Goal: Entertainment & Leisure: Browse casually

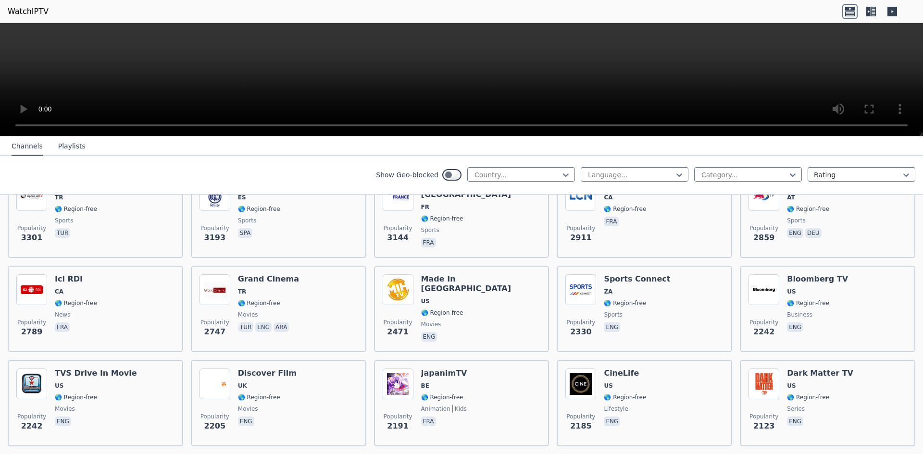
scroll to position [311, 0]
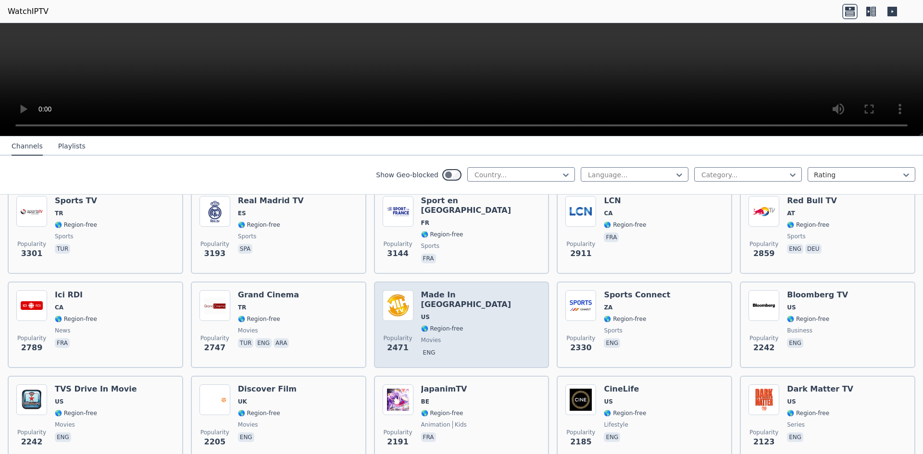
click at [466, 317] on div "Made In [GEOGRAPHIC_DATA] [GEOGRAPHIC_DATA] 🌎 Region-free movies eng" at bounding box center [481, 324] width 120 height 69
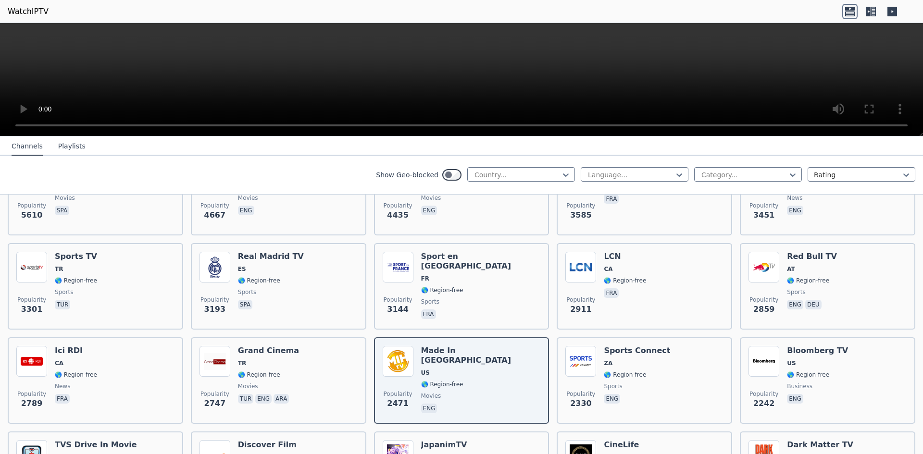
scroll to position [0, 0]
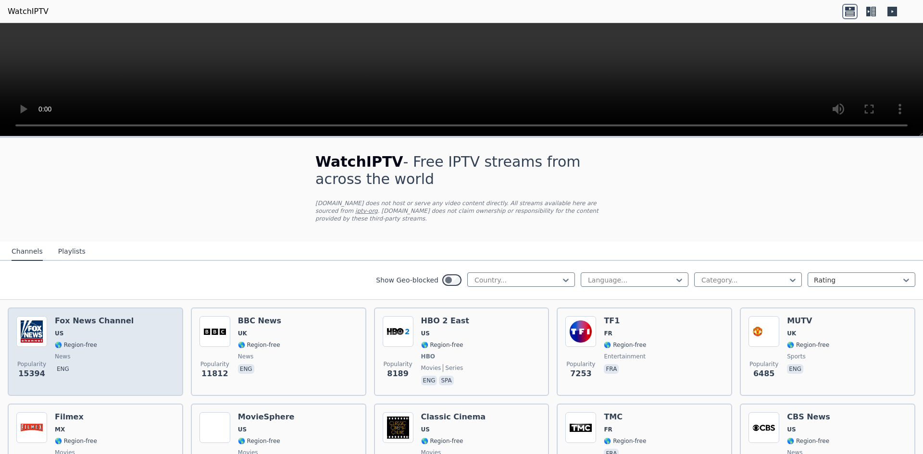
click at [93, 341] on span "🌎 Region-free" at bounding box center [94, 345] width 79 height 8
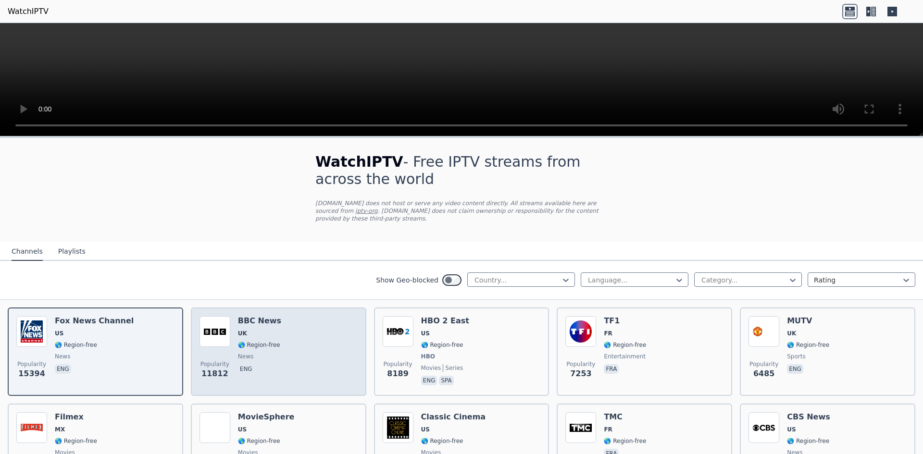
click at [299, 333] on div "Popularity 11812 BBC News UK 🌎 Region-free news eng" at bounding box center [279, 351] width 158 height 71
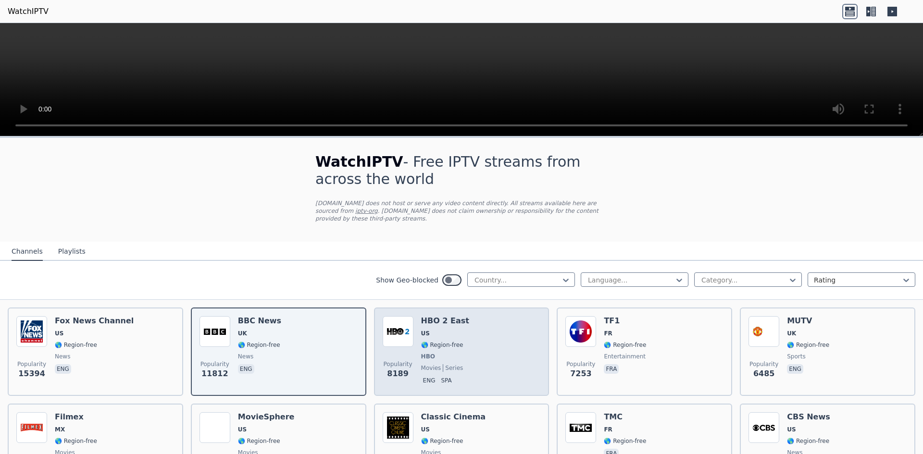
click at [433, 341] on span "🌎 Region-free" at bounding box center [442, 345] width 42 height 8
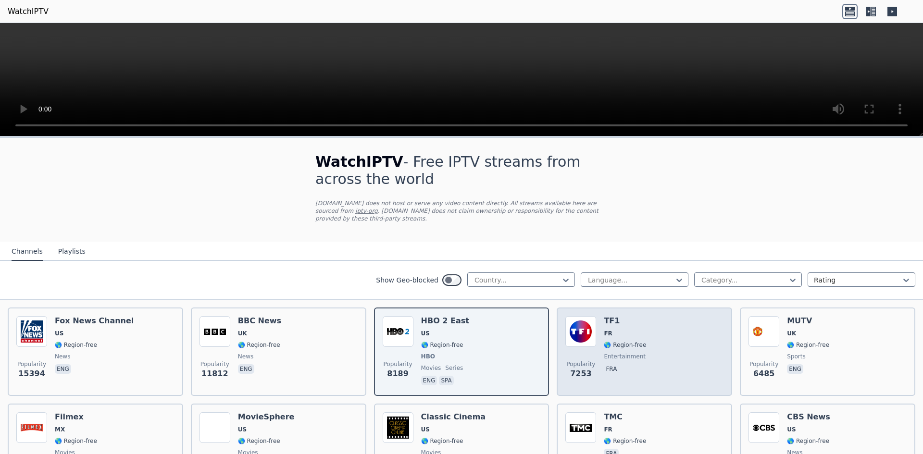
click at [659, 338] on div "Popularity 7253 TF1 FR 🌎 Region-free entertainment fra" at bounding box center [644, 351] width 158 height 71
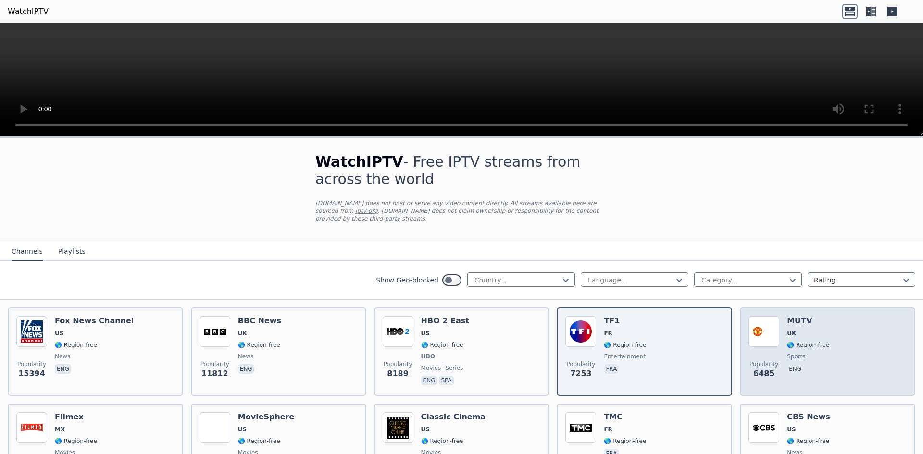
click at [823, 348] on div "Popularity 6485 MUTV [GEOGRAPHIC_DATA] 🌎 Region-free sports eng" at bounding box center [828, 351] width 158 height 71
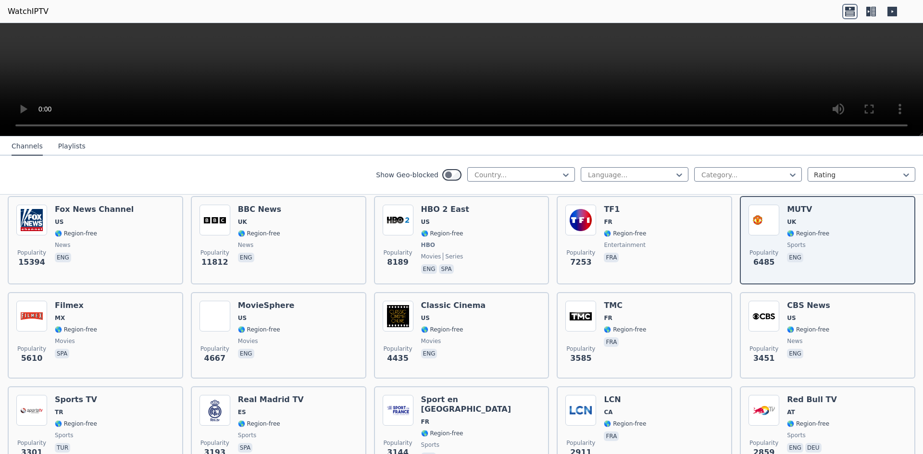
scroll to position [87, 0]
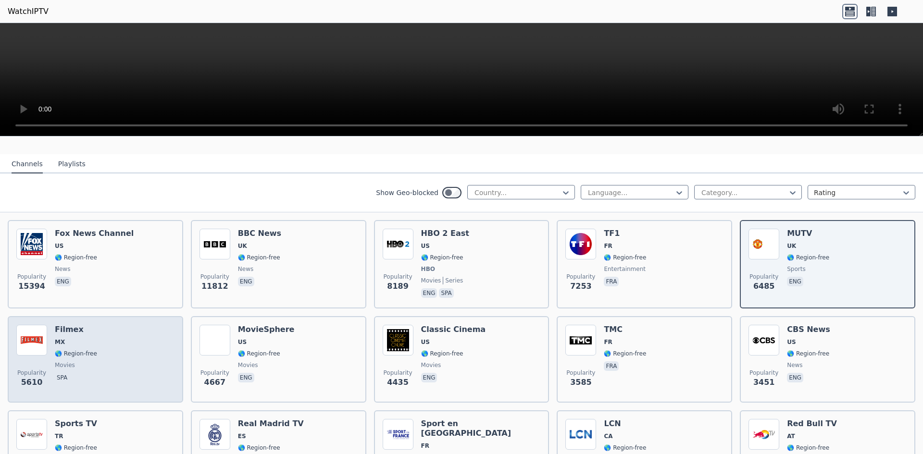
click at [88, 338] on span "MX" at bounding box center [76, 342] width 42 height 8
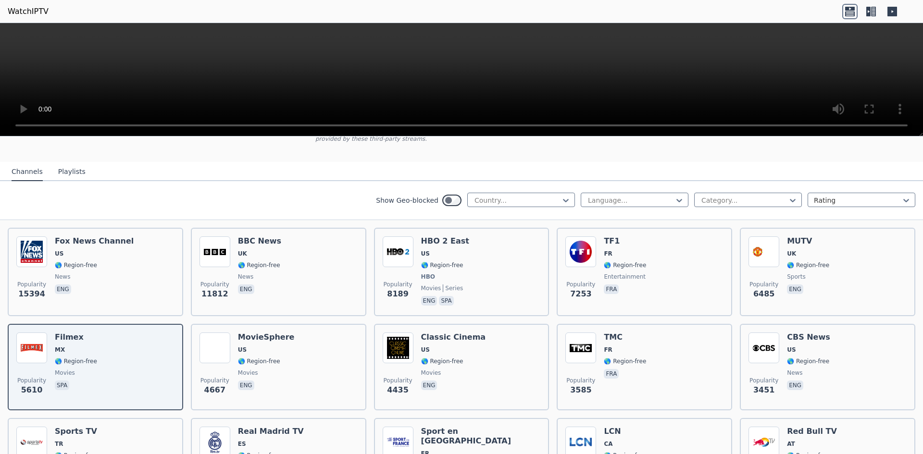
scroll to position [0, 0]
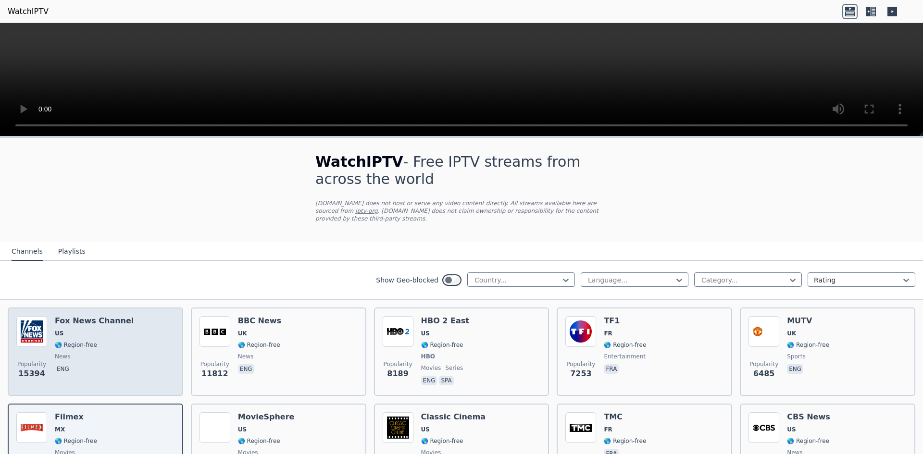
click at [110, 330] on span "US" at bounding box center [94, 334] width 79 height 8
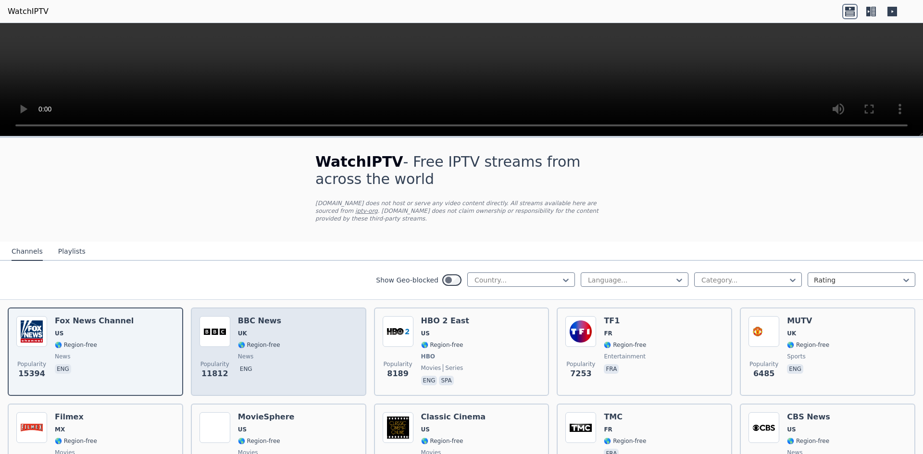
click at [271, 341] on span "🌎 Region-free" at bounding box center [259, 345] width 42 height 8
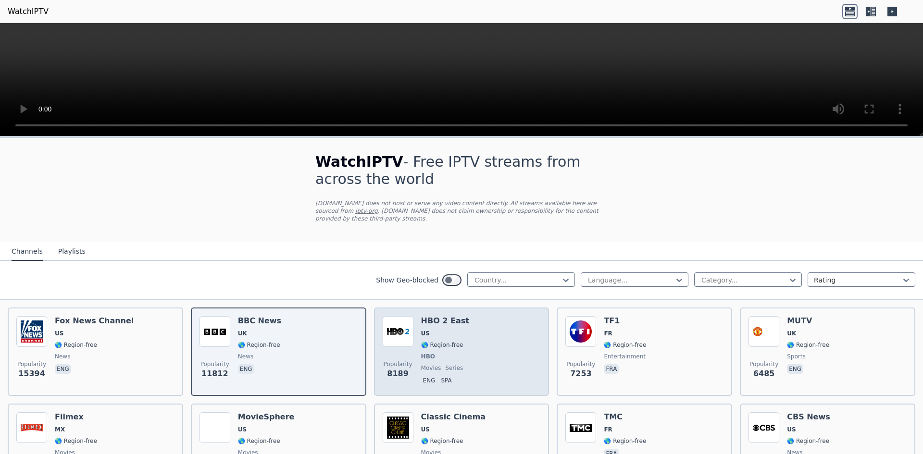
click at [447, 341] on span "🌎 Region-free" at bounding box center [442, 345] width 42 height 8
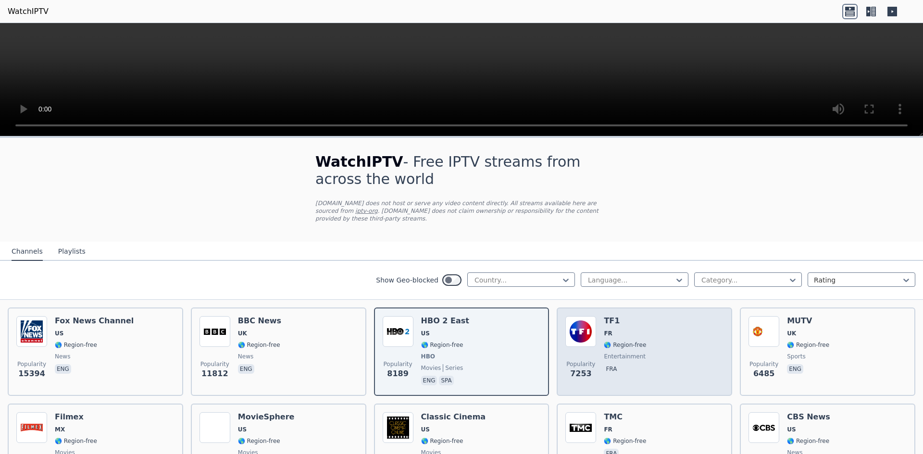
click at [653, 341] on div "Popularity 7253 TF1 FR 🌎 Region-free entertainment fra" at bounding box center [644, 351] width 158 height 71
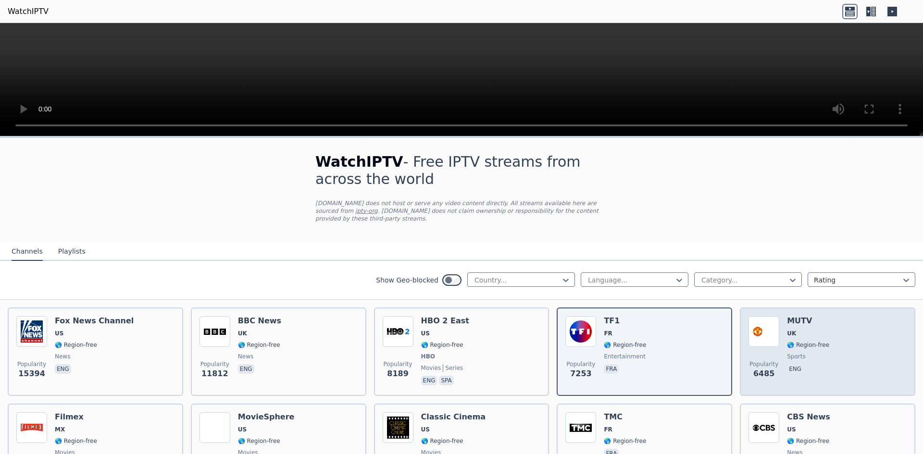
click at [844, 341] on div "Popularity 6485 MUTV [GEOGRAPHIC_DATA] 🌎 Region-free sports eng" at bounding box center [828, 351] width 158 height 71
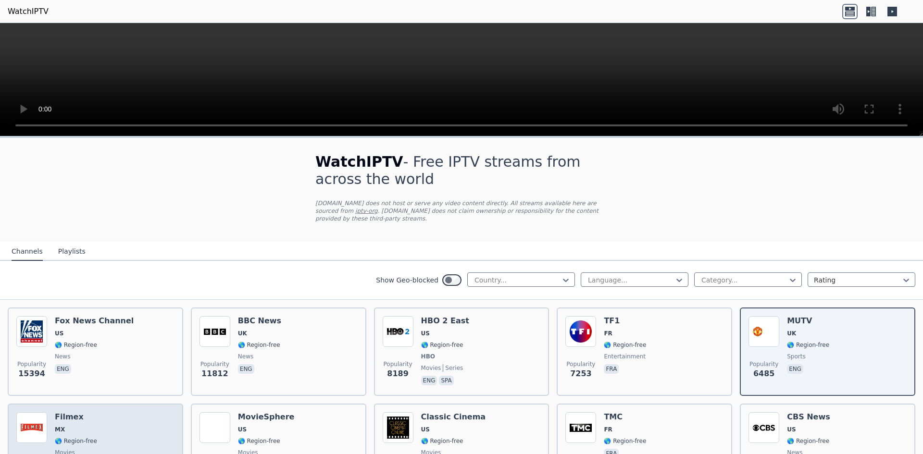
click at [91, 426] on span "MX" at bounding box center [76, 430] width 42 height 8
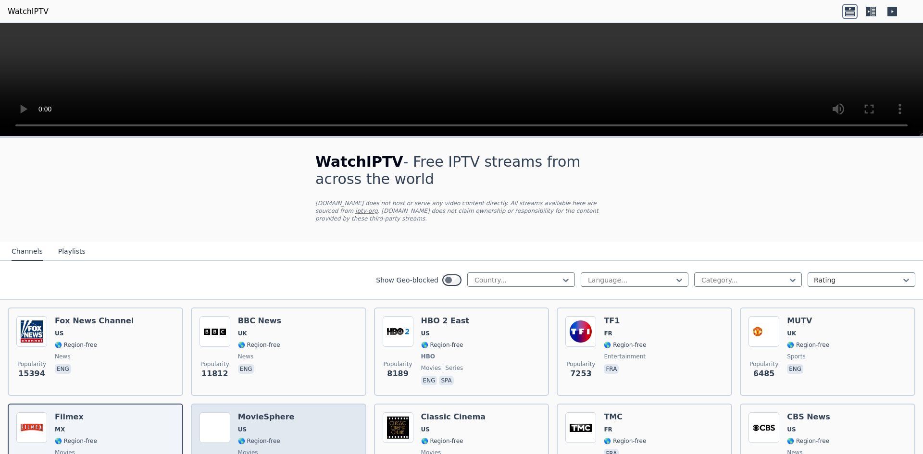
click at [285, 415] on div "Popularity 4667 MovieSphere US 🌎 Region-free movies eng" at bounding box center [279, 446] width 158 height 69
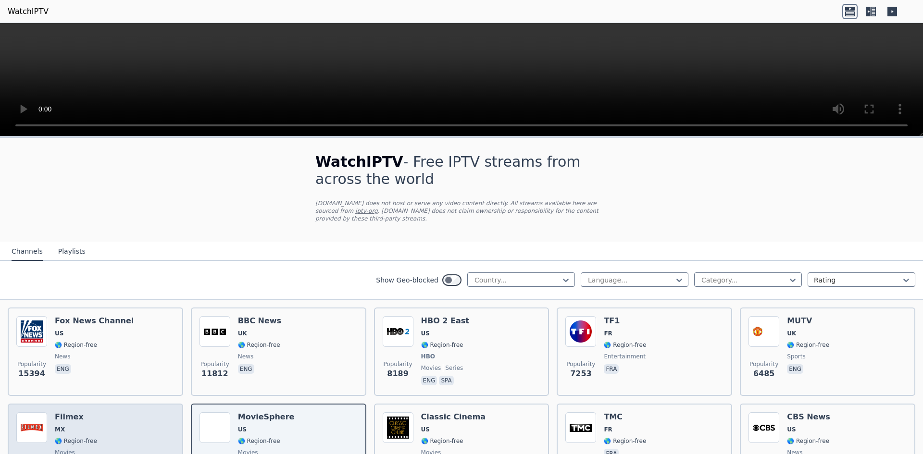
click at [89, 437] on span "🌎 Region-free" at bounding box center [76, 441] width 42 height 8
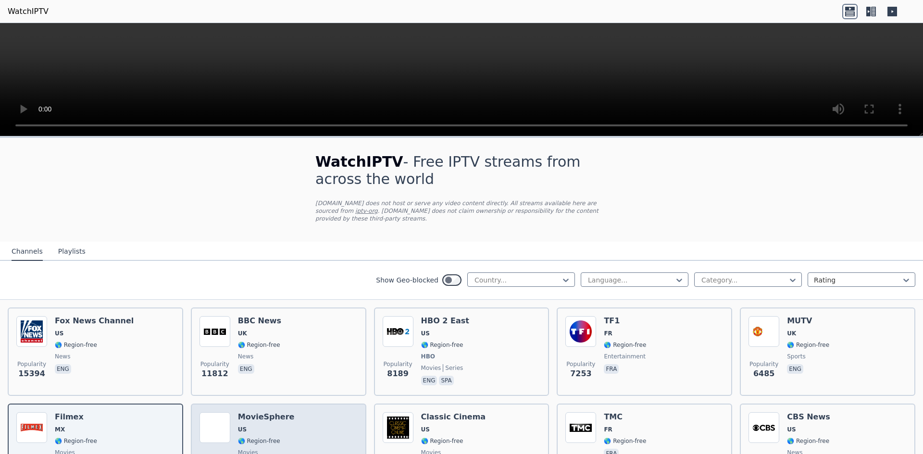
click at [254, 426] on span "US" at bounding box center [266, 430] width 57 height 8
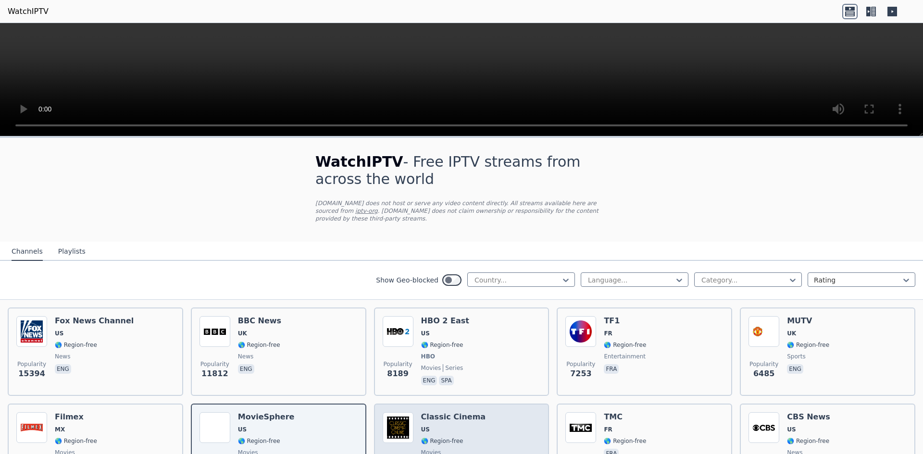
click at [466, 437] on span "🌎 Region-free" at bounding box center [453, 441] width 65 height 8
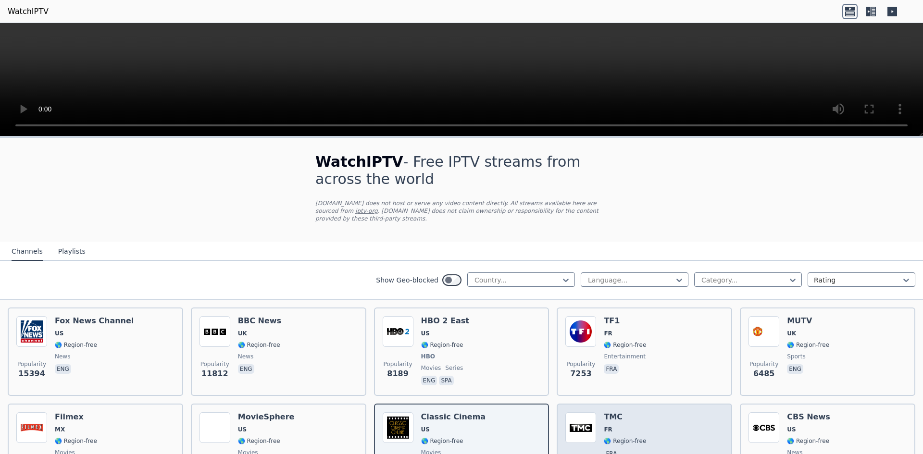
click at [644, 433] on div "Popularity 3585 TMC FR 🌎 Region-free fra" at bounding box center [644, 446] width 158 height 69
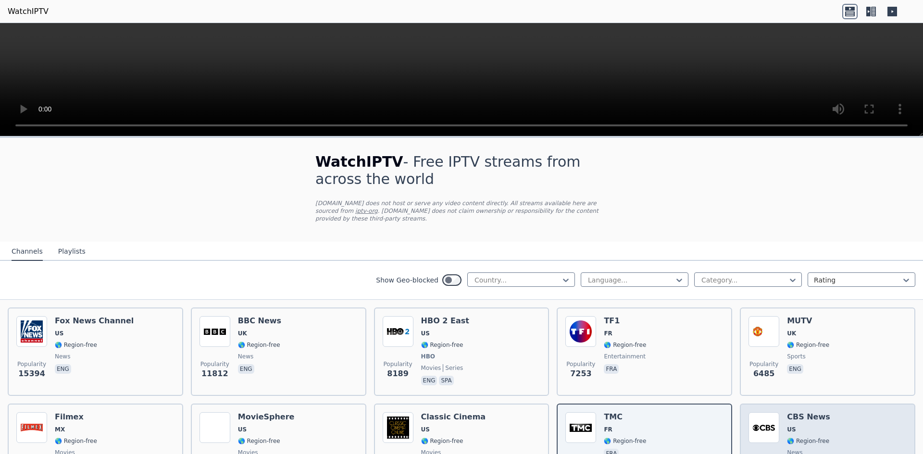
click at [810, 426] on span "US" at bounding box center [808, 430] width 43 height 8
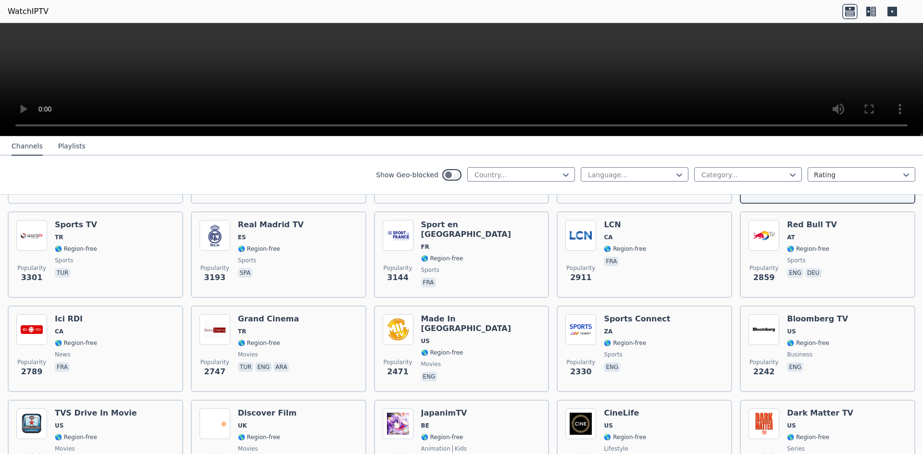
scroll to position [294, 0]
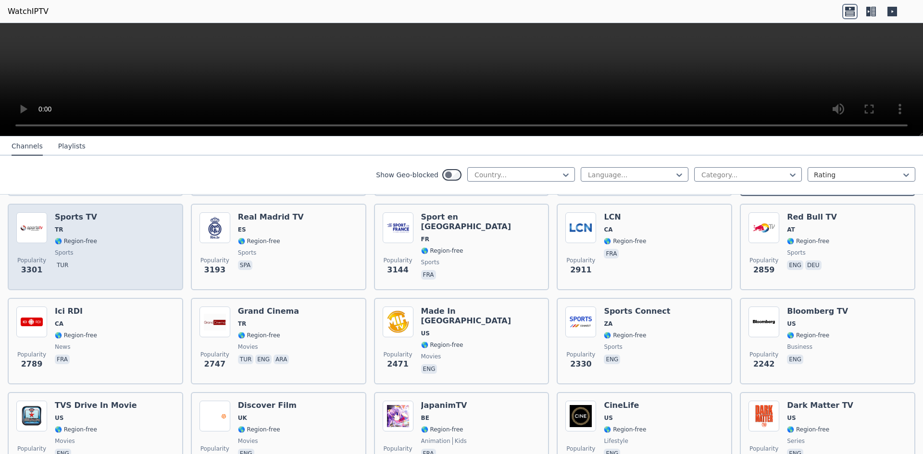
click at [79, 228] on div "Sports TV TR 🌎 Region-free sports tur" at bounding box center [76, 246] width 42 height 69
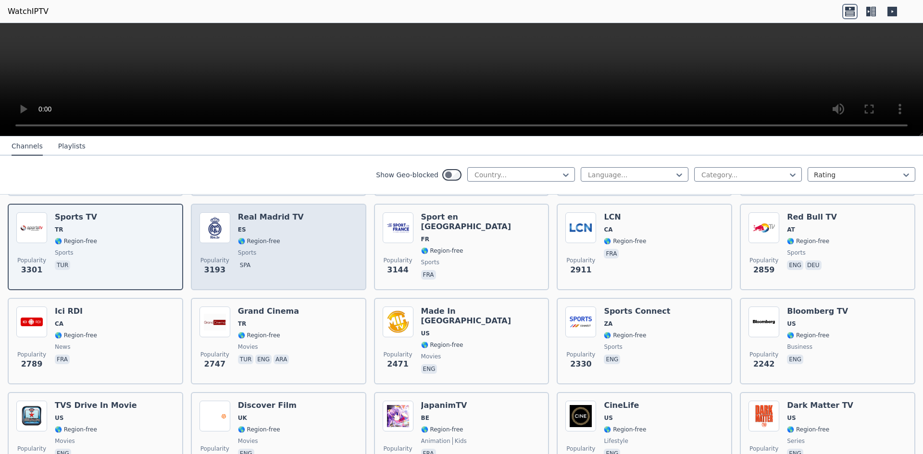
click at [288, 249] on span "sports" at bounding box center [271, 253] width 66 height 8
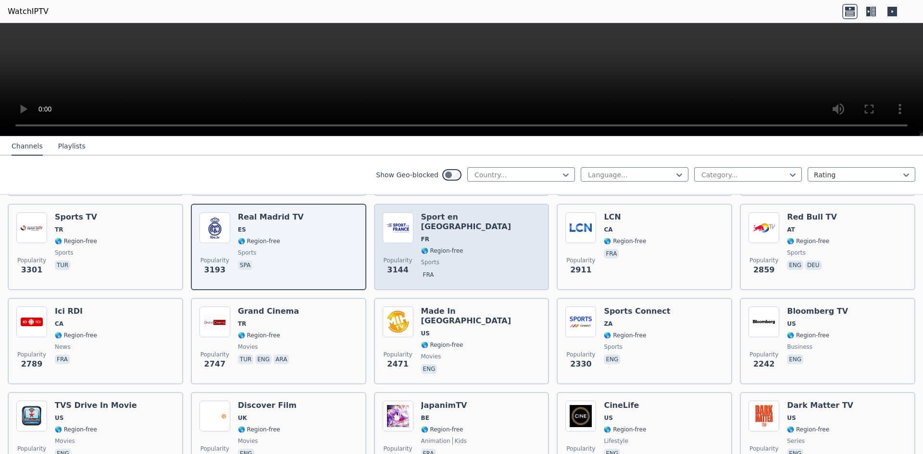
click at [478, 242] on div "Popularity 3144 Sport en [GEOGRAPHIC_DATA] FR 🌎 Region-free sports fra" at bounding box center [462, 246] width 158 height 69
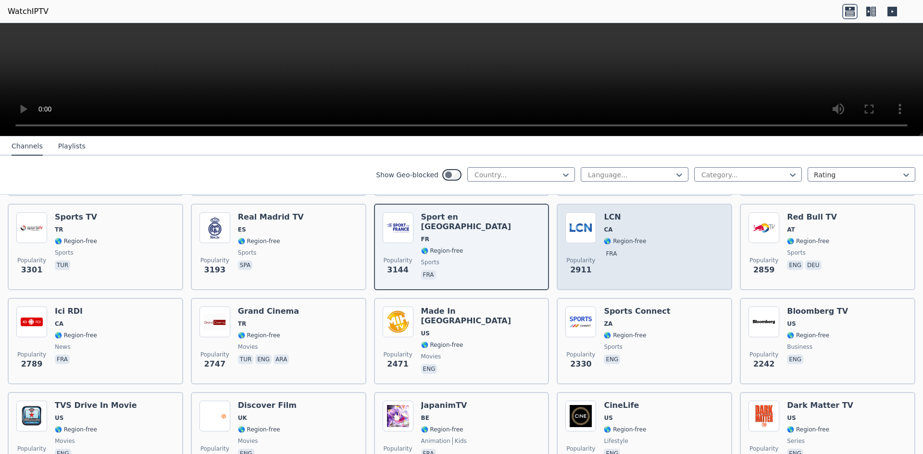
click at [649, 245] on div "Popularity 2911 LCN CA 🌎 Region-free fra" at bounding box center [644, 246] width 158 height 69
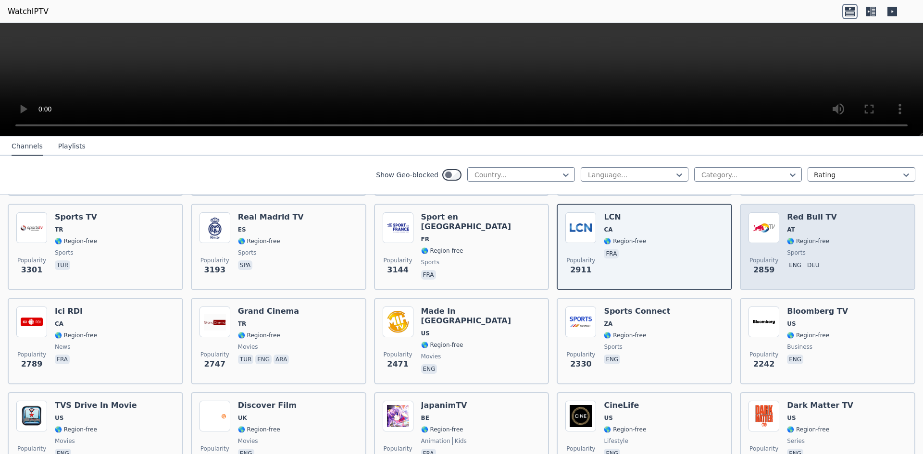
click at [849, 242] on div "Popularity 2859 Red Bull TV AT 🌎 Region-free sports eng deu" at bounding box center [828, 246] width 158 height 69
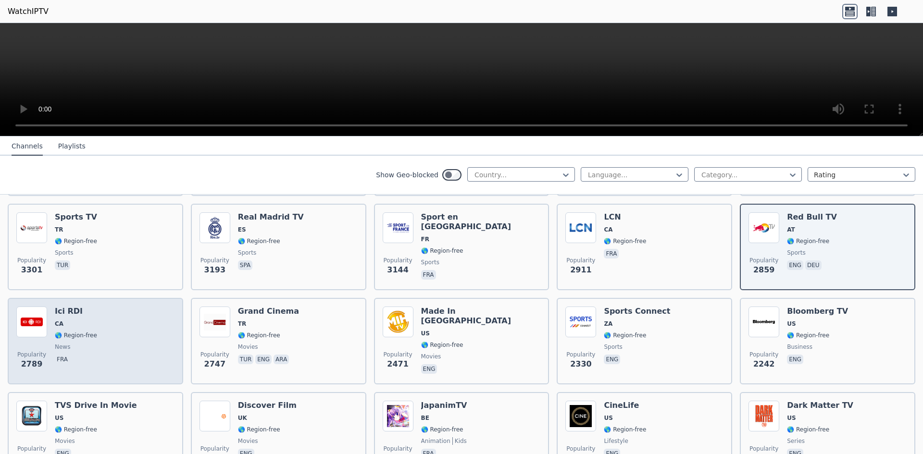
click at [94, 342] on div "Popularity [GEOGRAPHIC_DATA] CA 🌎 Region-free news fra" at bounding box center [95, 341] width 158 height 69
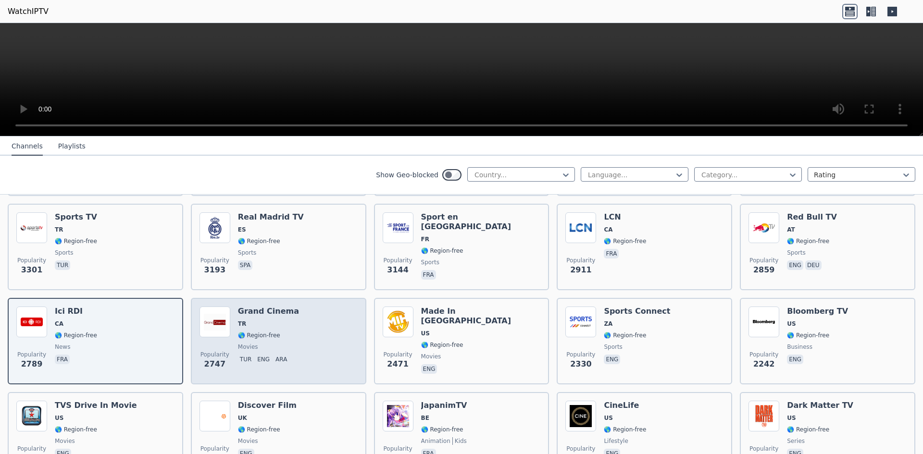
click at [278, 332] on span "🌎 Region-free" at bounding box center [268, 336] width 61 height 8
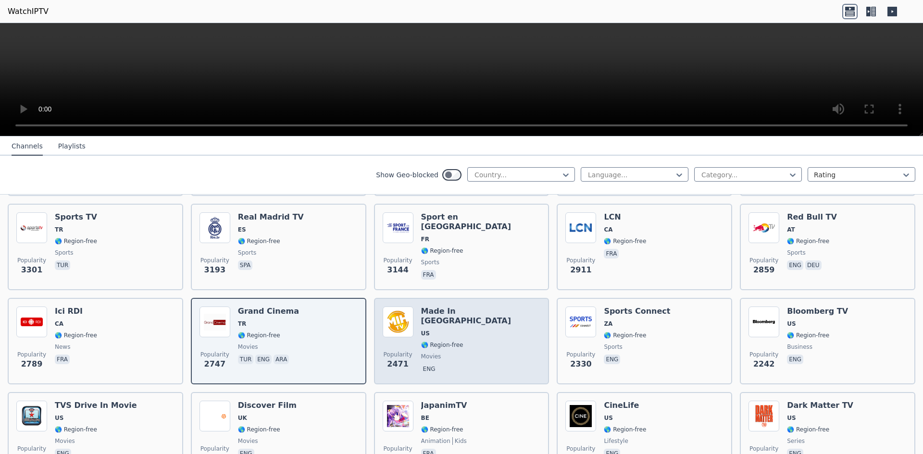
click at [467, 330] on span "US" at bounding box center [481, 334] width 120 height 8
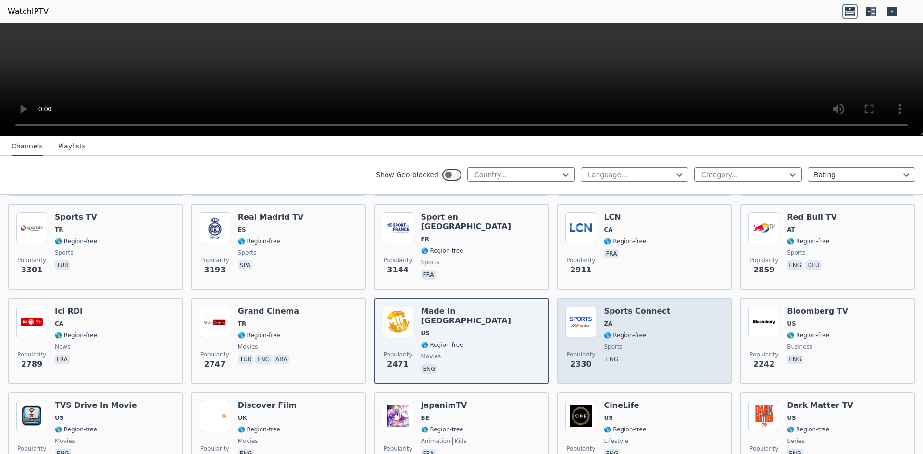
click at [637, 343] on span "sports" at bounding box center [637, 347] width 66 height 8
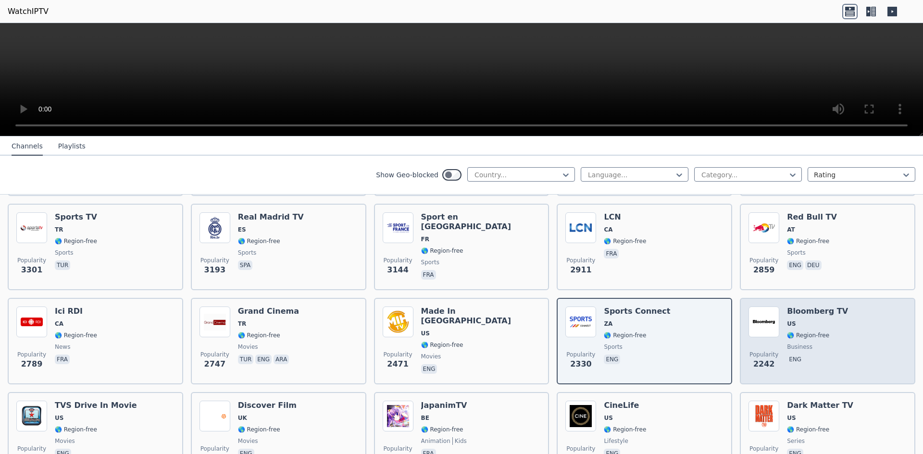
click at [822, 335] on div "Bloomberg TV US 🌎 Region-free business eng" at bounding box center [817, 341] width 61 height 69
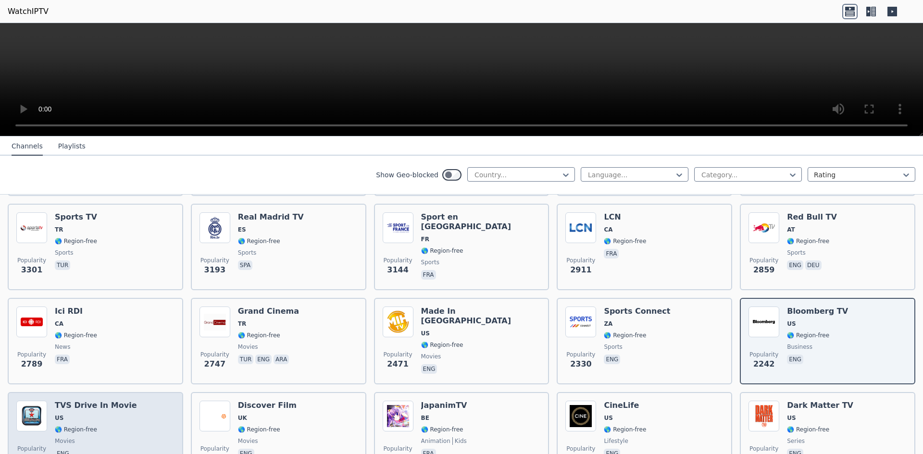
click at [108, 426] on span "🌎 Region-free" at bounding box center [96, 430] width 82 height 8
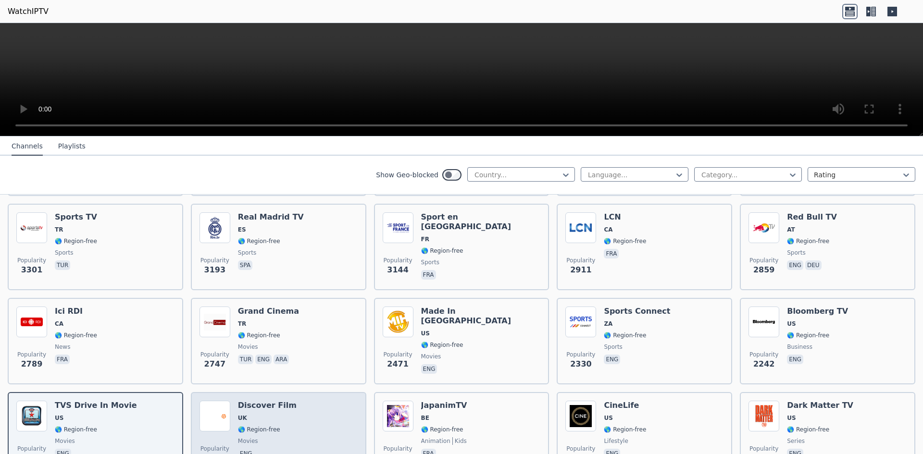
click at [267, 414] on span "UK" at bounding box center [267, 418] width 59 height 8
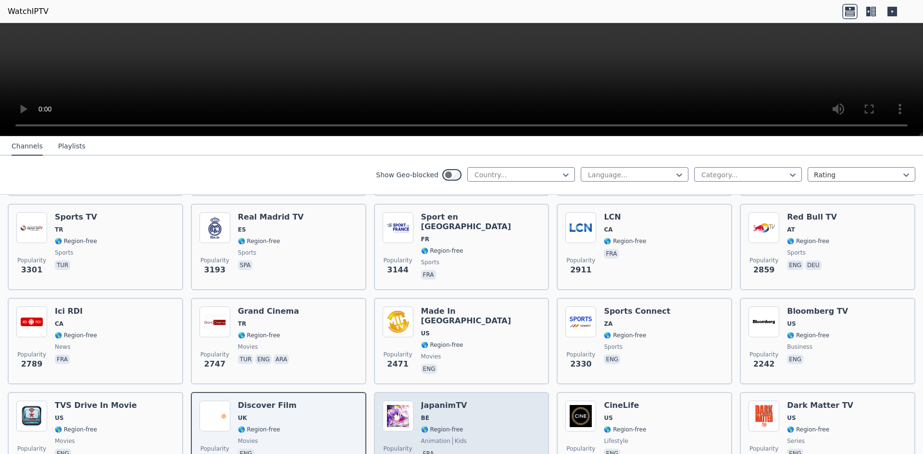
click at [456, 426] on span "🌎 Region-free" at bounding box center [444, 430] width 46 height 8
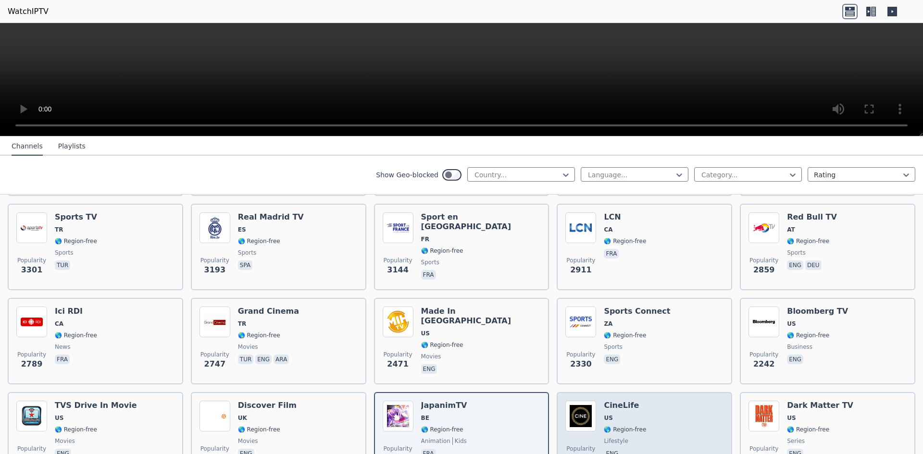
click at [645, 416] on div "Popularity 2185 CineLife US 🌎 Region-free lifestyle eng" at bounding box center [644, 435] width 158 height 69
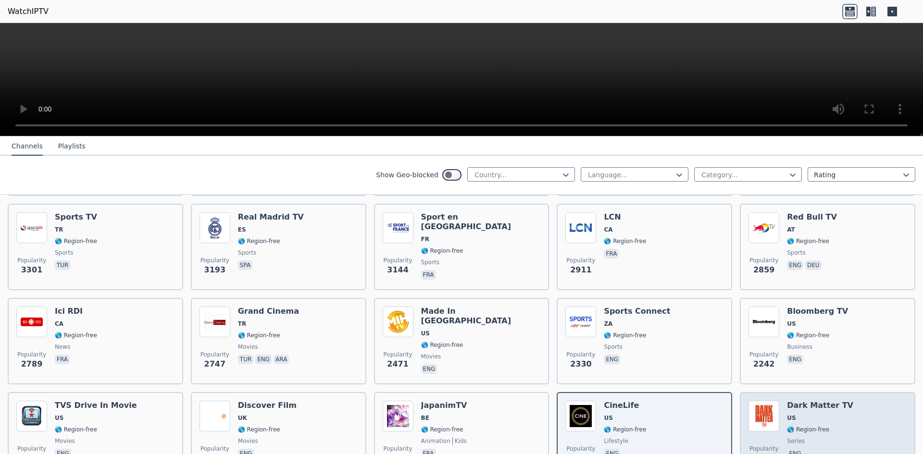
click at [828, 429] on div "Dark Matter TV US 🌎 Region-free series eng" at bounding box center [820, 435] width 66 height 69
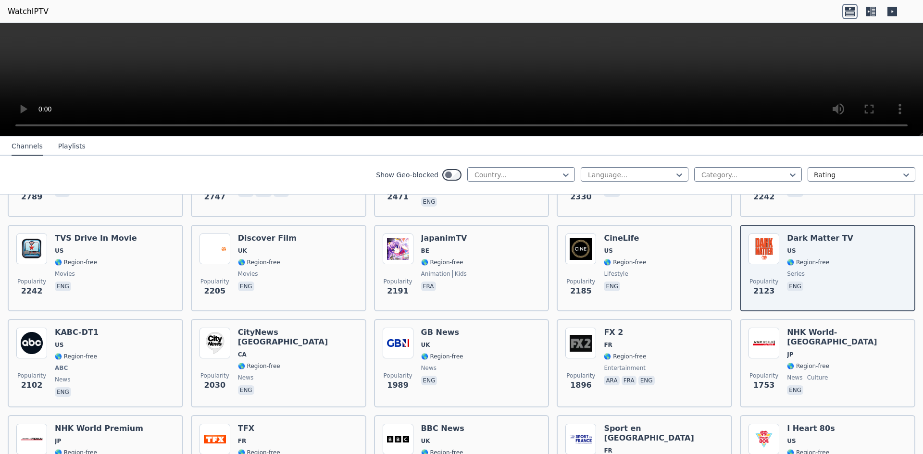
scroll to position [486, 0]
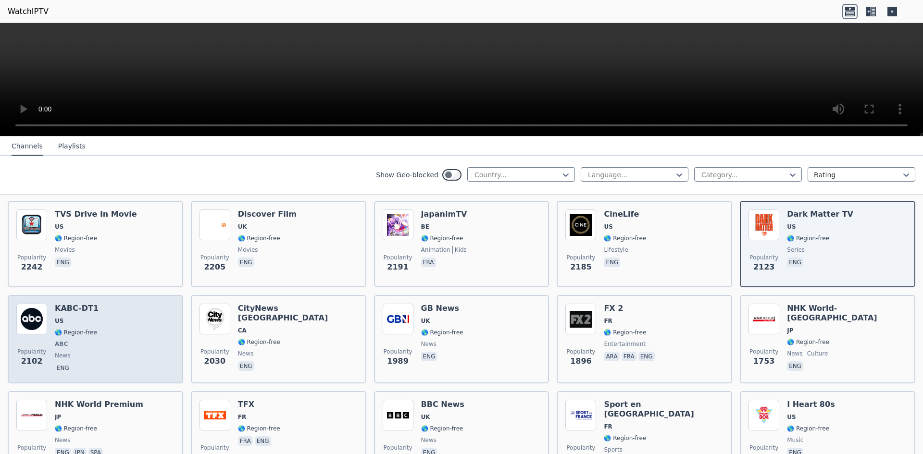
click at [81, 318] on div "KABC-DT1 US 🌎 Region-free ABC news eng" at bounding box center [77, 339] width 44 height 71
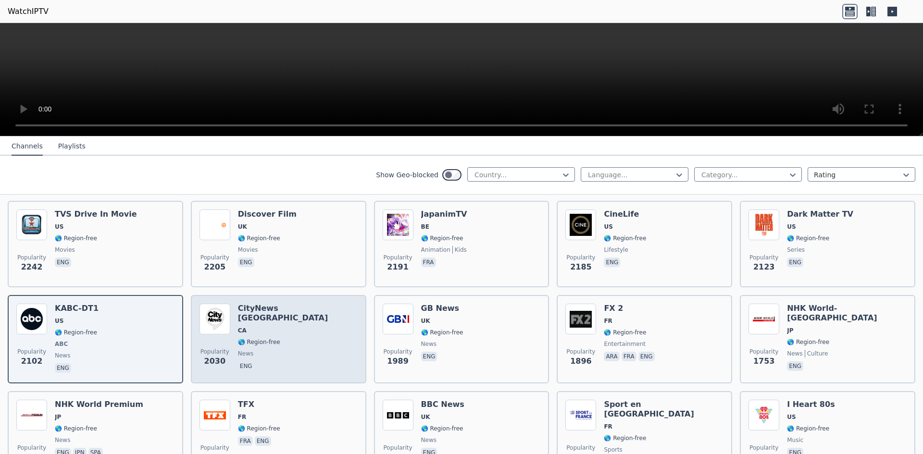
click at [285, 331] on div "CityNews [GEOGRAPHIC_DATA] [GEOGRAPHIC_DATA] 🌎 Region-free news eng" at bounding box center [298, 339] width 120 height 71
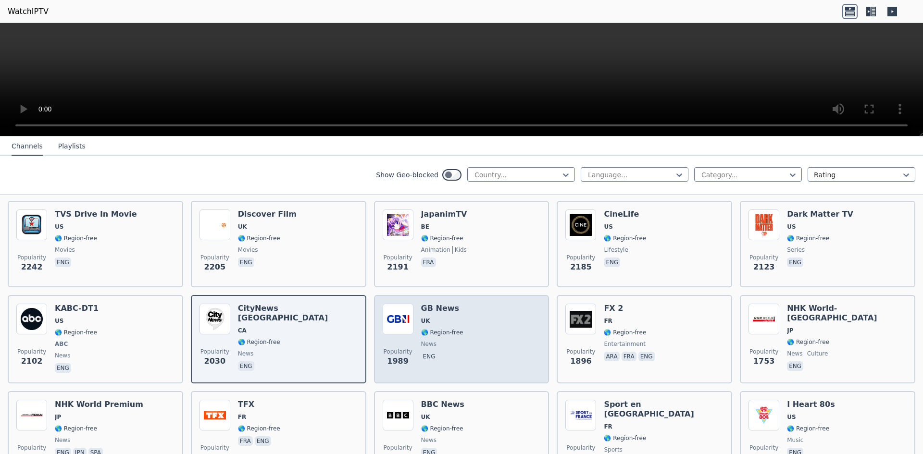
click at [438, 329] on span "🌎 Region-free" at bounding box center [442, 333] width 42 height 8
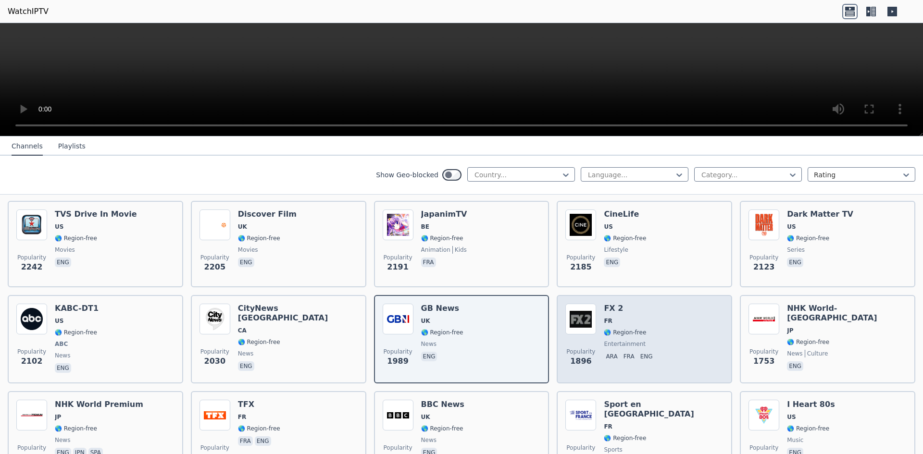
click at [648, 340] on span "entertainment" at bounding box center [630, 344] width 52 height 8
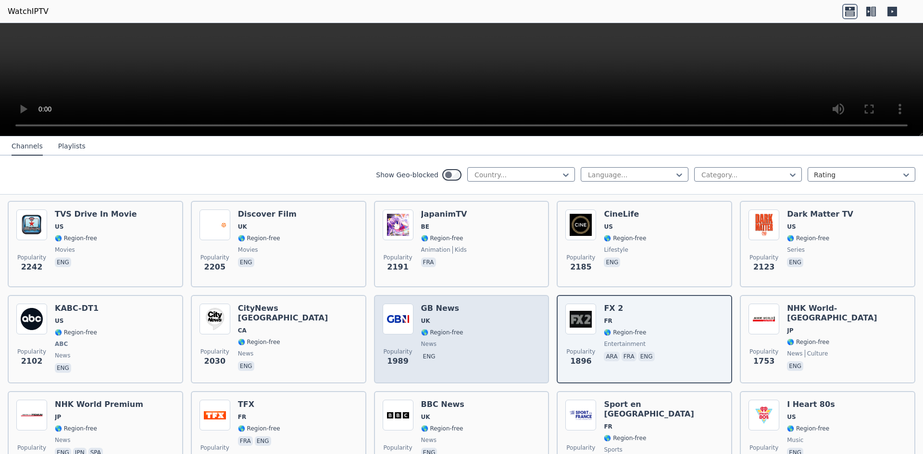
click at [479, 346] on div "Popularity 1989 GB News [GEOGRAPHIC_DATA] 🌎 Region-free news eng" at bounding box center [462, 339] width 158 height 71
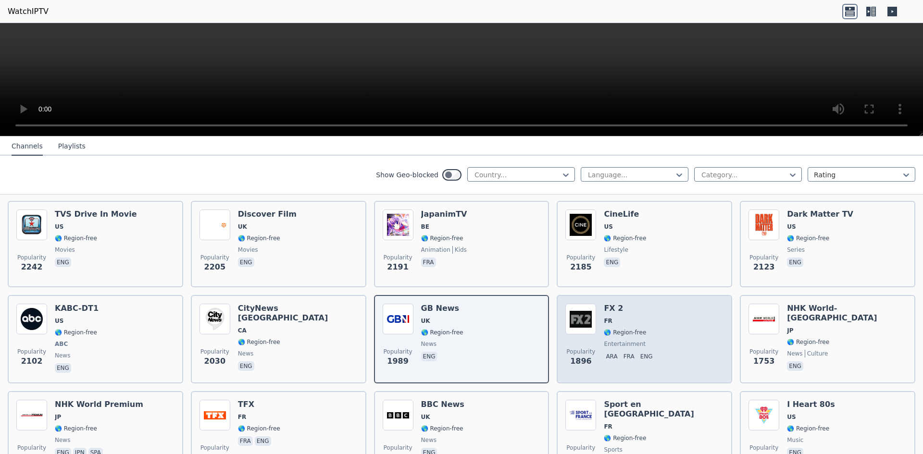
click at [683, 339] on div "Popularity 1896 FX 2 FR 🌎 Region-free entertainment ara fra eng" at bounding box center [644, 339] width 158 height 71
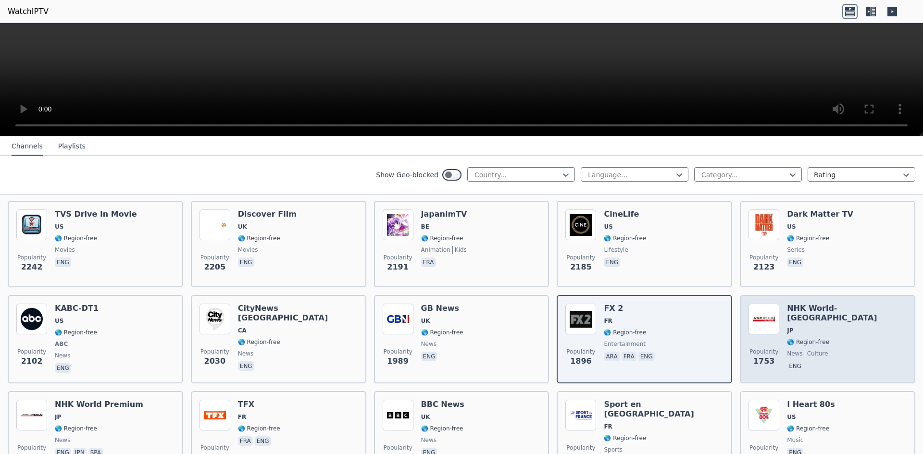
click at [805, 350] on span "culture" at bounding box center [817, 354] width 24 height 8
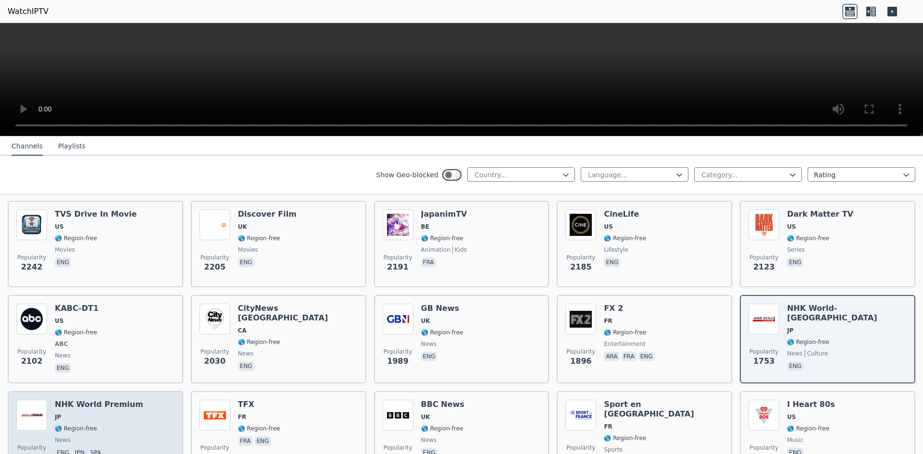
click at [100, 425] on span "🌎 Region-free" at bounding box center [99, 429] width 88 height 8
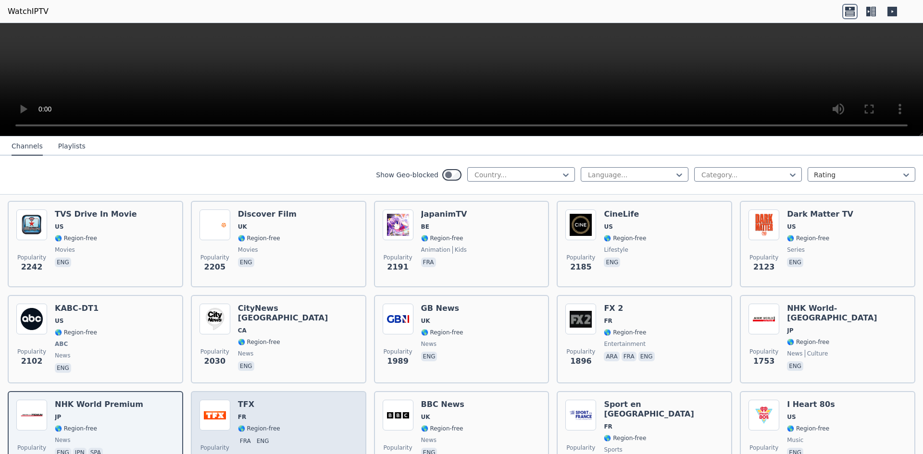
click at [286, 414] on div "Popularity 1692 TFX FR 🌎 Region-free fra eng" at bounding box center [279, 434] width 158 height 69
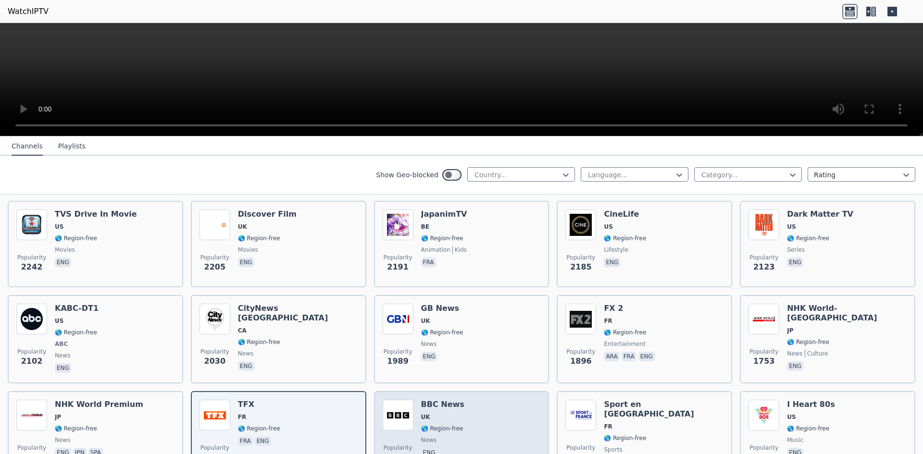
click at [487, 425] on div "Popularity 1680 BBC News UK 🌎 Region-free news eng" at bounding box center [462, 434] width 158 height 69
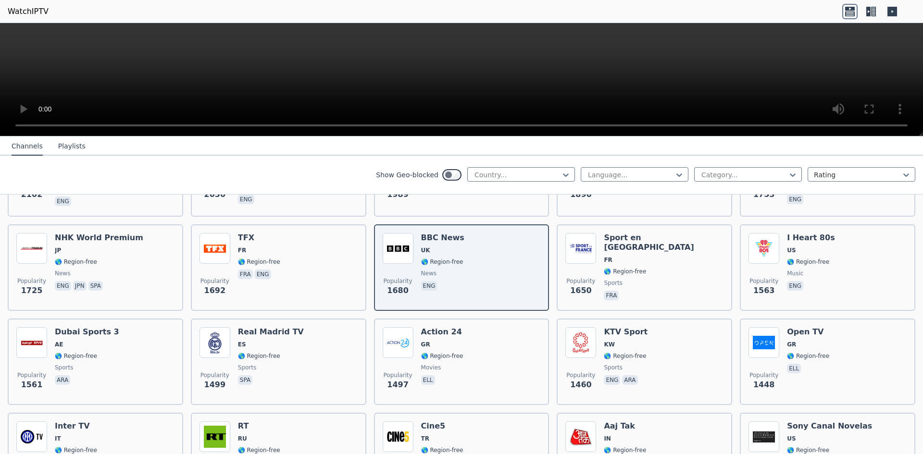
scroll to position [661, 0]
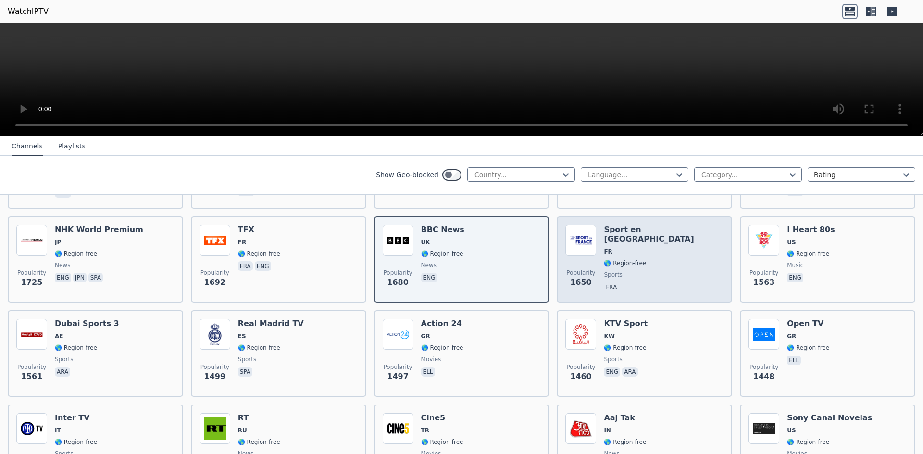
click at [624, 271] on span "sports" at bounding box center [664, 275] width 120 height 8
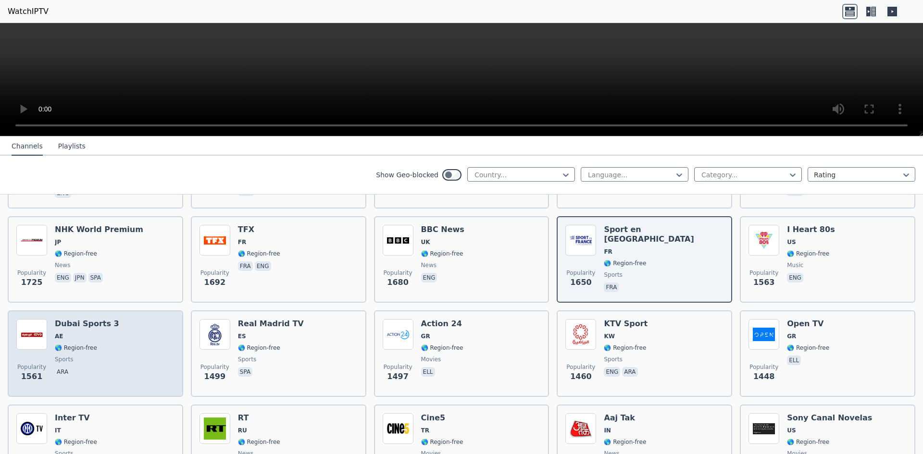
click at [85, 333] on span "AE" at bounding box center [87, 337] width 64 height 8
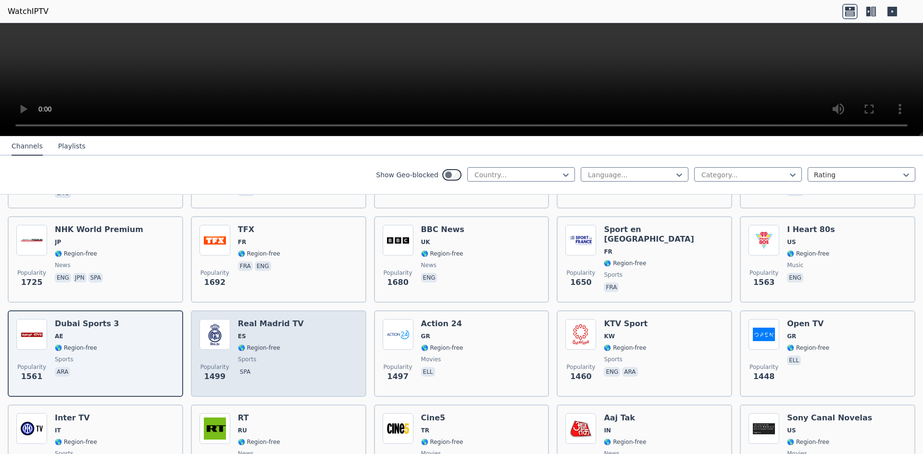
click at [281, 344] on span "🌎 Region-free" at bounding box center [271, 348] width 66 height 8
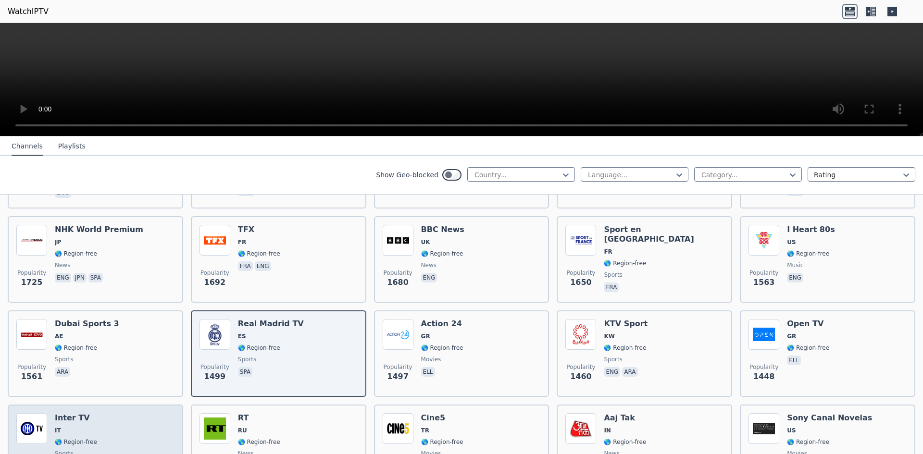
click at [76, 419] on div "Inter TV IT 🌎 Region-free sports ita" at bounding box center [76, 447] width 42 height 69
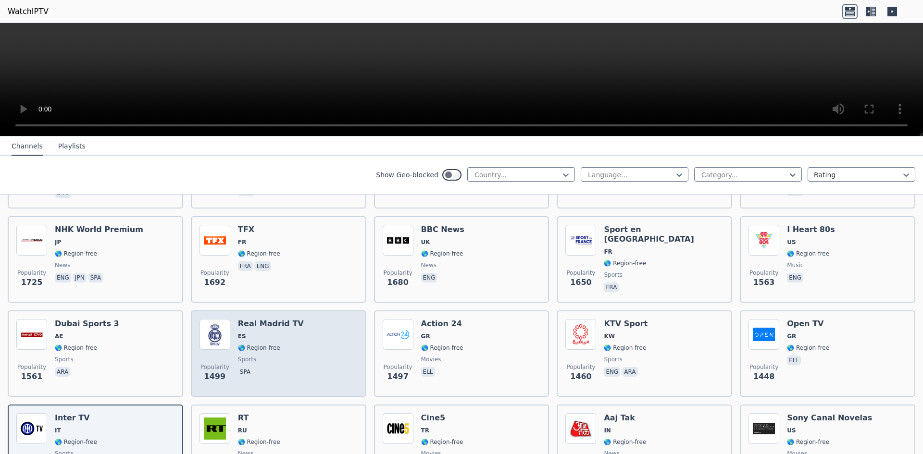
click at [309, 339] on div "Popularity 1499 Real Madrid TV ES 🌎 Region-free sports spa" at bounding box center [279, 353] width 158 height 69
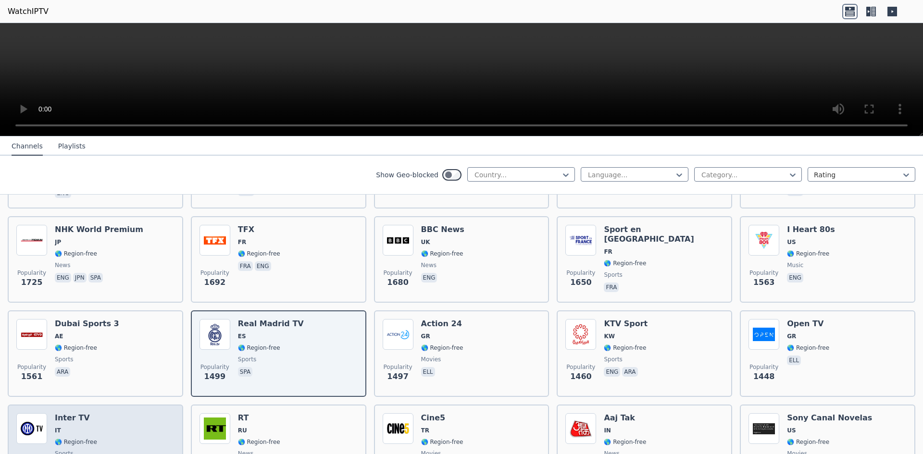
click at [88, 427] on span "IT" at bounding box center [76, 431] width 42 height 8
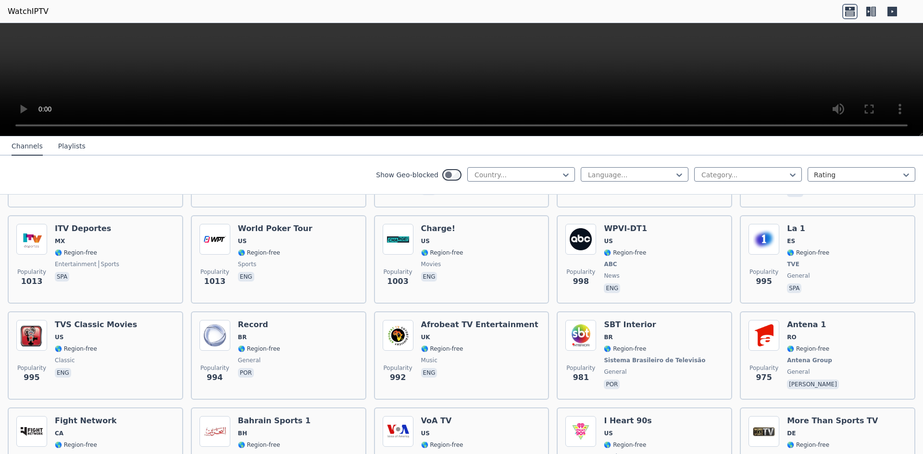
scroll to position [1448, 0]
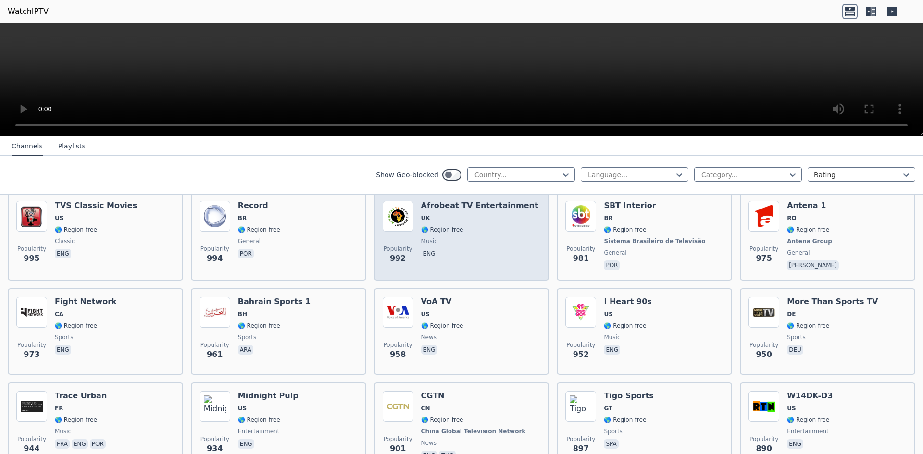
click at [454, 237] on span "music" at bounding box center [479, 241] width 117 height 8
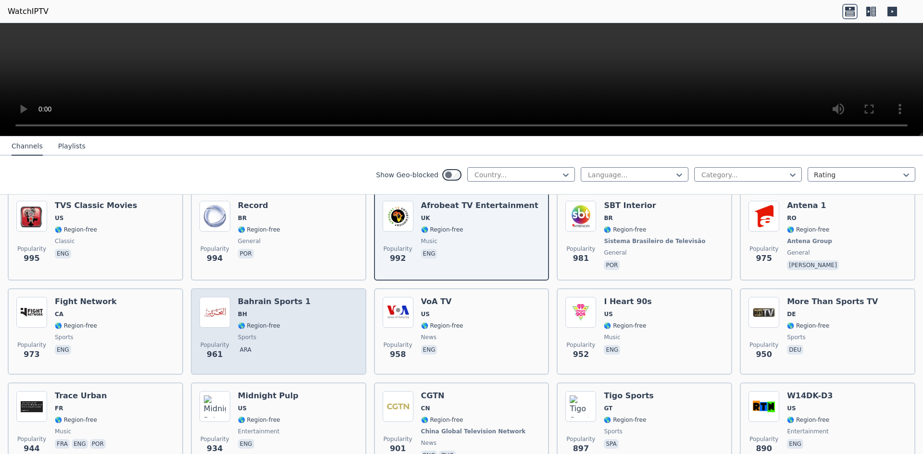
click at [323, 306] on div "Popularity 961 [GEOGRAPHIC_DATA] Sports 1 BH 🌎 Region-free sports ara" at bounding box center [279, 331] width 158 height 69
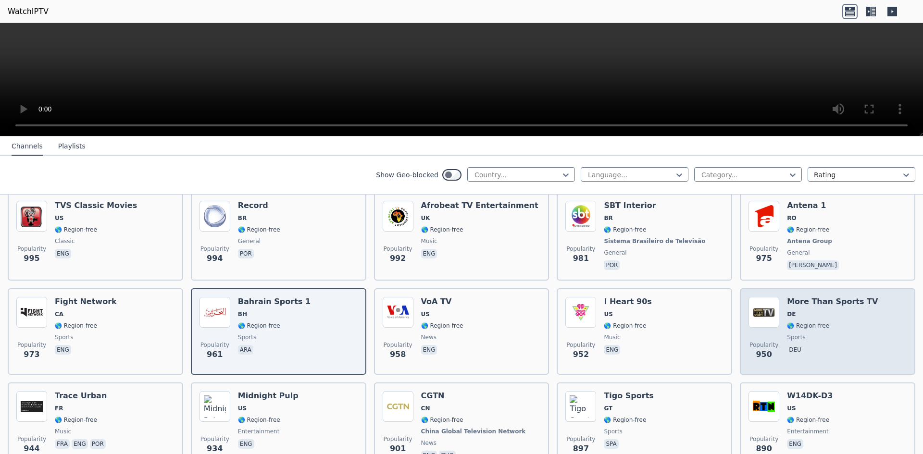
click at [872, 313] on div "Popularity 950 More Than Sports TV DE 🌎 Region-free sports deu" at bounding box center [828, 331] width 158 height 69
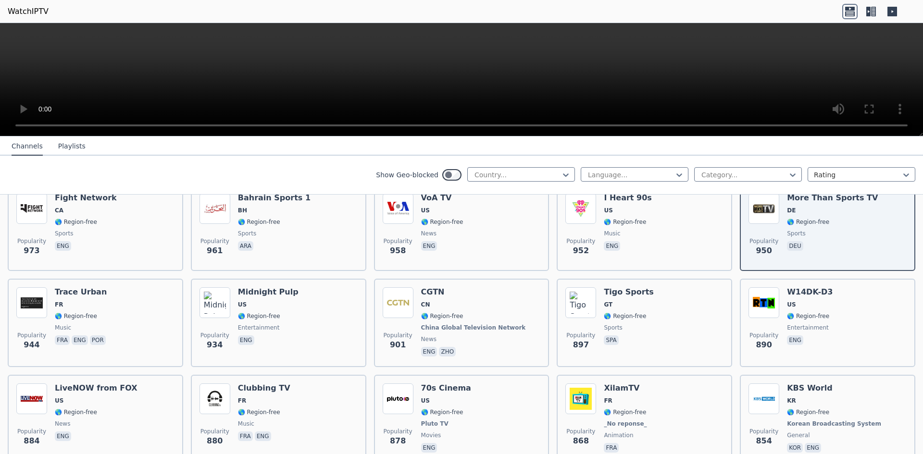
scroll to position [1584, 0]
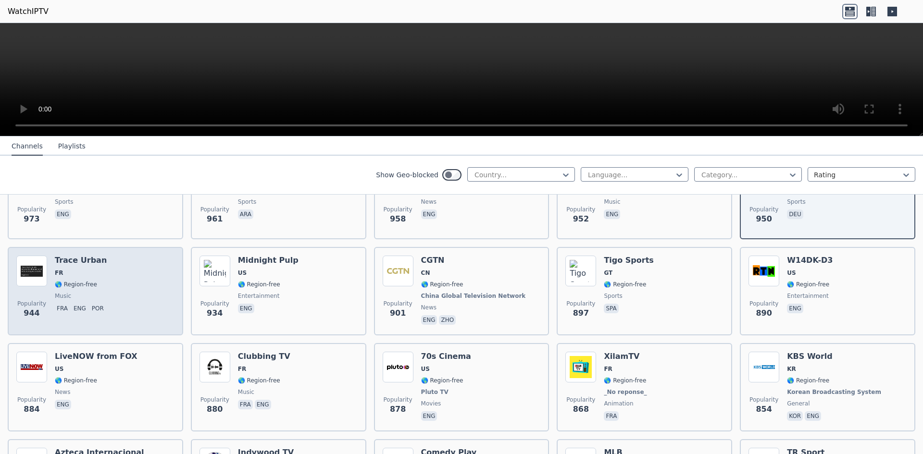
drag, startPoint x: 137, startPoint y: 279, endPoint x: 143, endPoint y: 275, distance: 7.1
click at [139, 277] on div "Popularity 944 Trace Urban FR 🌎 Region-free music fra eng por" at bounding box center [95, 291] width 158 height 71
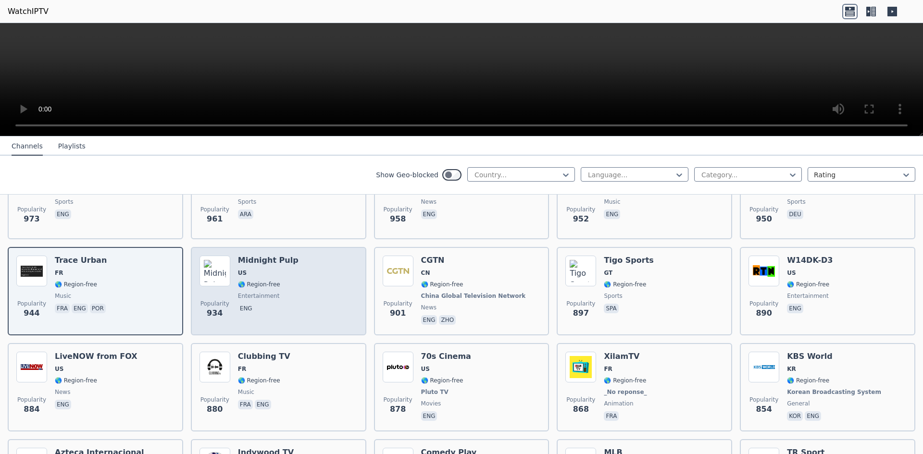
click at [301, 271] on div "Popularity 934 Midnight Pulp US 🌎 Region-free entertainment eng" at bounding box center [279, 291] width 158 height 71
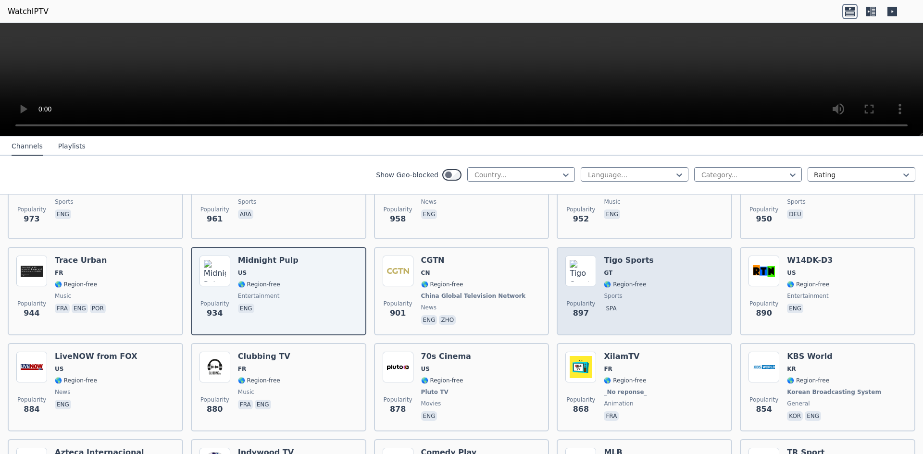
click at [623, 281] on span "🌎 Region-free" at bounding box center [625, 285] width 42 height 8
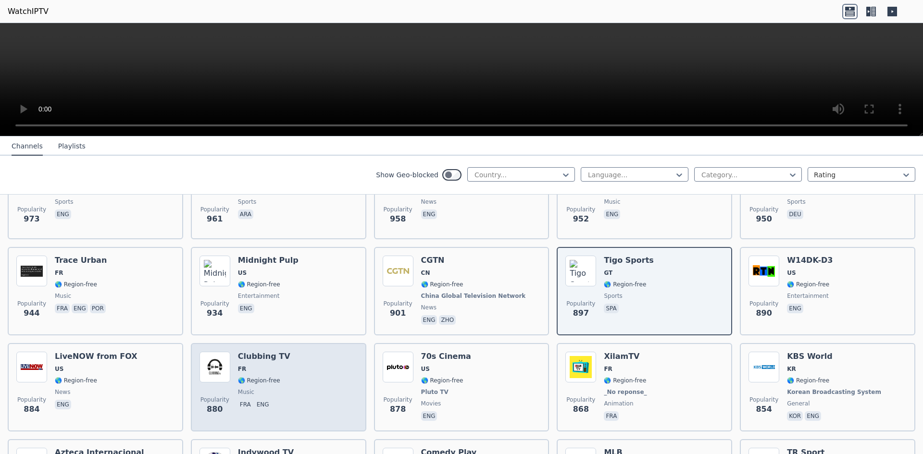
click at [271, 380] on div "Clubbing TV FR 🌎 Region-free music fra eng" at bounding box center [264, 387] width 52 height 71
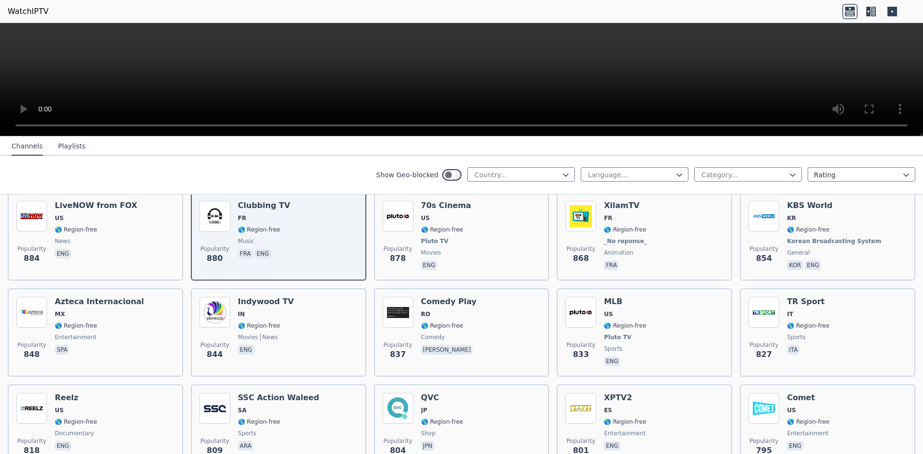
scroll to position [1727, 0]
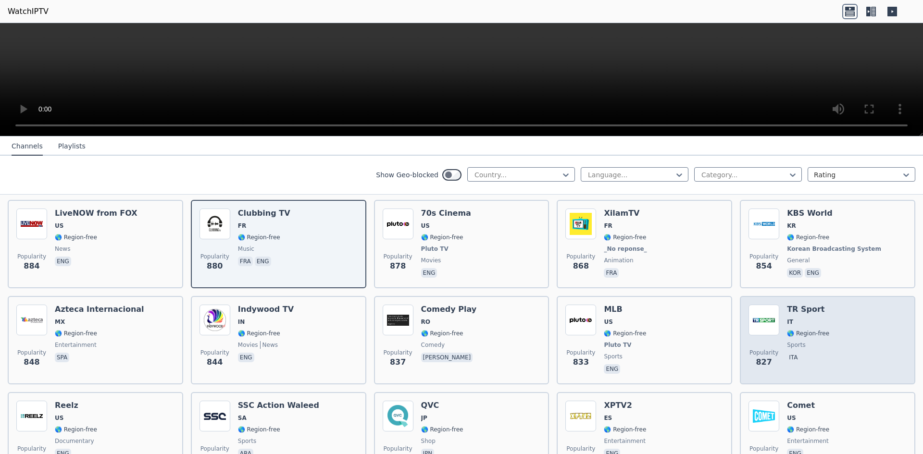
click at [829, 316] on div "Popularity 827 TR Sport IT 🌎 Region-free sports ita" at bounding box center [828, 340] width 158 height 71
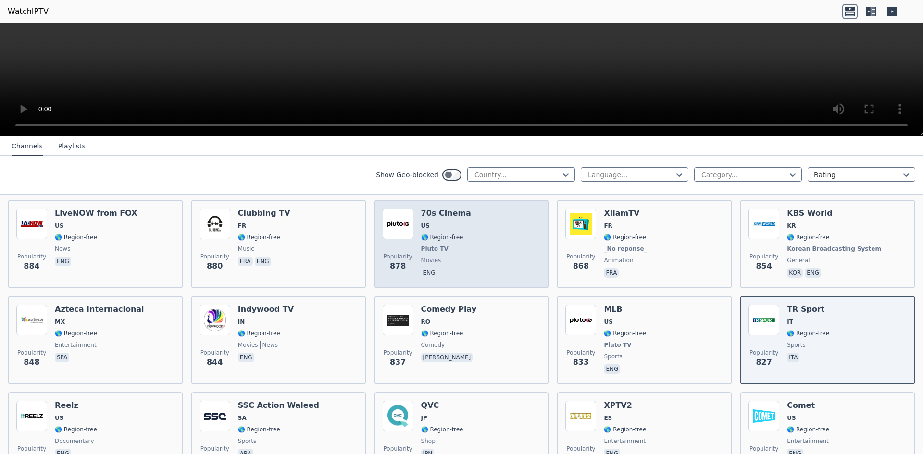
click at [466, 232] on div "Popularity 878 70s Cinema US 🌎 Region-free Pluto TV movies eng" at bounding box center [462, 244] width 158 height 71
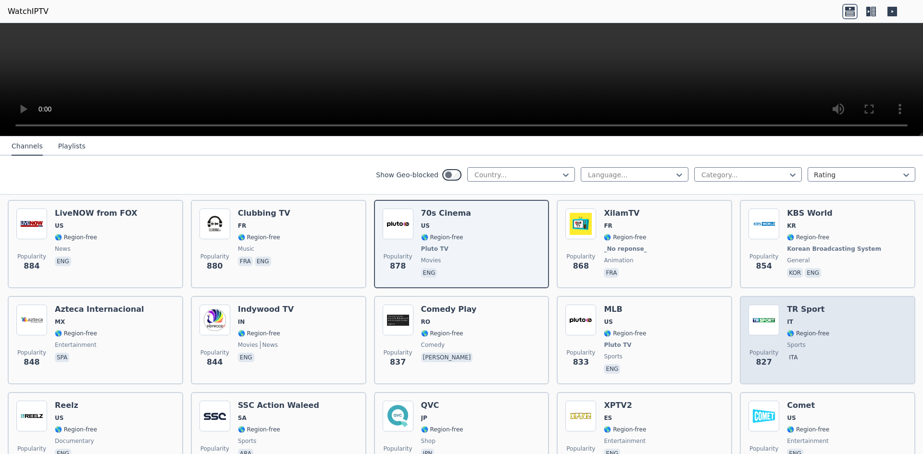
click at [809, 341] on span "sports" at bounding box center [808, 345] width 42 height 8
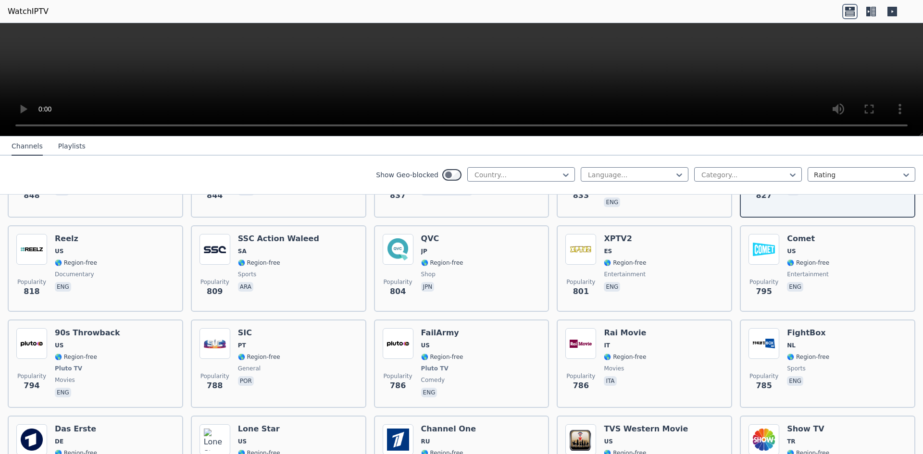
scroll to position [1806, 0]
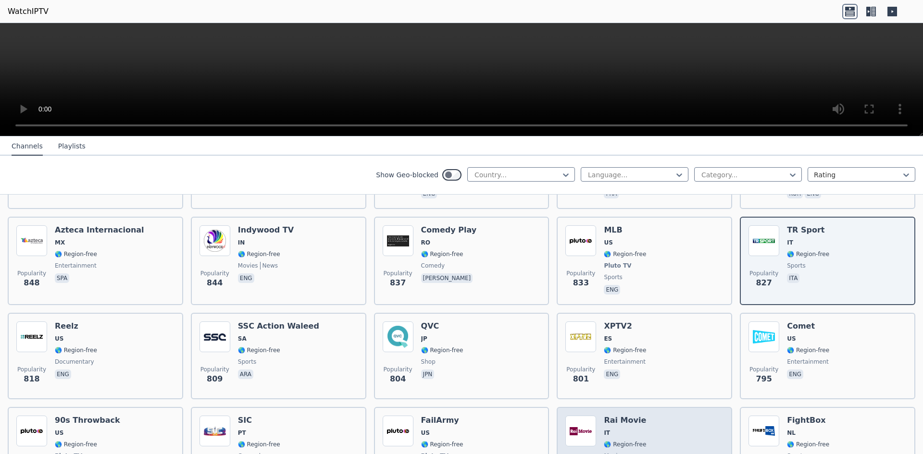
click at [633, 441] on span "🌎 Region-free" at bounding box center [625, 445] width 42 height 8
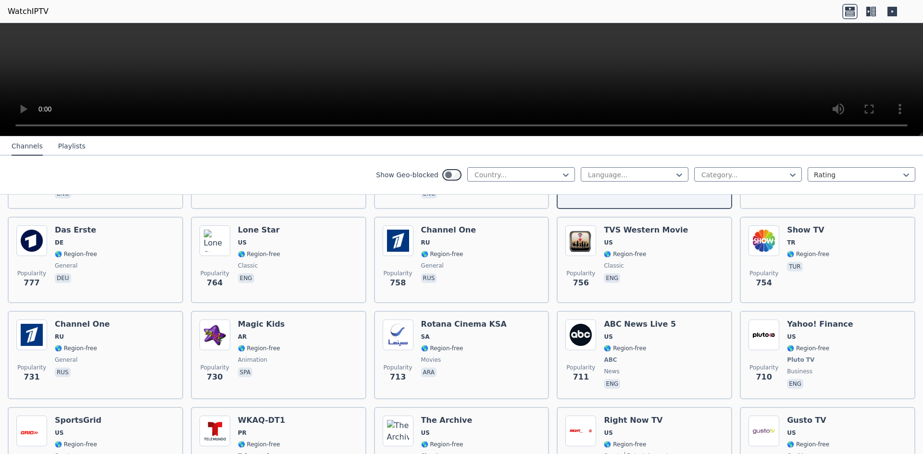
scroll to position [2101, 0]
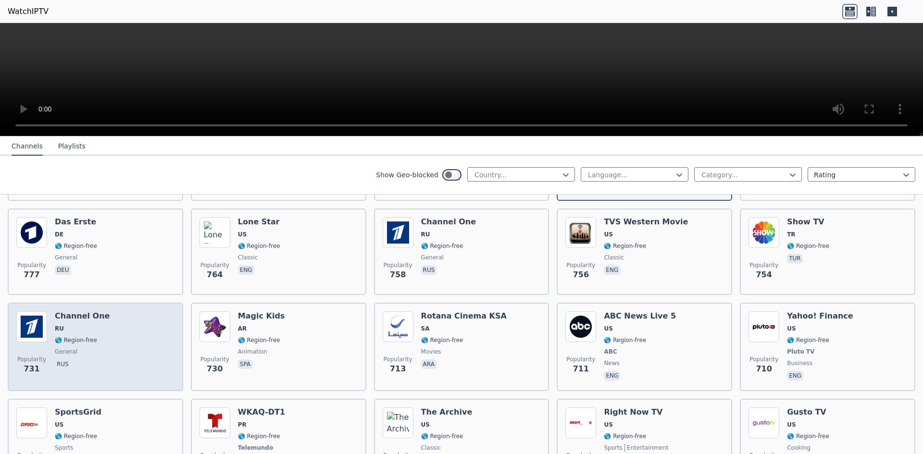
click at [113, 335] on div "Popularity 731 Channel One RU 🌎 Region-free general [DEMOGRAPHIC_DATA]" at bounding box center [95, 347] width 158 height 71
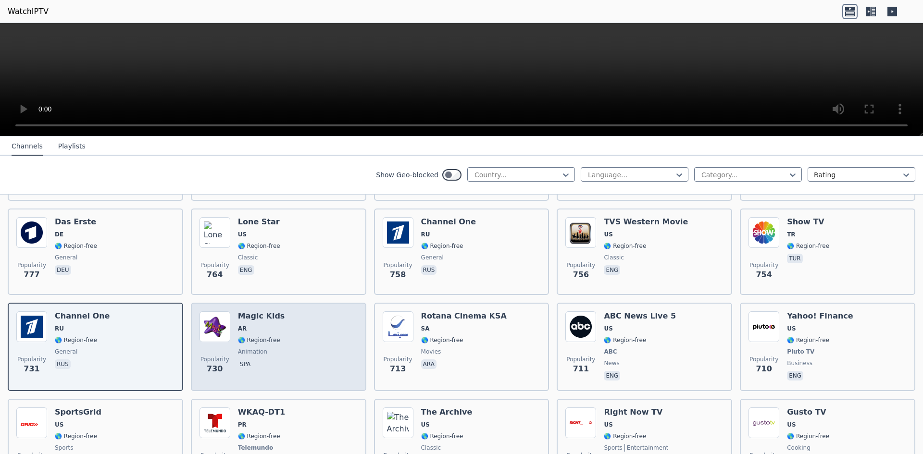
click at [288, 340] on div "Popularity 730 Magic Kids AR 🌎 Region-free animation spa" at bounding box center [279, 347] width 158 height 71
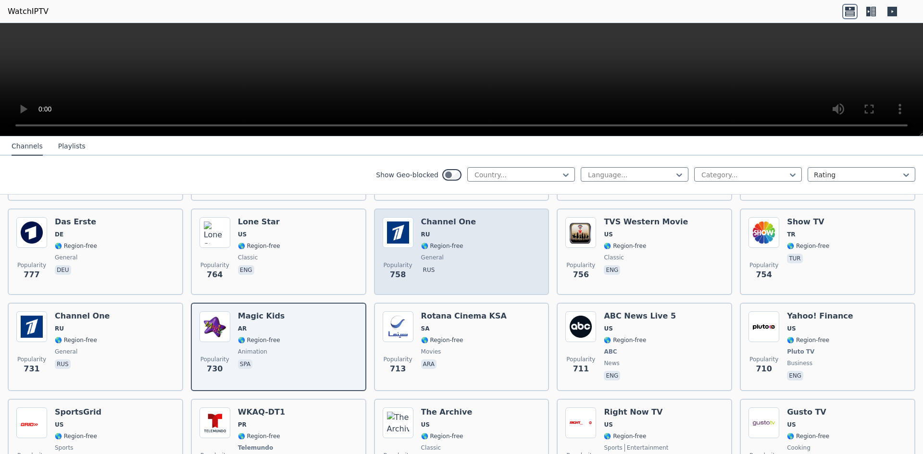
click at [470, 252] on div "Popularity 758 Channel One RU 🌎 Region-free general [DEMOGRAPHIC_DATA]" at bounding box center [462, 251] width 158 height 69
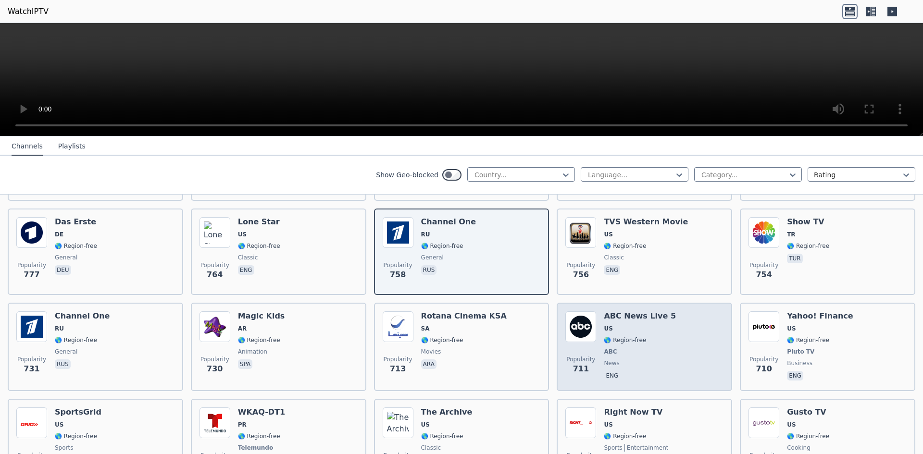
click at [650, 337] on span "🌎 Region-free" at bounding box center [640, 341] width 72 height 8
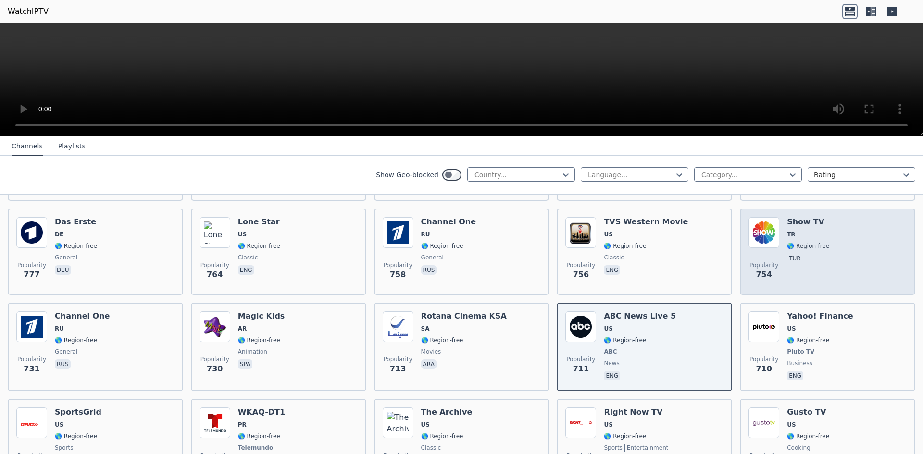
click at [821, 225] on div "Popularity 754 Show TV TR 🌎 Region-free tur" at bounding box center [828, 251] width 158 height 69
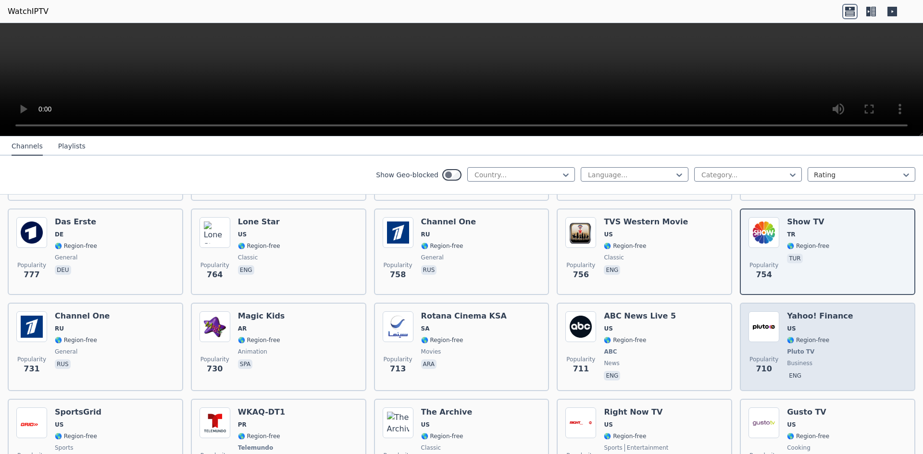
click at [839, 321] on div "Popularity 710 Yahoo! Finance US 🌎 Region-free Pluto TV business eng" at bounding box center [828, 347] width 158 height 71
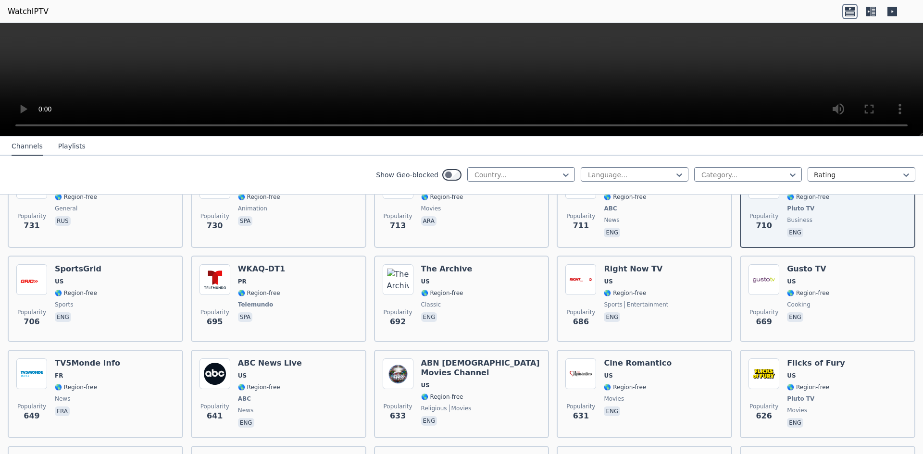
scroll to position [2284, 0]
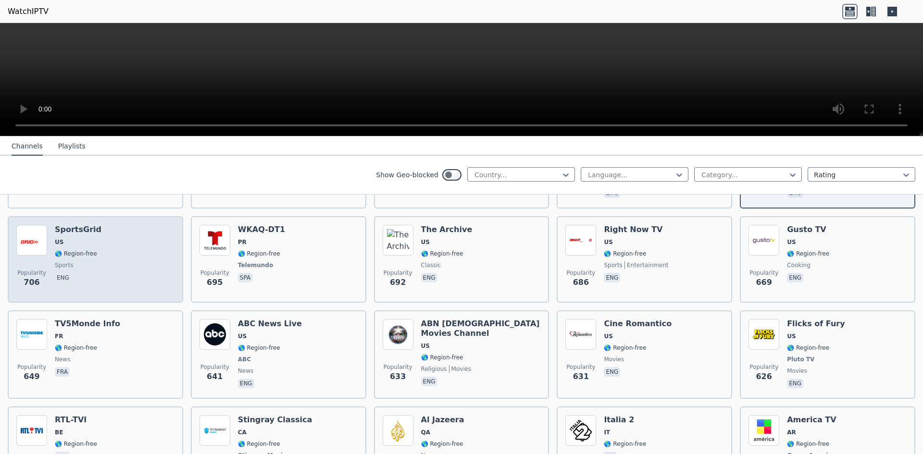
click at [74, 262] on span "sports" at bounding box center [78, 266] width 47 height 8
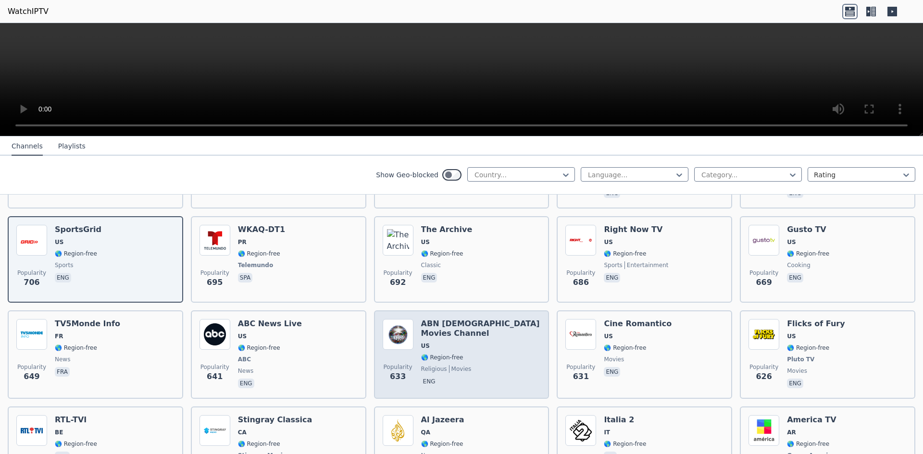
click at [501, 359] on div "ABN [DEMOGRAPHIC_DATA] Movies Channel US 🌎 Region-free religious movies eng" at bounding box center [481, 354] width 120 height 71
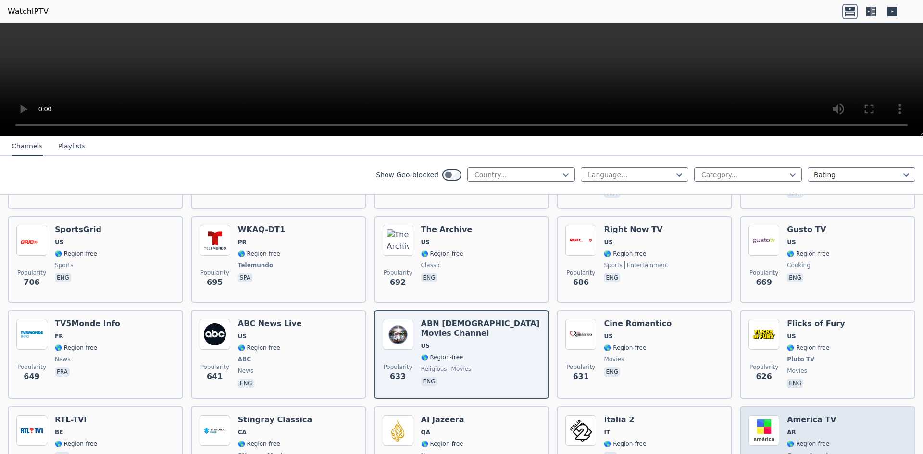
click at [807, 429] on span "AR" at bounding box center [812, 433] width 50 height 8
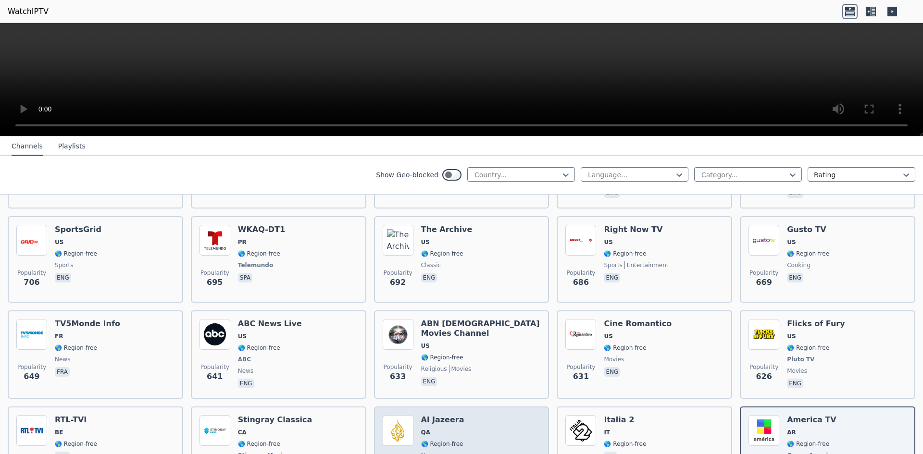
click at [444, 415] on h6 "Al Jazeera" at bounding box center [442, 420] width 43 height 10
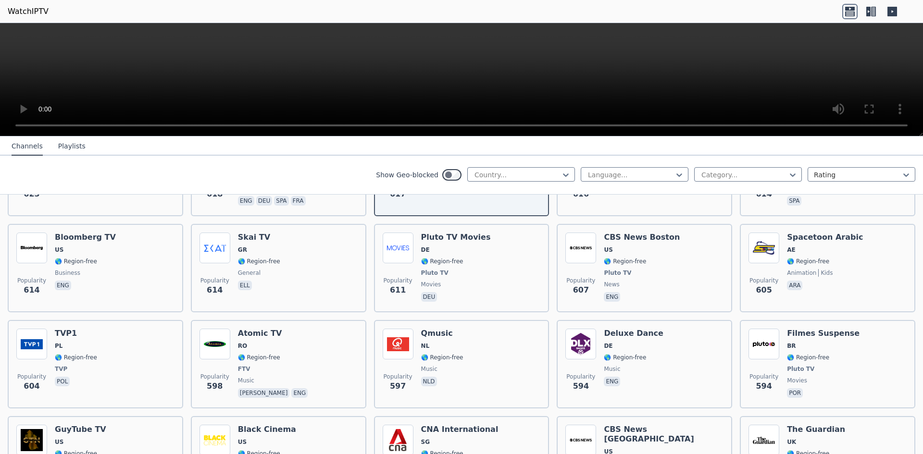
scroll to position [2570, 0]
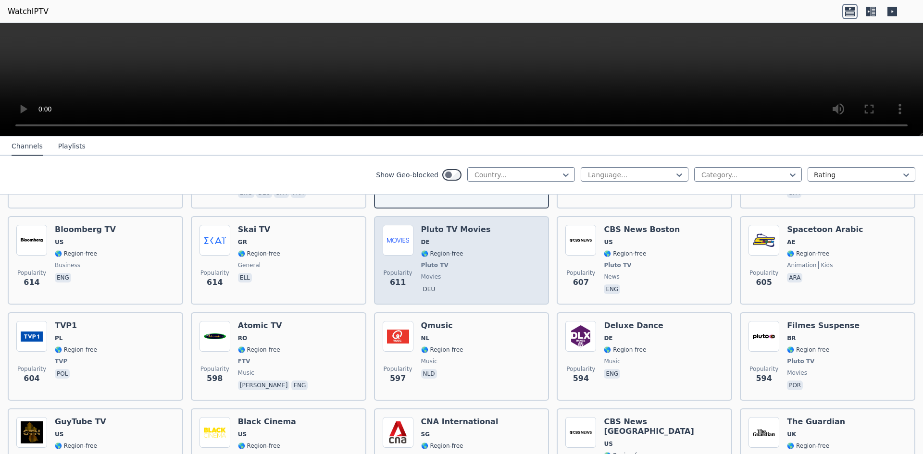
click at [477, 255] on div "Popularity 611 Pluto TV Movies DE 🌎 Region-free Pluto TV movies deu" at bounding box center [462, 260] width 158 height 71
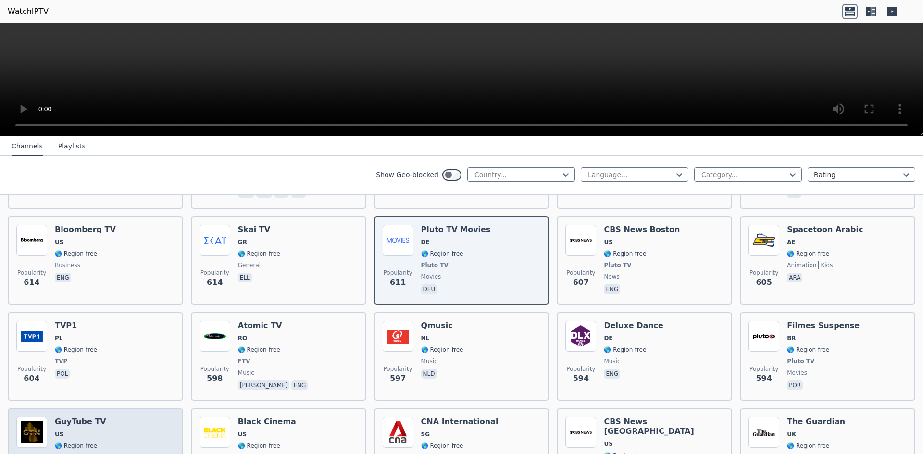
click at [115, 434] on div "Popularity 593 GuyTube TV US 🌎 Region-free entertainment eng" at bounding box center [95, 457] width 158 height 81
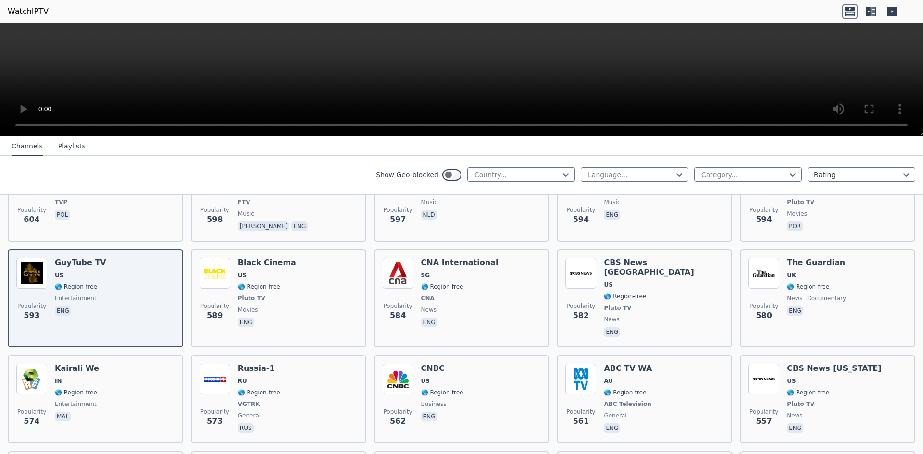
scroll to position [2777, 0]
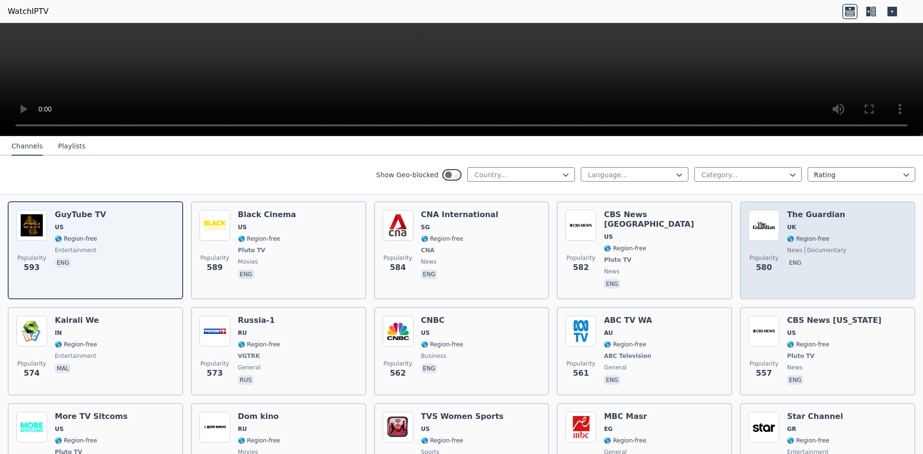
click at [846, 224] on div "Popularity 580 The Guardian UK 🌎 Region-free news documentary eng" at bounding box center [828, 250] width 158 height 81
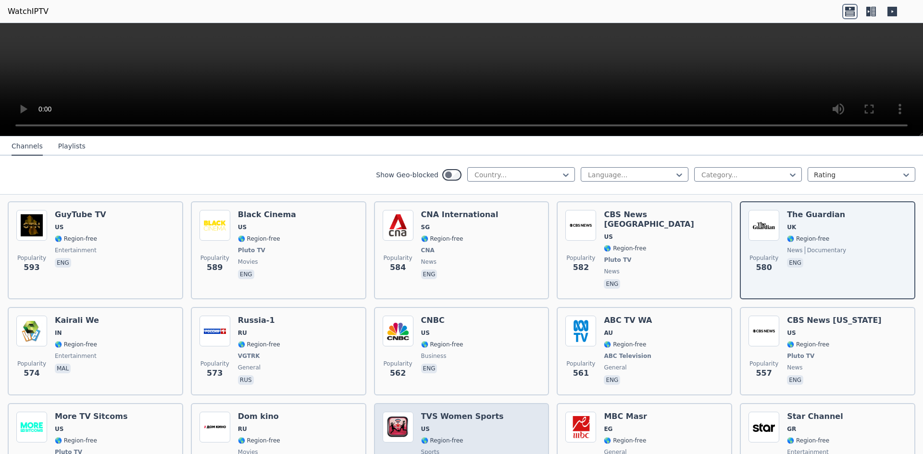
click at [474, 437] on span "🌎 Region-free" at bounding box center [462, 441] width 83 height 8
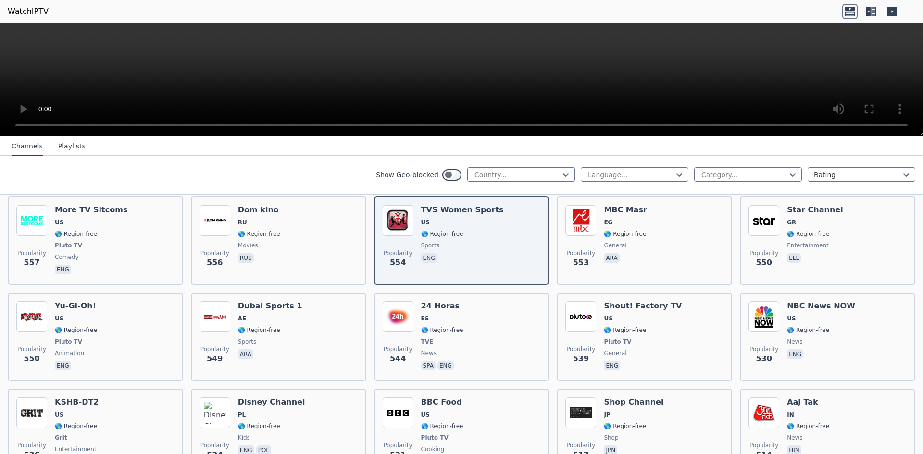
scroll to position [3040, 0]
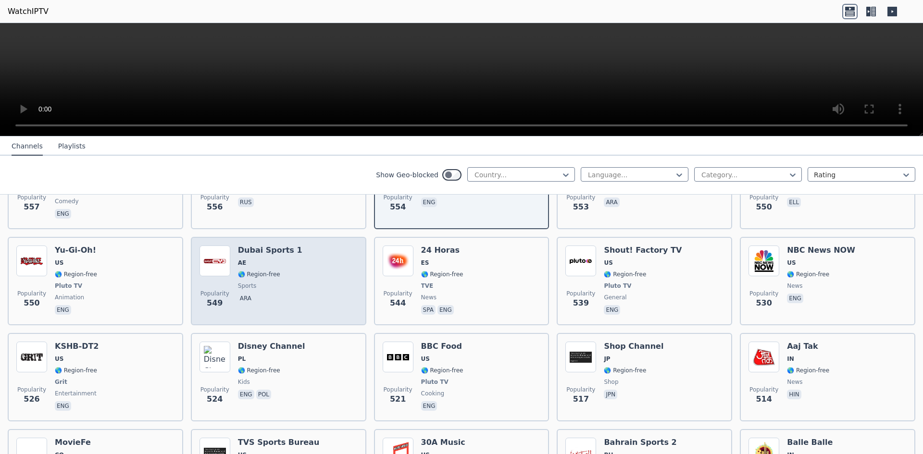
click at [253, 263] on div "Dubai Sports 1 AE 🌎 Region-free sports ara" at bounding box center [270, 281] width 64 height 71
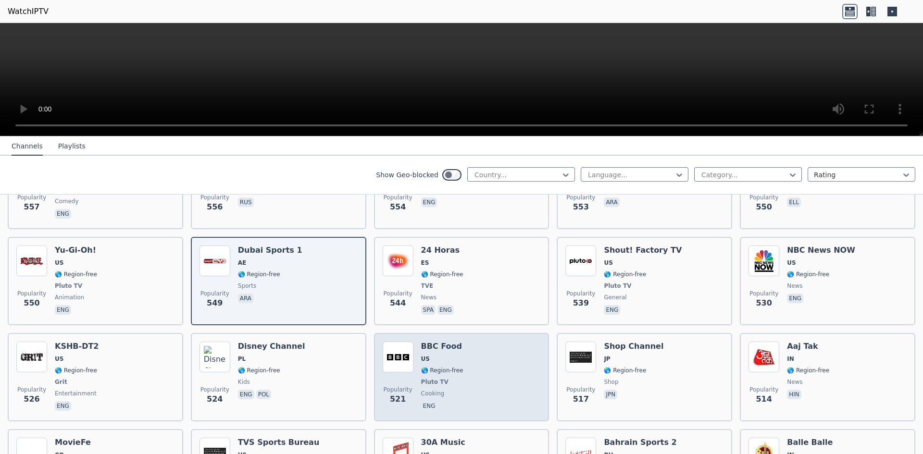
click at [465, 356] on div "Popularity 521 BBC Food US 🌎 Region-free Pluto TV cooking eng" at bounding box center [462, 377] width 158 height 71
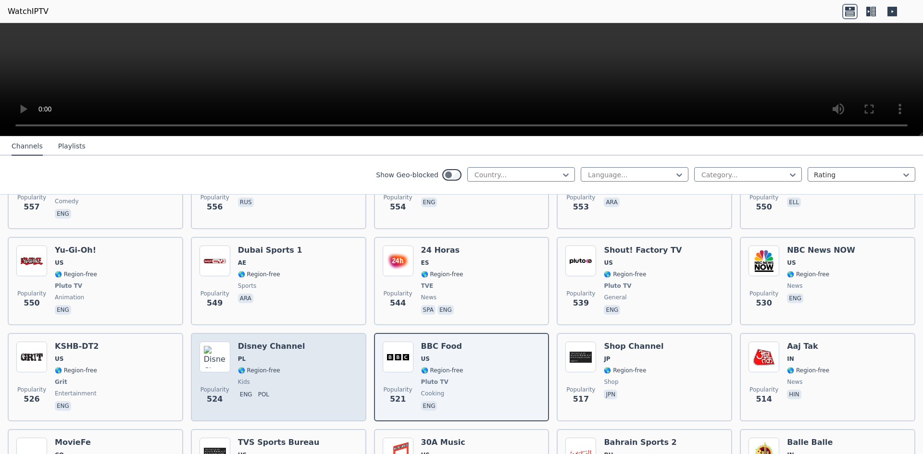
click at [298, 349] on div "Popularity 524 Disney Channel PL 🌎 Region-free kids eng pol" at bounding box center [279, 377] width 158 height 71
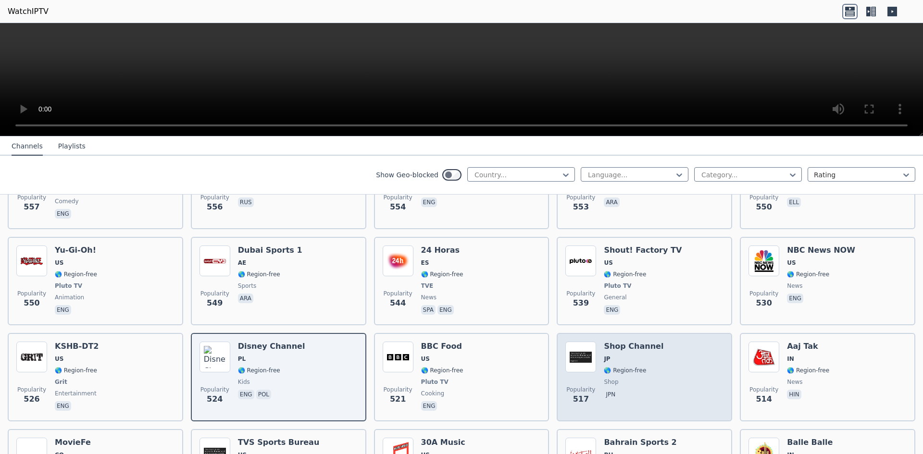
click at [633, 378] on span "shop" at bounding box center [634, 382] width 60 height 8
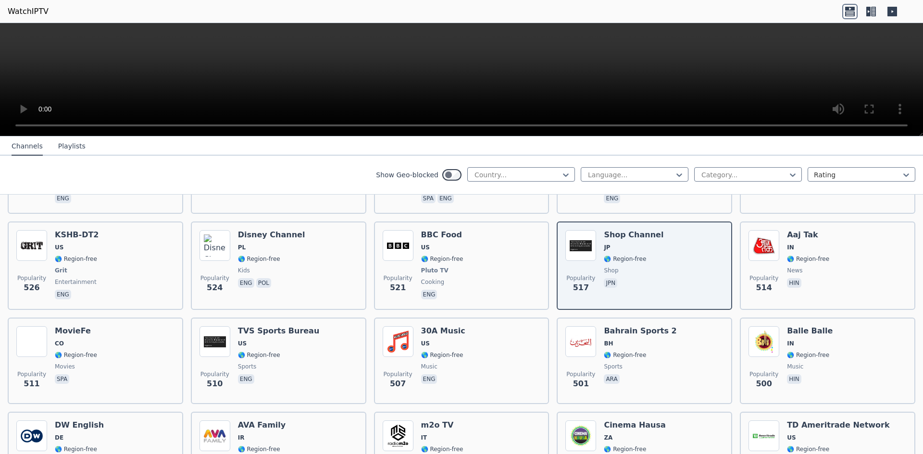
scroll to position [3159, 0]
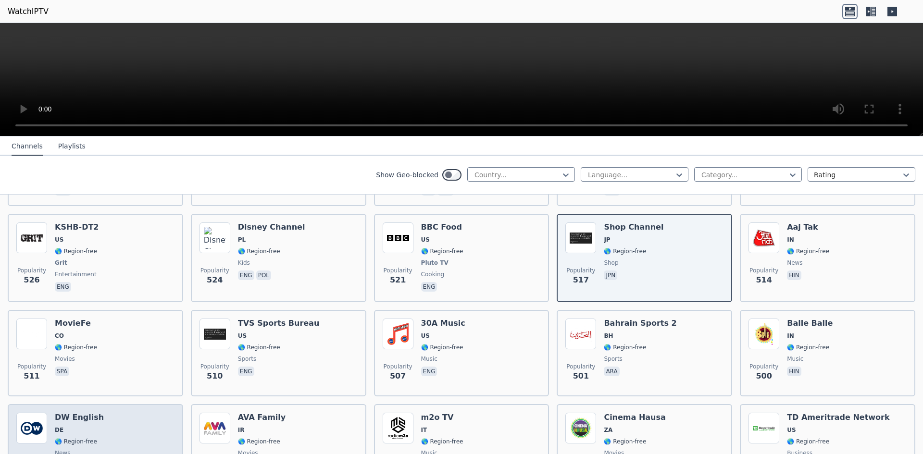
click at [97, 413] on div "Popularity 500 DW English DE 🌎 Region-free news eng" at bounding box center [95, 447] width 158 height 69
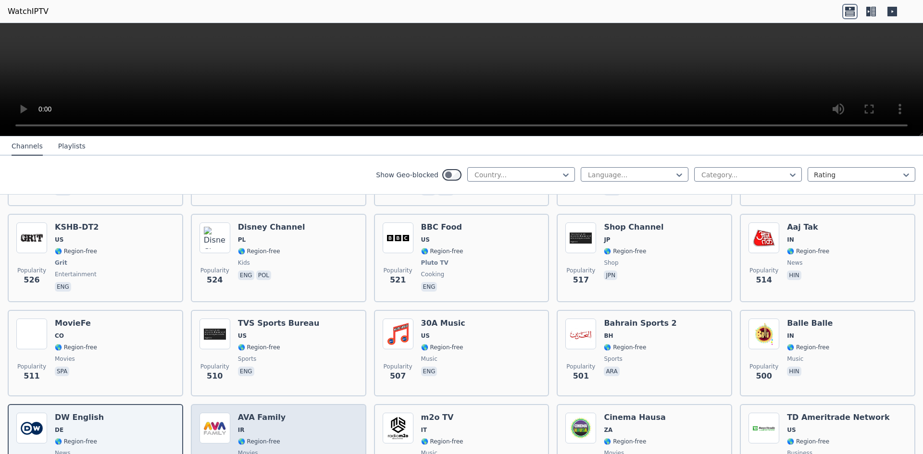
click at [262, 420] on div "AVA Family IR 🌎 Region-free movies fas eng" at bounding box center [262, 447] width 48 height 69
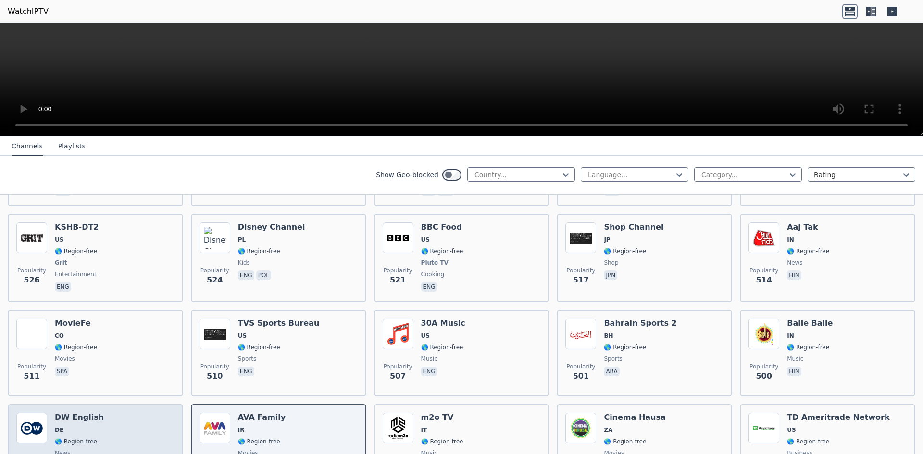
click at [97, 426] on div "Popularity 500 DW English DE 🌎 Region-free news eng" at bounding box center [95, 447] width 158 height 69
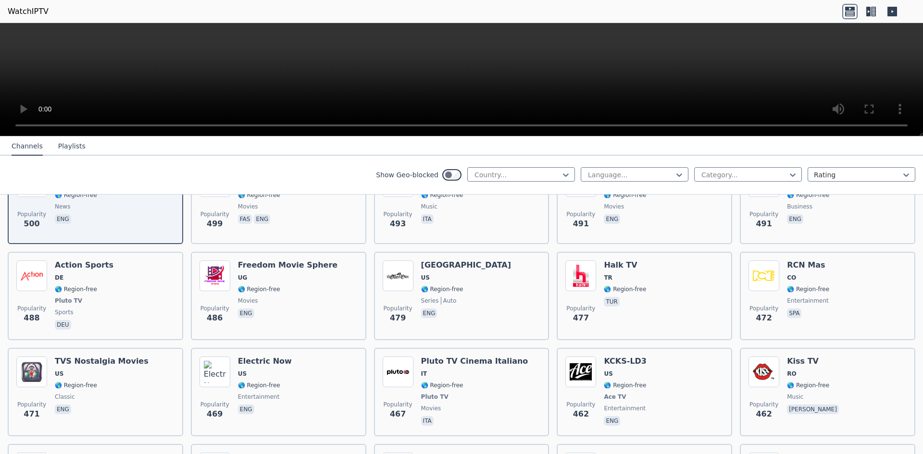
scroll to position [3446, 0]
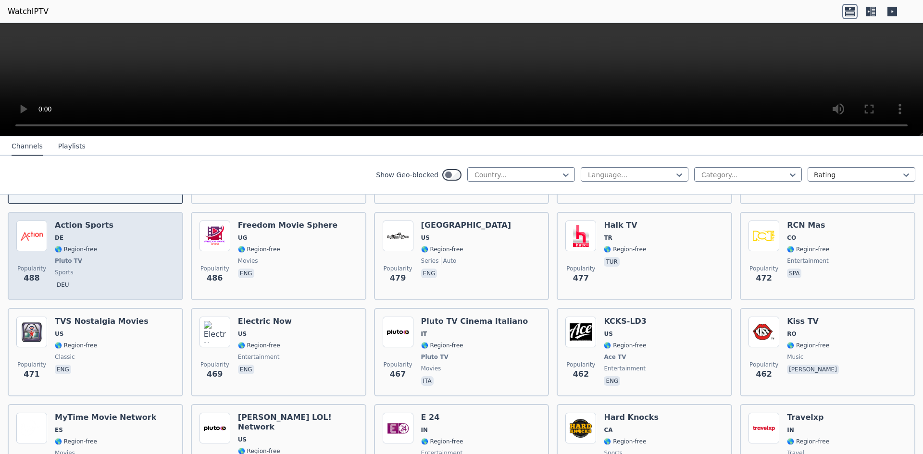
click at [111, 237] on div "Popularity 488 Action Sports DE 🌎 Region-free Pluto TV sports deu" at bounding box center [95, 256] width 158 height 71
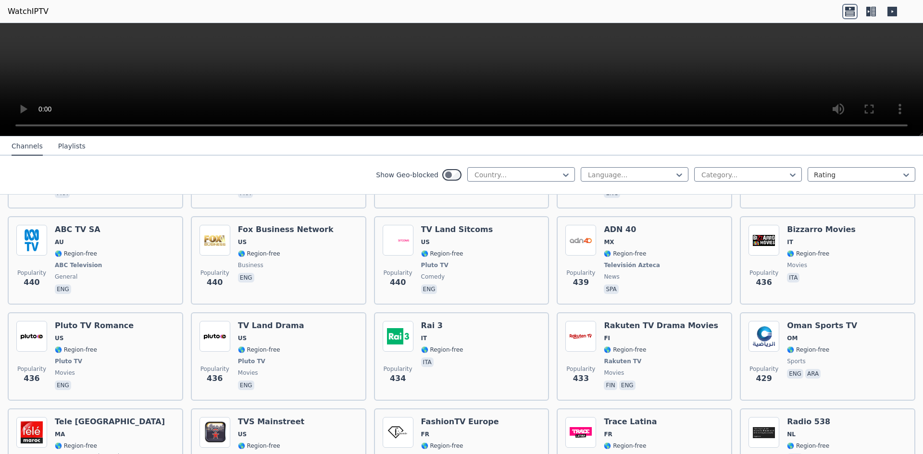
scroll to position [3891, 0]
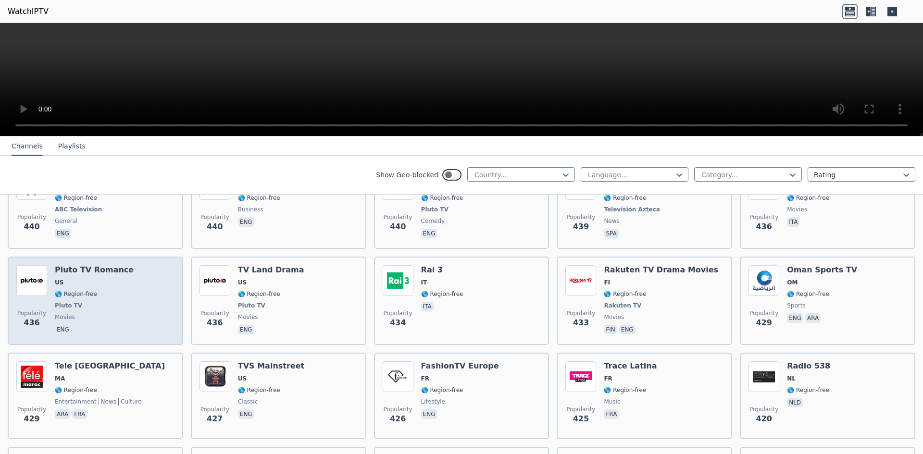
click at [81, 279] on span "US" at bounding box center [94, 283] width 79 height 8
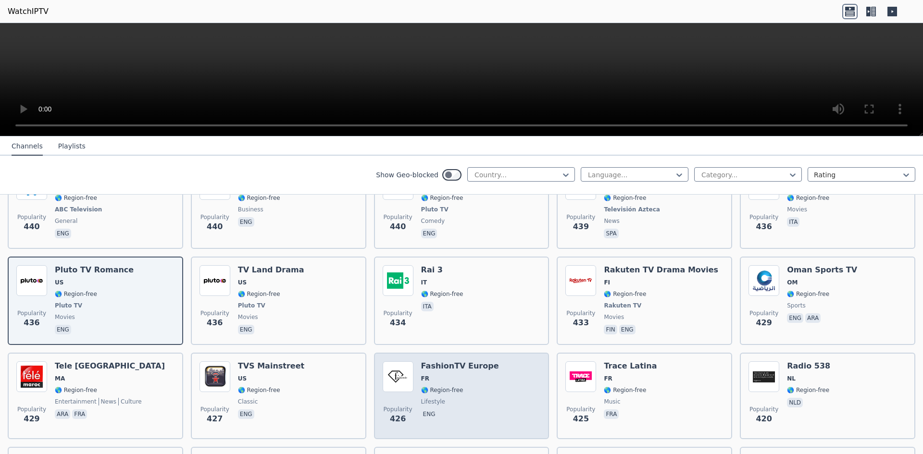
click at [481, 373] on div "Popularity 426 FashionTV [GEOGRAPHIC_DATA] FR 🌎 Region-free lifestyle eng" at bounding box center [462, 396] width 158 height 69
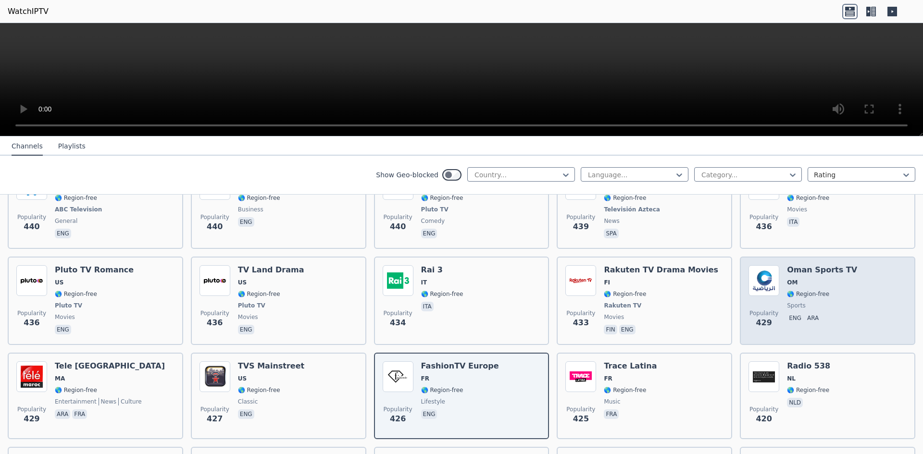
click at [827, 290] on span "🌎 Region-free" at bounding box center [822, 294] width 70 height 8
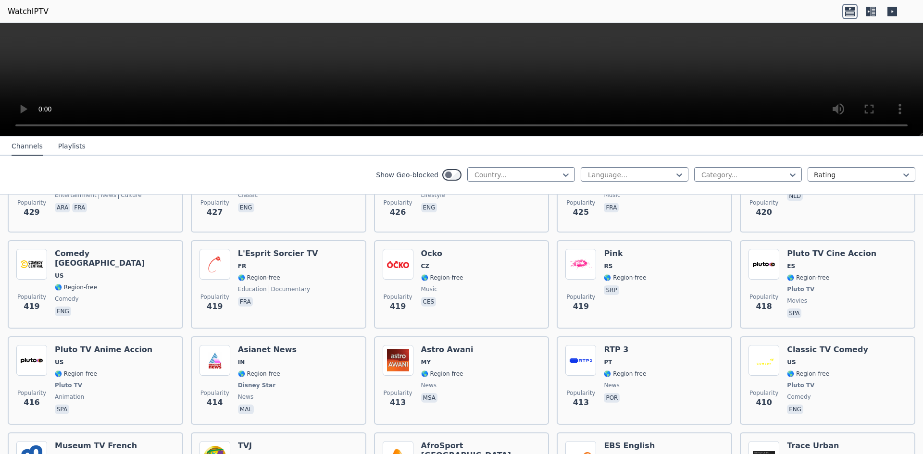
scroll to position [4106, 0]
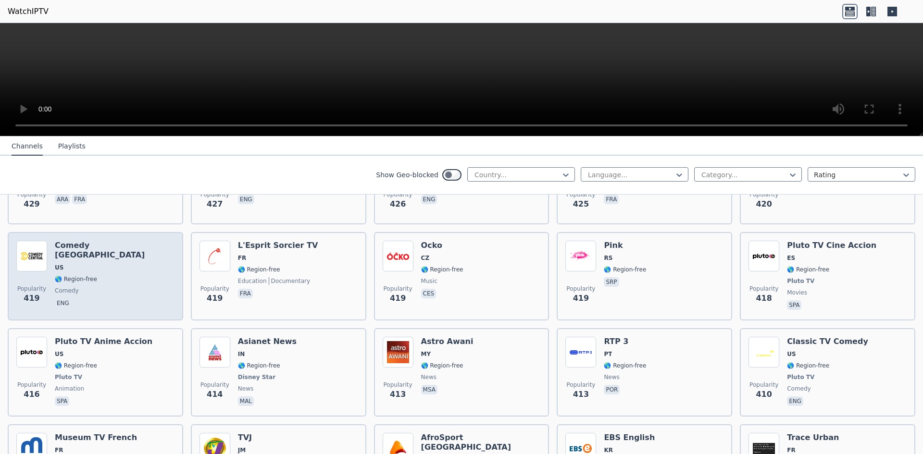
drag, startPoint x: 99, startPoint y: 253, endPoint x: 103, endPoint y: 254, distance: 5.0
click at [99, 287] on span "comedy" at bounding box center [115, 291] width 120 height 8
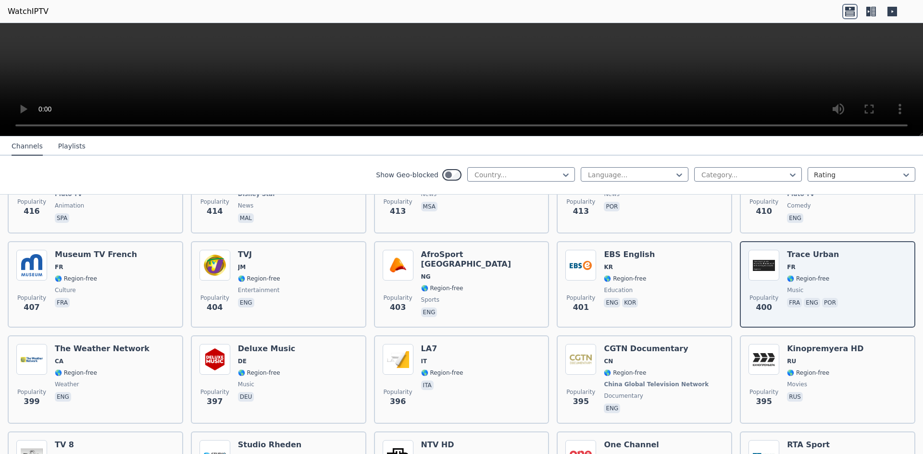
scroll to position [4313, 0]
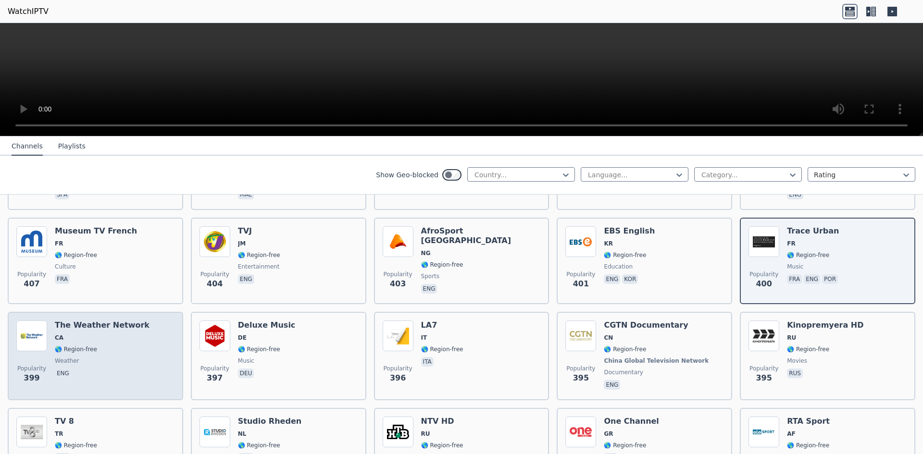
click at [124, 321] on div "The Weather Network CA 🌎 Region-free weather eng" at bounding box center [102, 356] width 95 height 71
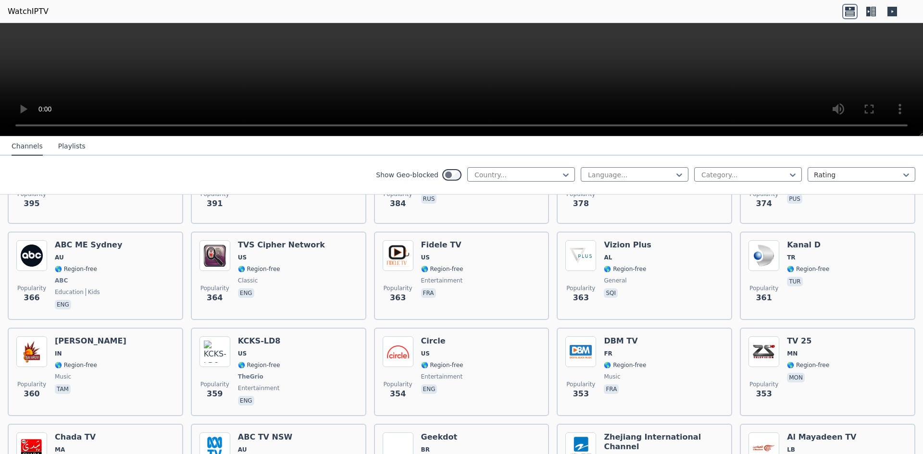
scroll to position [4655, 0]
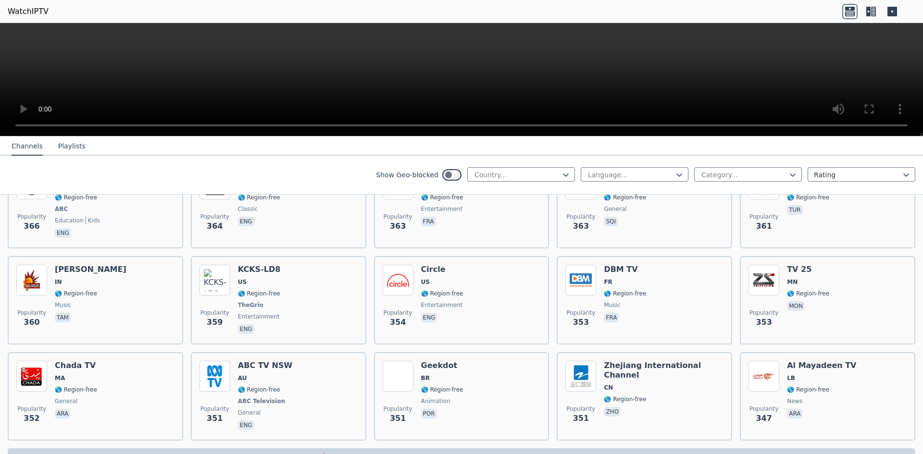
click at [63, 145] on button "Playlists" at bounding box center [71, 146] width 27 height 18
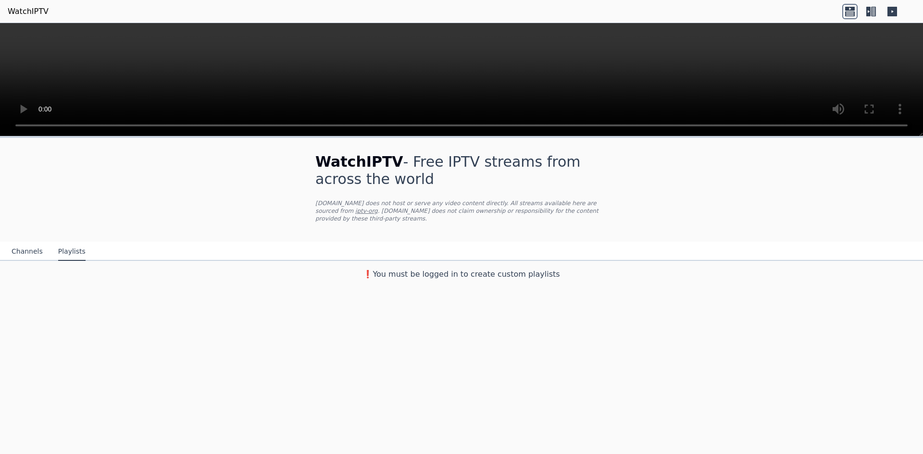
scroll to position [0, 0]
click at [24, 243] on button "Channels" at bounding box center [27, 252] width 31 height 18
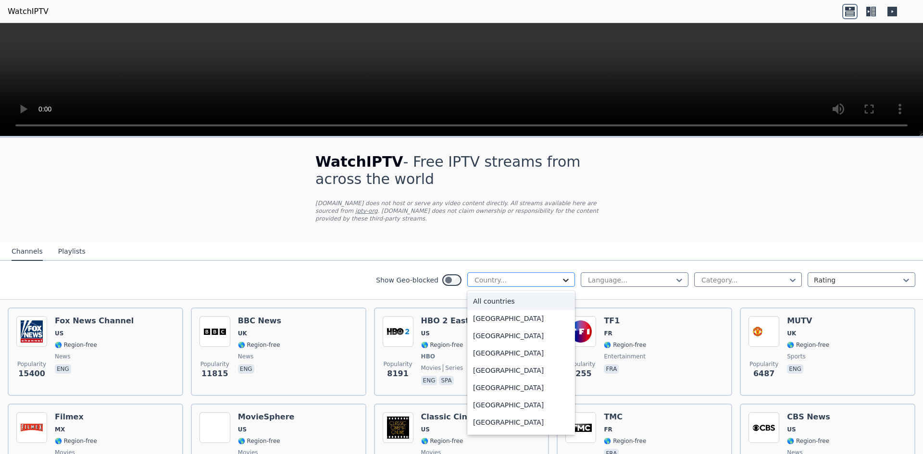
click at [561, 275] on icon at bounding box center [566, 280] width 10 height 10
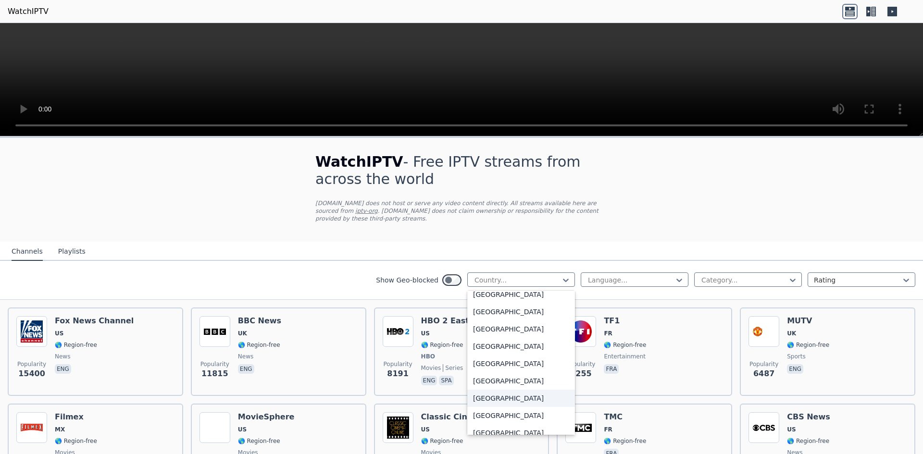
scroll to position [3366, 0]
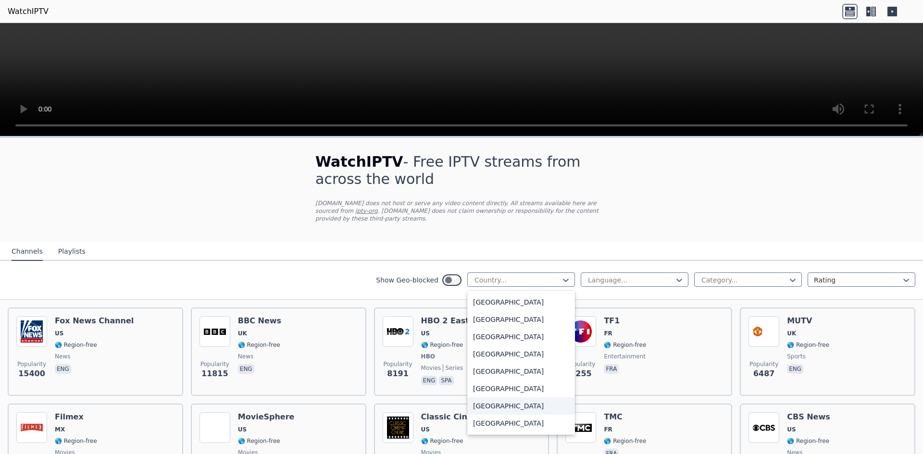
click at [520, 312] on div "[GEOGRAPHIC_DATA]" at bounding box center [521, 319] width 108 height 17
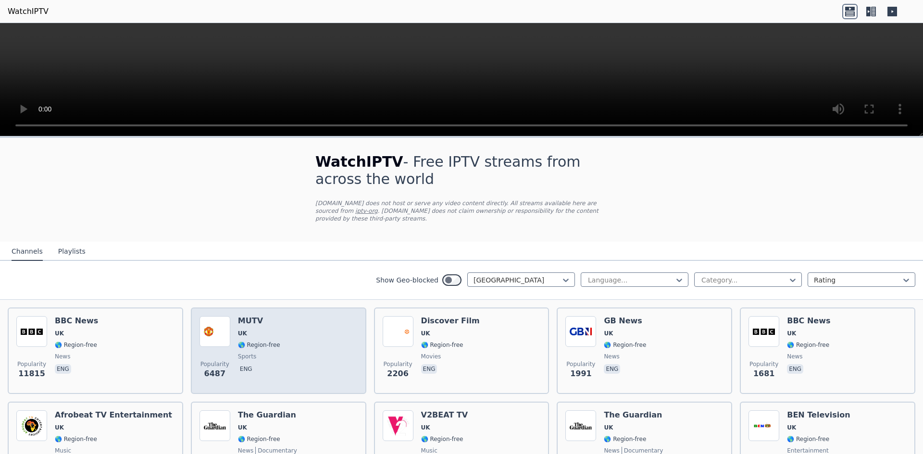
click at [273, 342] on div "MUTV UK 🌎 Region-free sports eng" at bounding box center [259, 350] width 42 height 69
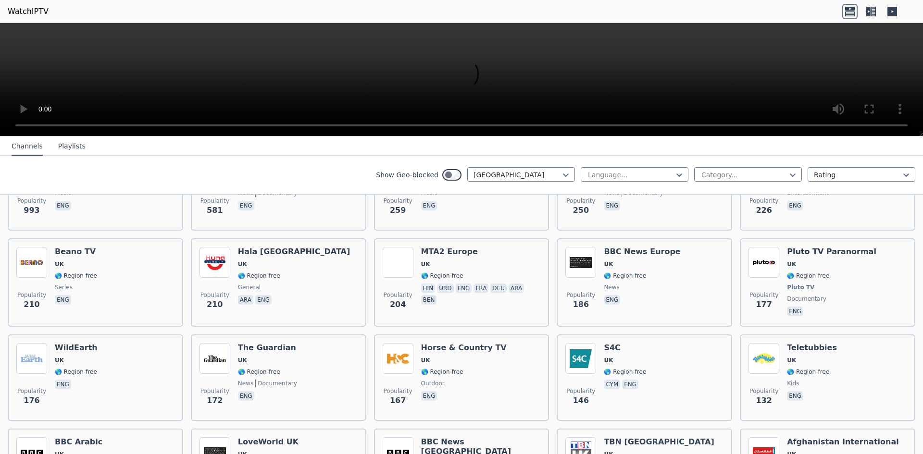
scroll to position [260, 0]
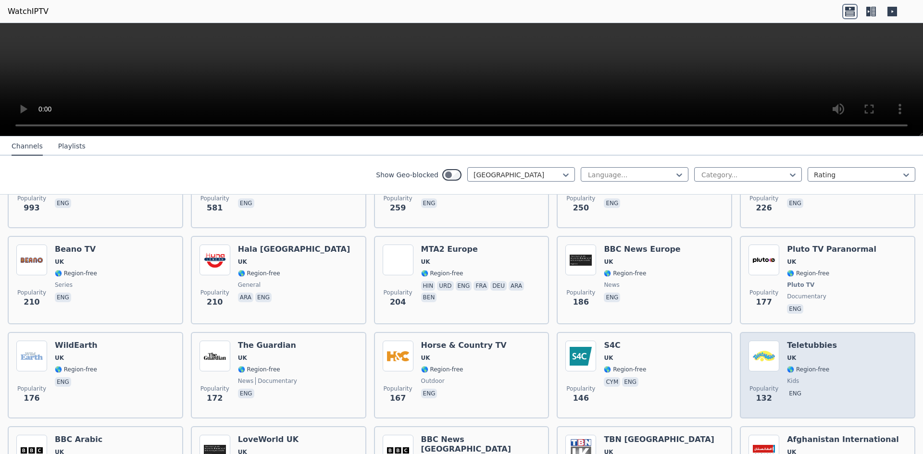
click at [809, 366] on span "🌎 Region-free" at bounding box center [808, 370] width 42 height 8
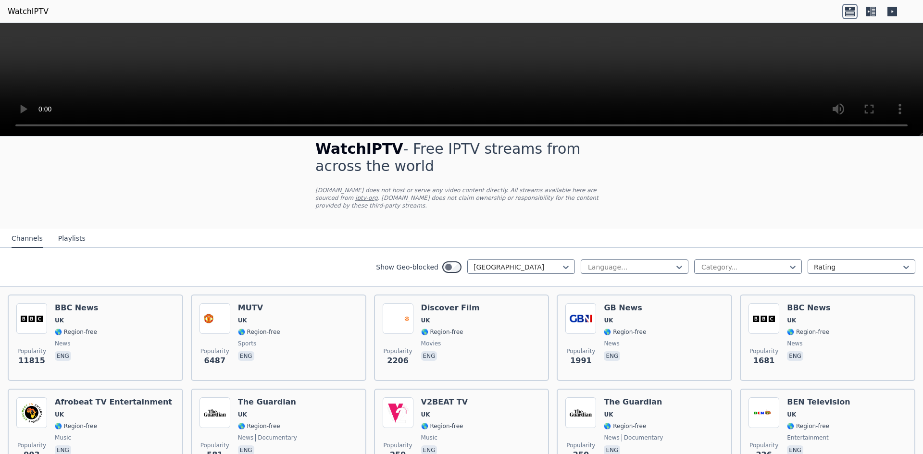
scroll to position [0, 0]
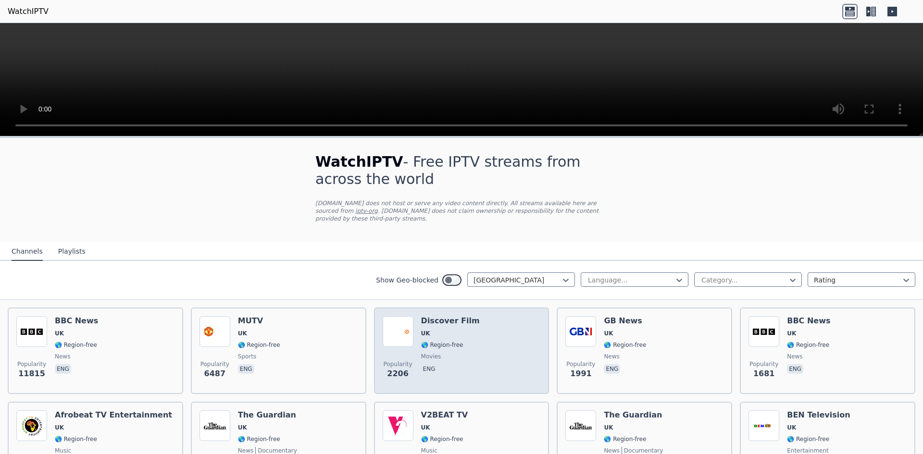
click at [451, 330] on span "UK" at bounding box center [450, 334] width 59 height 8
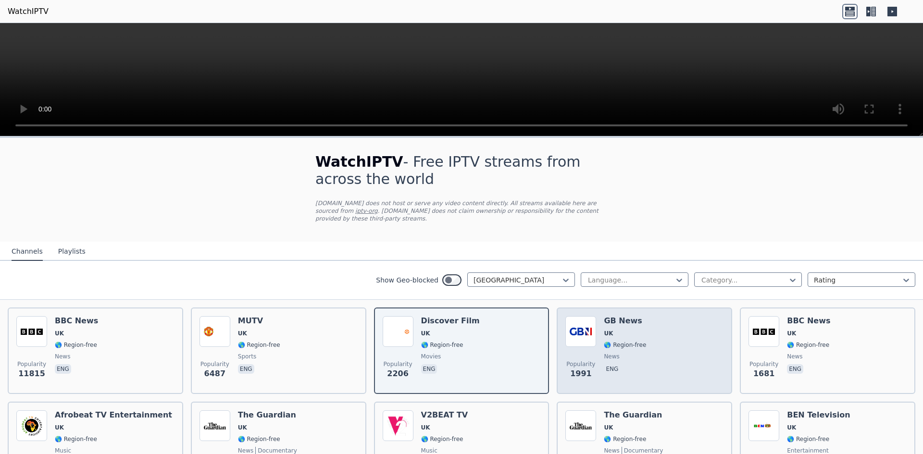
click at [634, 341] on span "🌎 Region-free" at bounding box center [625, 345] width 42 height 8
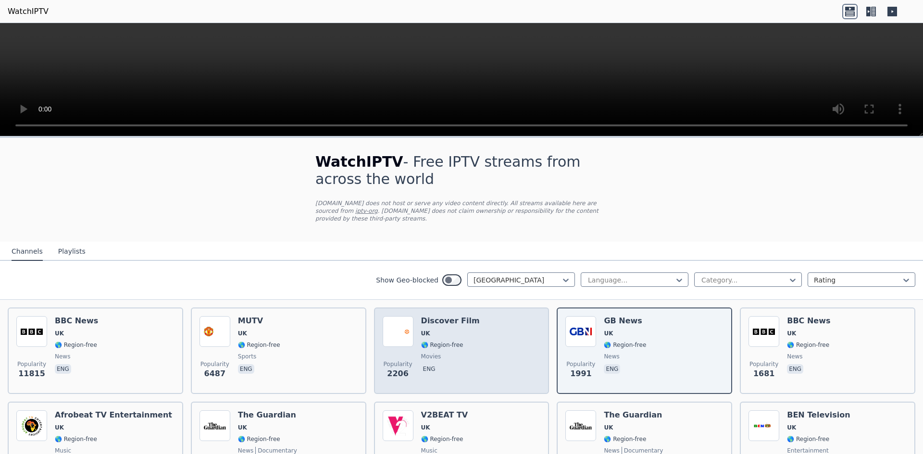
click at [488, 324] on div "Popularity 2206 Discover Film UK 🌎 Region-free movies eng" at bounding box center [462, 350] width 158 height 69
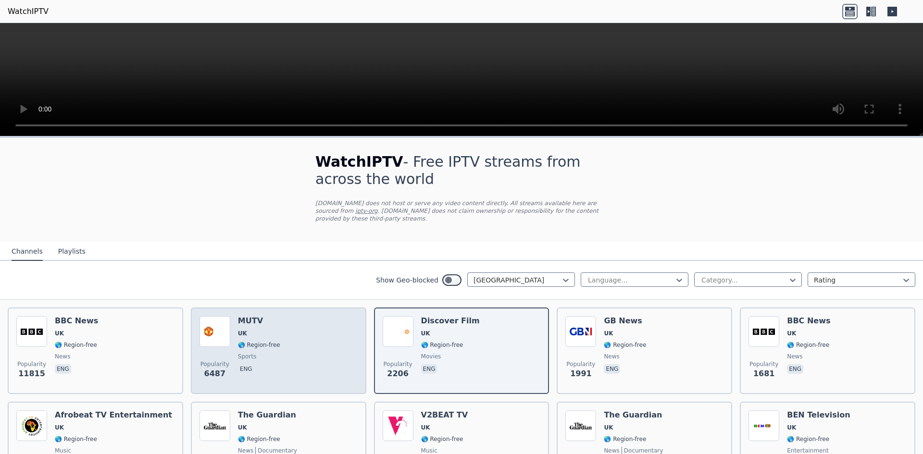
click at [283, 331] on div "Popularity 6487 MUTV [GEOGRAPHIC_DATA] 🌎 Region-free sports eng" at bounding box center [279, 350] width 158 height 69
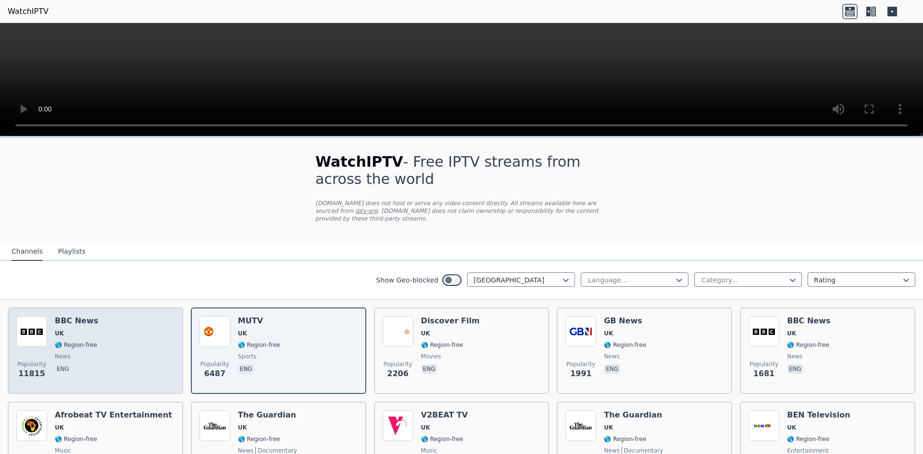
click at [63, 330] on span "UK" at bounding box center [76, 334] width 43 height 8
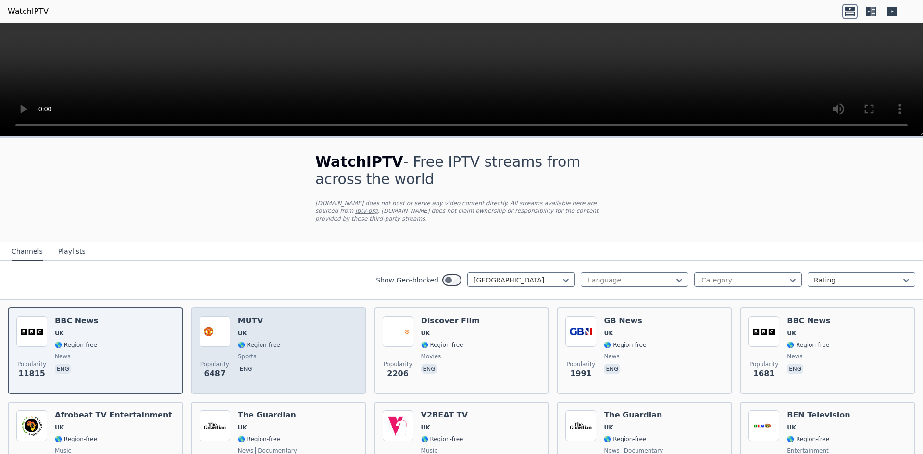
click at [263, 343] on div "MUTV UK 🌎 Region-free sports eng" at bounding box center [259, 350] width 42 height 69
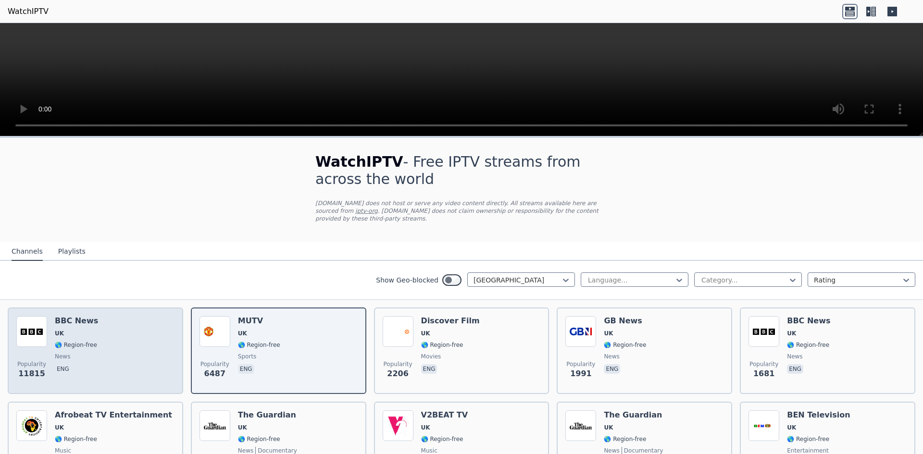
click at [132, 358] on div "Popularity 11815 BBC News UK 🌎 Region-free news eng" at bounding box center [95, 350] width 158 height 69
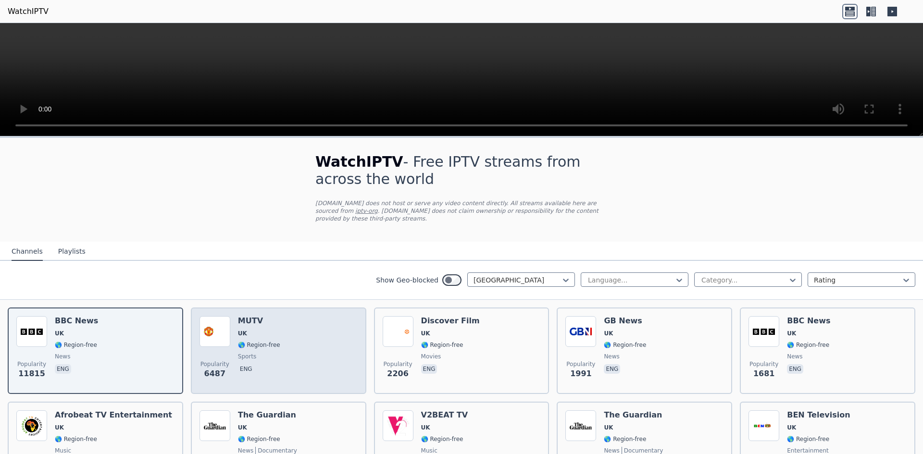
click at [263, 353] on span "sports" at bounding box center [259, 357] width 42 height 8
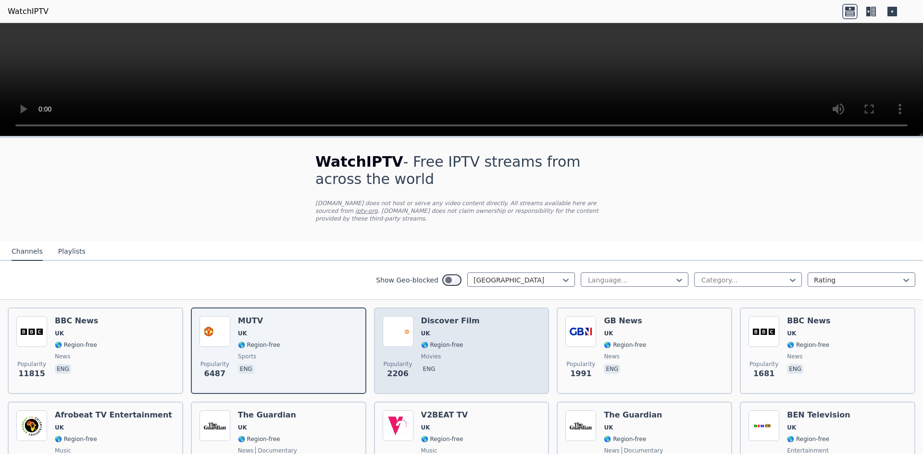
click at [474, 340] on div "Popularity 2206 Discover Film UK 🌎 Region-free movies eng" at bounding box center [462, 350] width 158 height 69
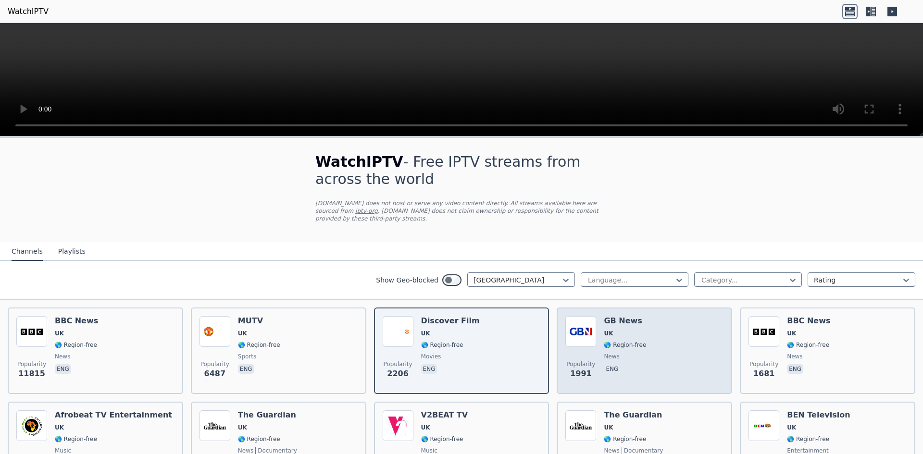
click at [646, 353] on div "Popularity 1991 GB News UK 🌎 Region-free news eng" at bounding box center [644, 350] width 158 height 69
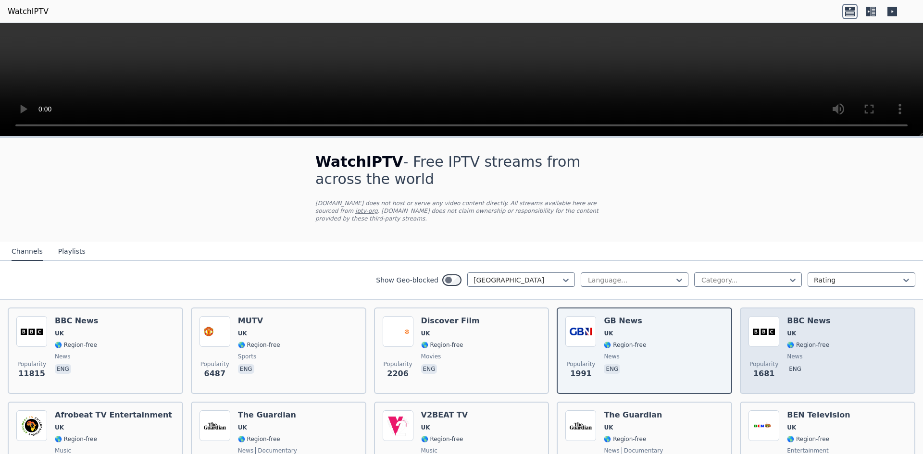
click at [838, 343] on div "Popularity 1681 BBC News UK 🌎 Region-free news eng" at bounding box center [828, 350] width 158 height 69
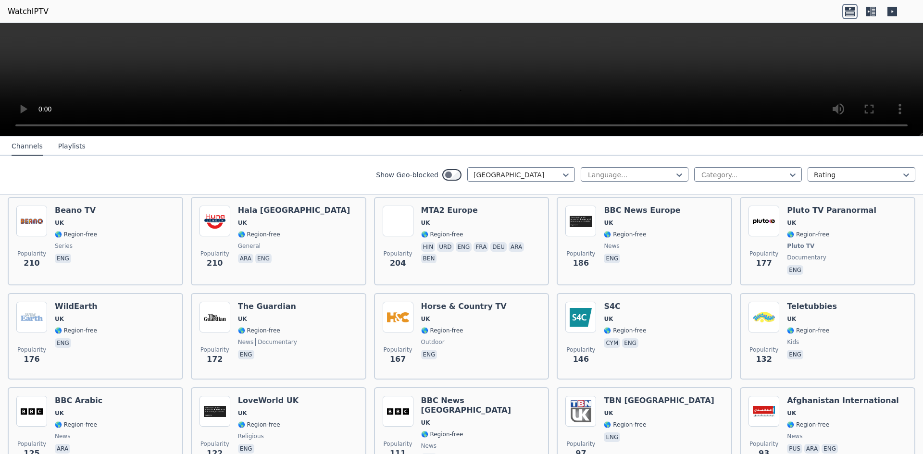
scroll to position [304, 0]
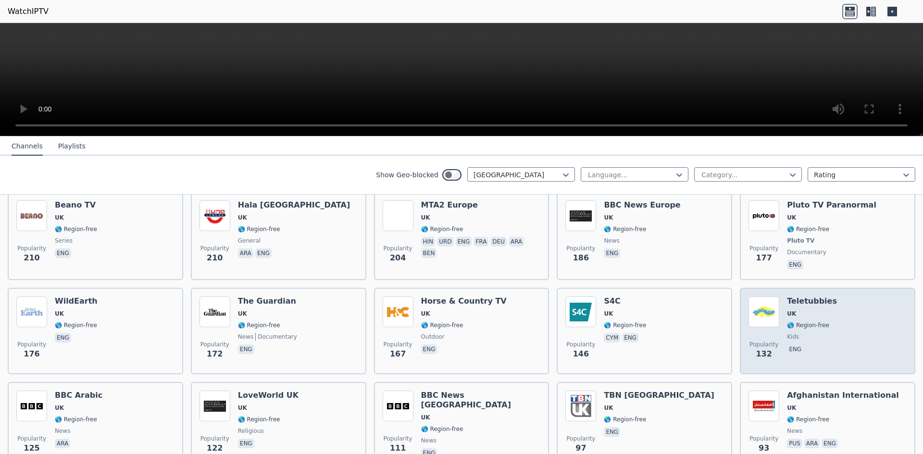
click at [834, 311] on div "Popularity 132 Teletubbies [GEOGRAPHIC_DATA] 🌎 Region-free kids eng" at bounding box center [828, 331] width 158 height 69
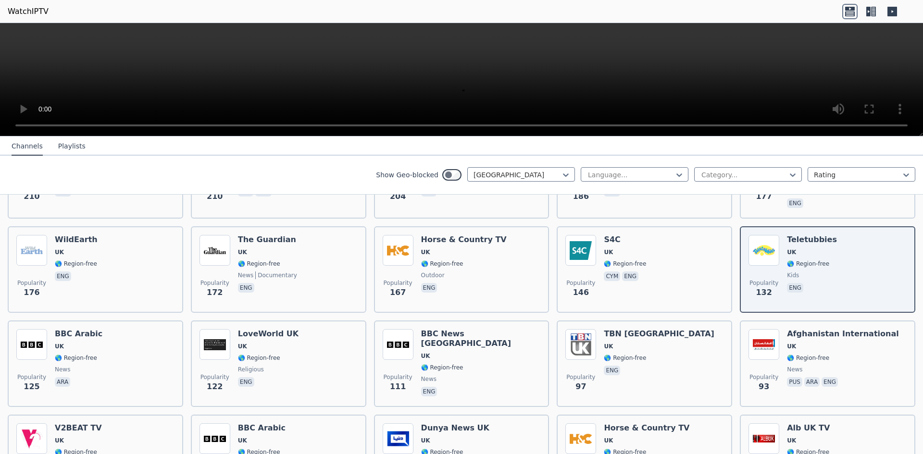
scroll to position [369, 0]
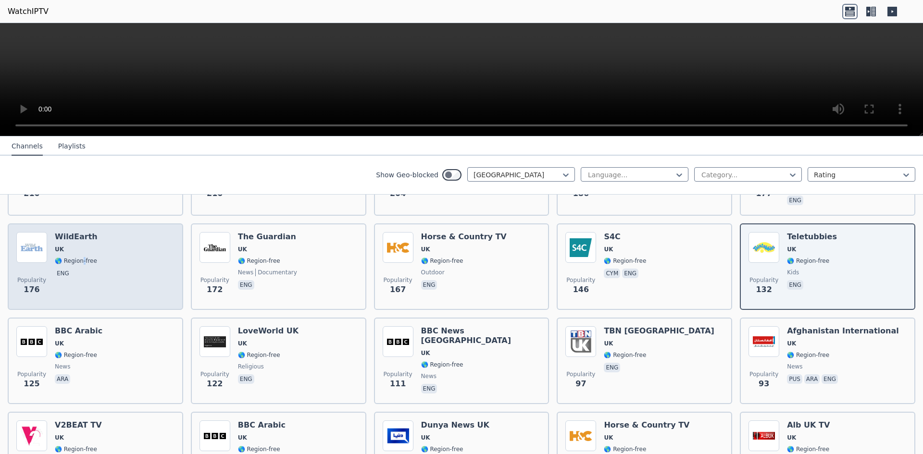
click at [85, 257] on span "🌎 Region-free" at bounding box center [76, 261] width 42 height 8
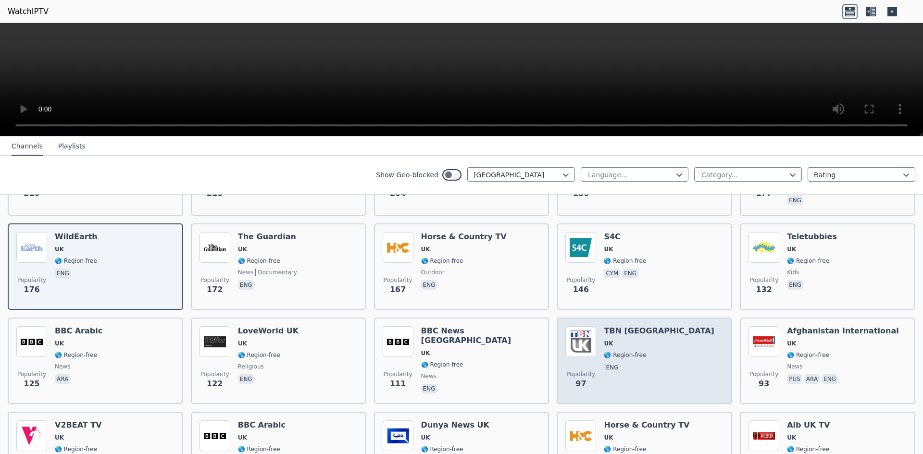
click at [649, 344] on div "Popularity 97 TBN [GEOGRAPHIC_DATA] [GEOGRAPHIC_DATA] 🌎 Region-free eng" at bounding box center [644, 360] width 158 height 69
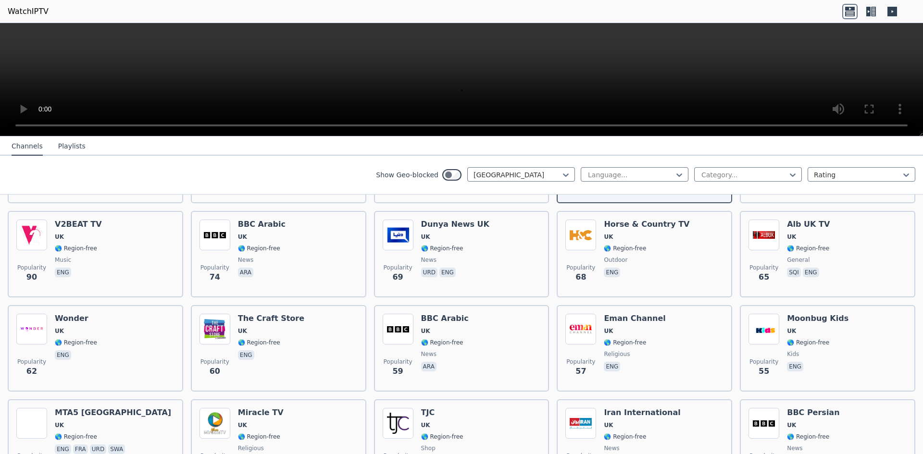
scroll to position [574, 0]
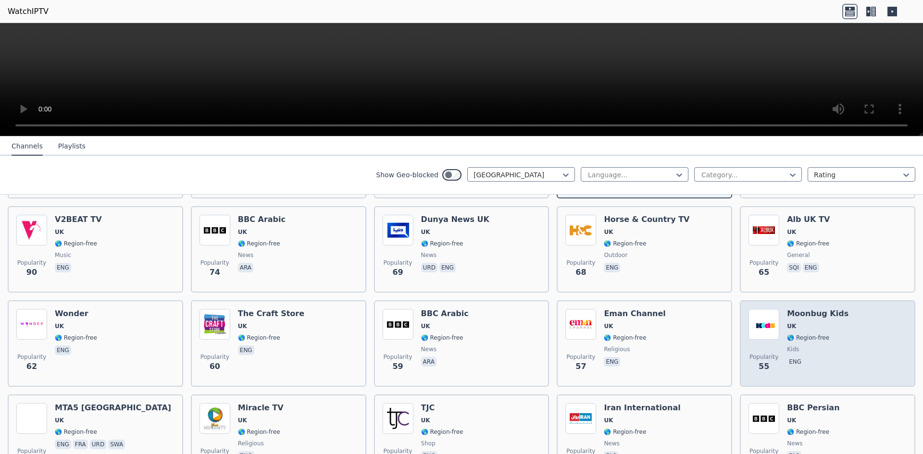
click at [816, 310] on h6 "Moonbug Kids" at bounding box center [818, 314] width 62 height 10
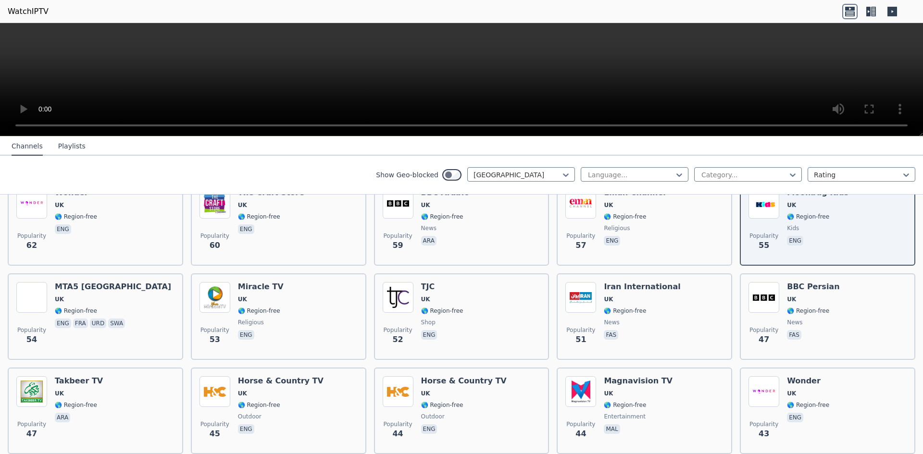
scroll to position [699, 0]
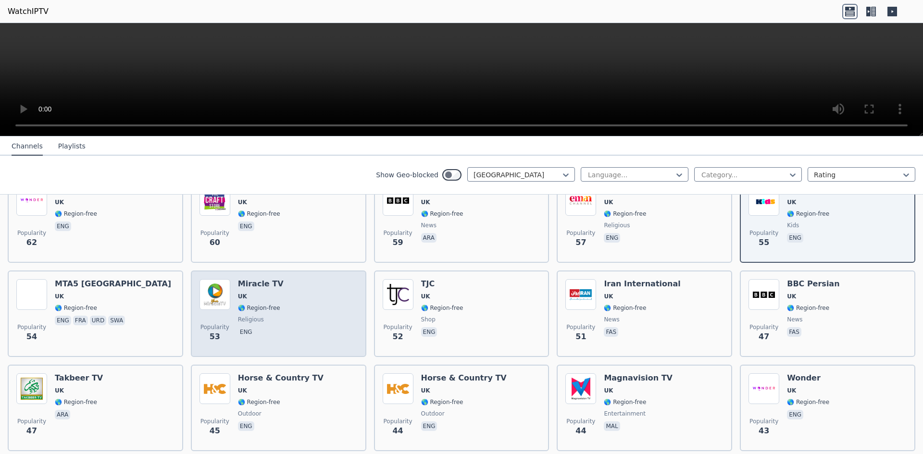
click at [291, 297] on div "Popularity 53 Miracle TV UK 🌎 Region-free religious eng" at bounding box center [279, 313] width 158 height 69
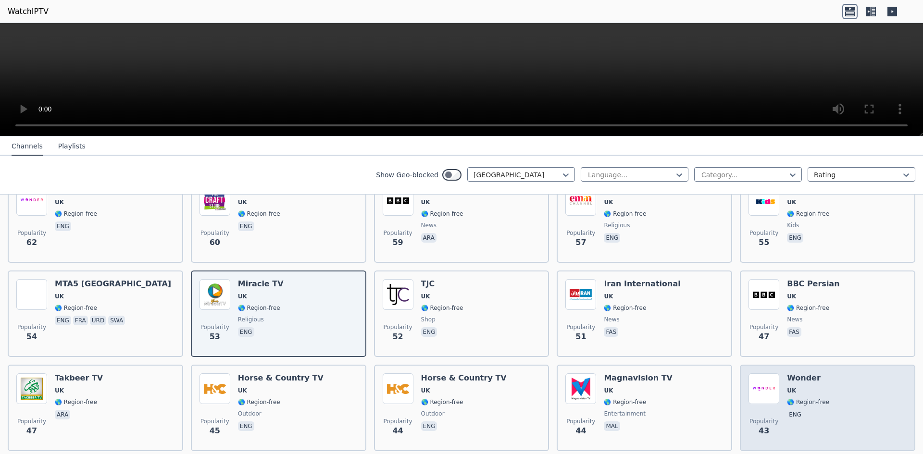
click at [787, 399] on span "🌎 Region-free" at bounding box center [808, 403] width 42 height 8
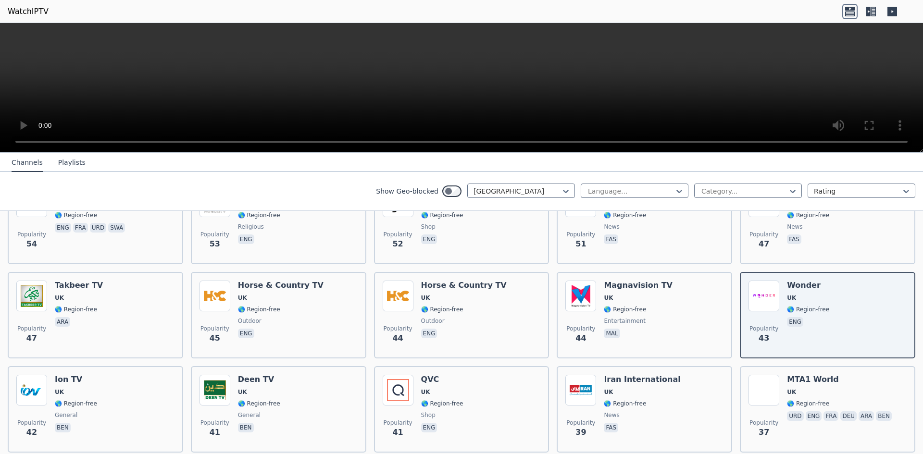
scroll to position [840, 0]
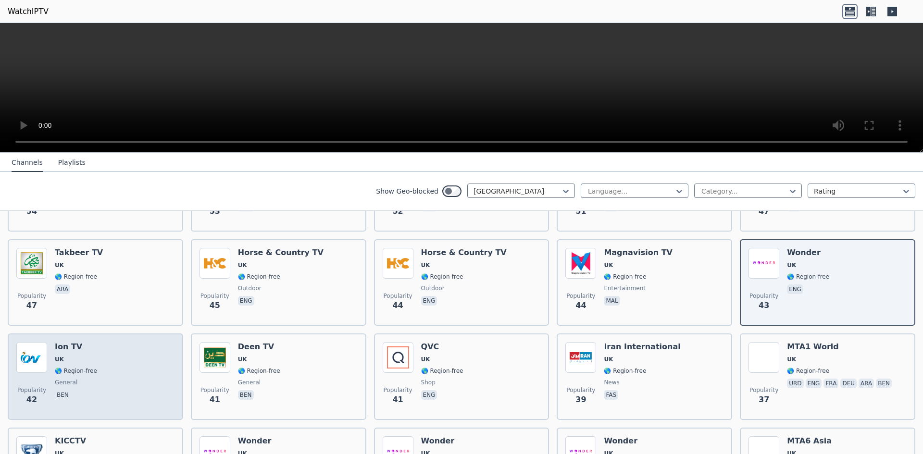
click at [99, 366] on div "Popularity 42 Ion TV UK 🌎 Region-free general [PERSON_NAME]" at bounding box center [95, 376] width 158 height 69
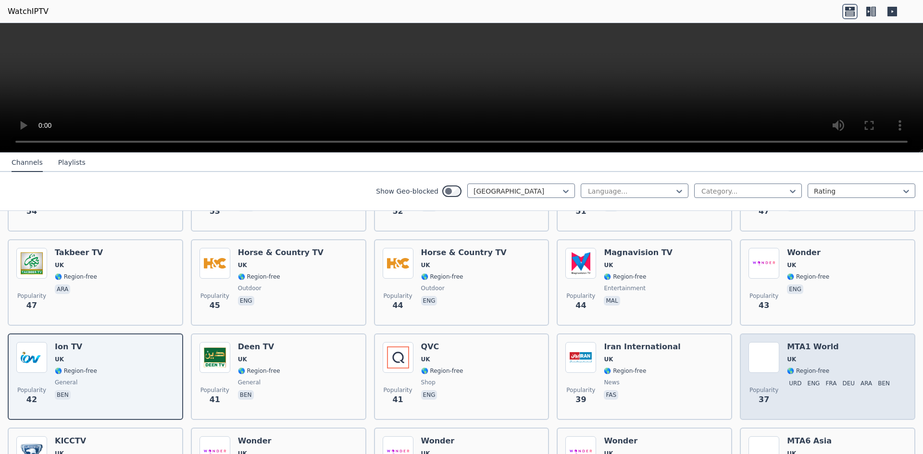
click at [852, 369] on div "MTA1 World UK 🌎 Region-free urd eng fra deu ara ben" at bounding box center [840, 376] width 107 height 69
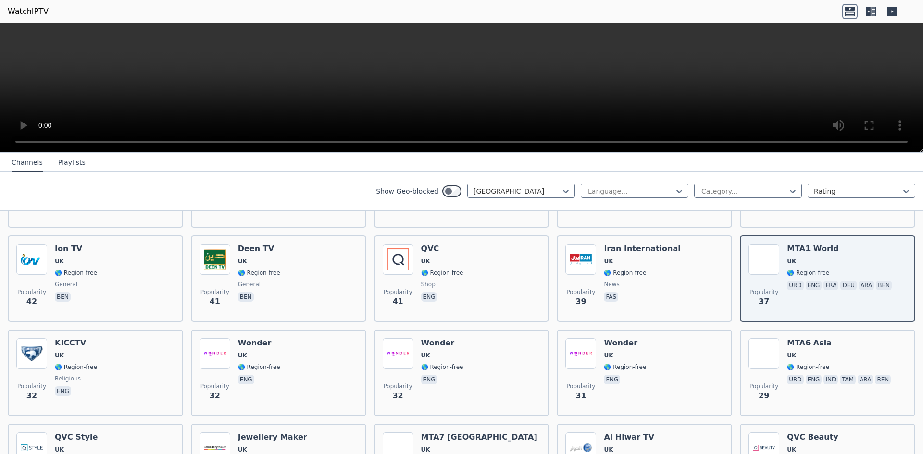
scroll to position [955, 0]
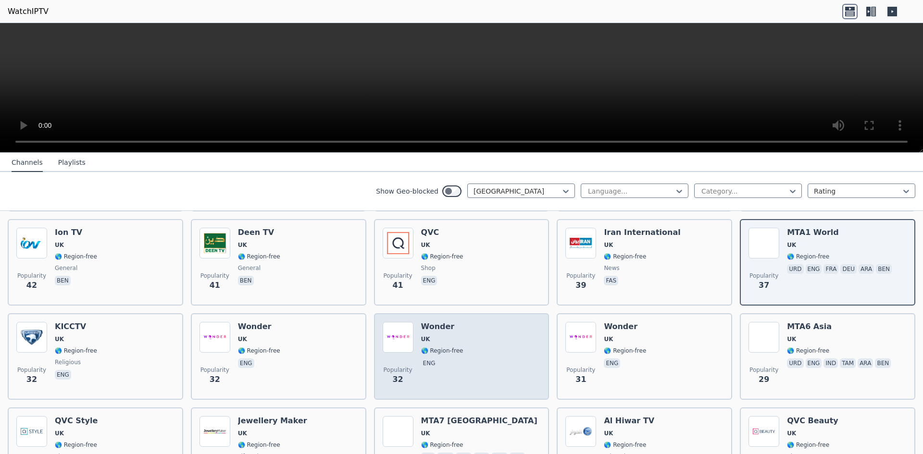
click at [429, 347] on div "Wonder UK 🌎 Region-free eng" at bounding box center [442, 356] width 42 height 69
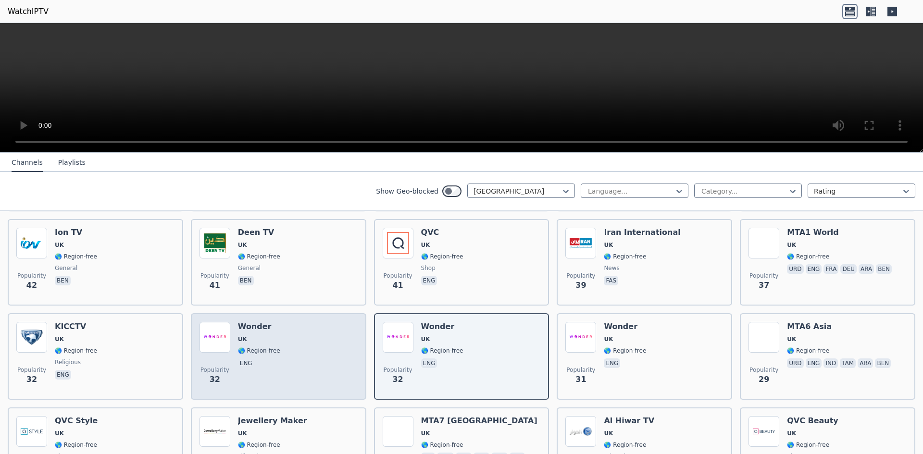
click at [255, 339] on div "Wonder UK 🌎 Region-free eng" at bounding box center [259, 356] width 42 height 69
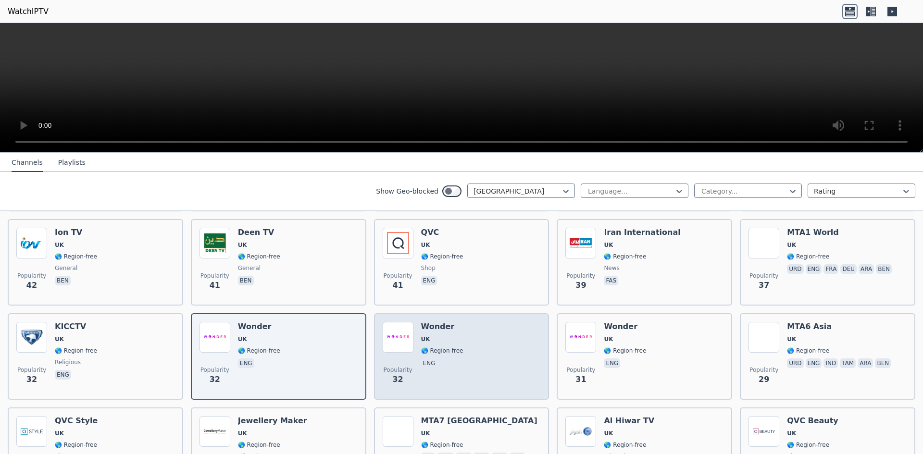
click at [461, 347] on div "Popularity 32 Wonder UK 🌎 Region-free eng" at bounding box center [462, 356] width 158 height 69
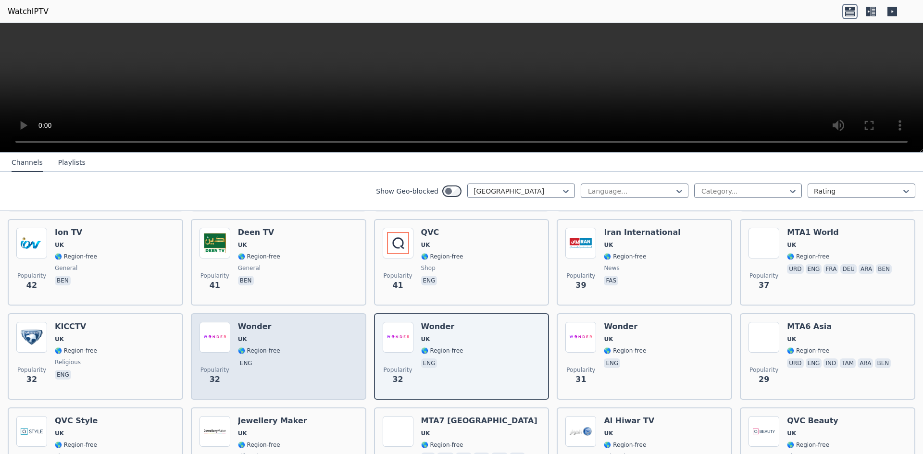
click at [256, 347] on span "🌎 Region-free" at bounding box center [259, 351] width 42 height 8
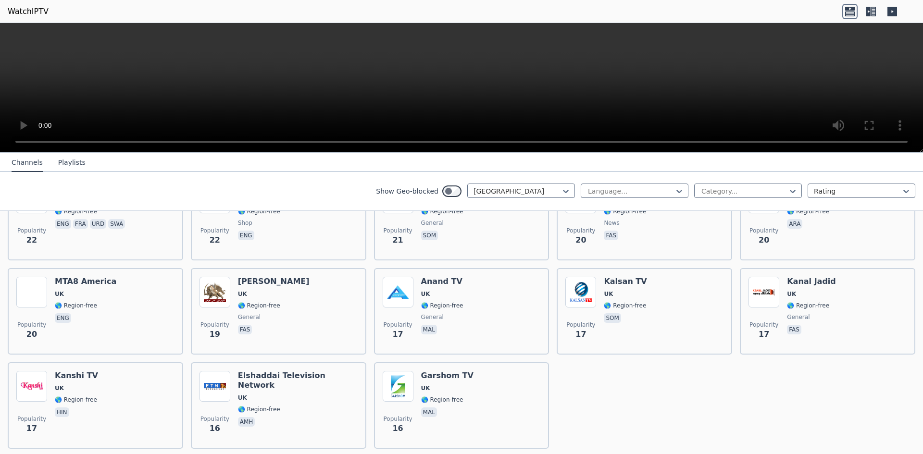
scroll to position [1310, 0]
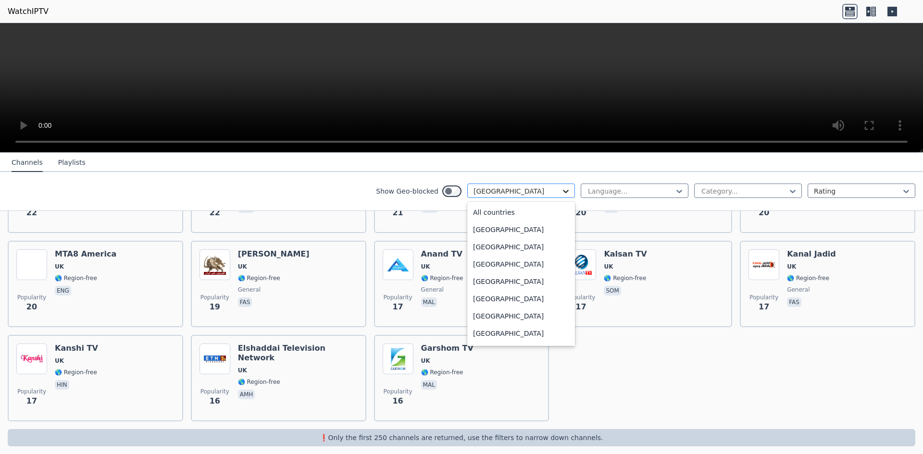
click at [561, 190] on icon at bounding box center [566, 192] width 10 height 10
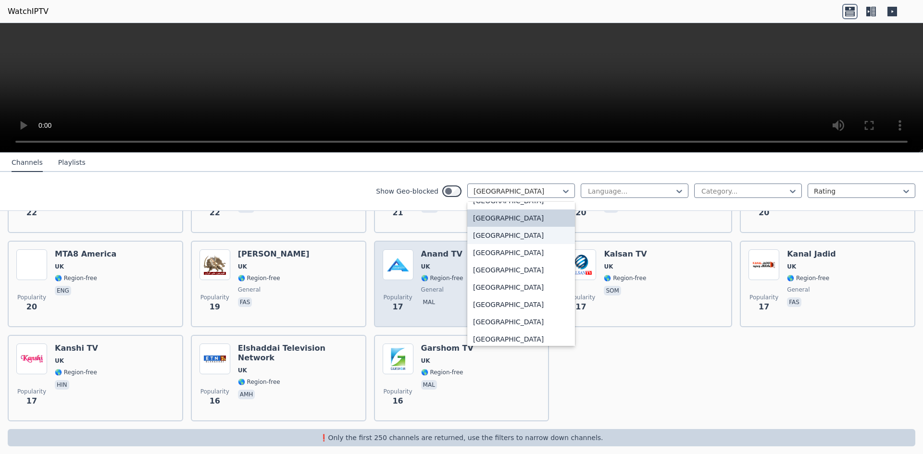
click at [492, 235] on div "[GEOGRAPHIC_DATA]" at bounding box center [521, 235] width 108 height 17
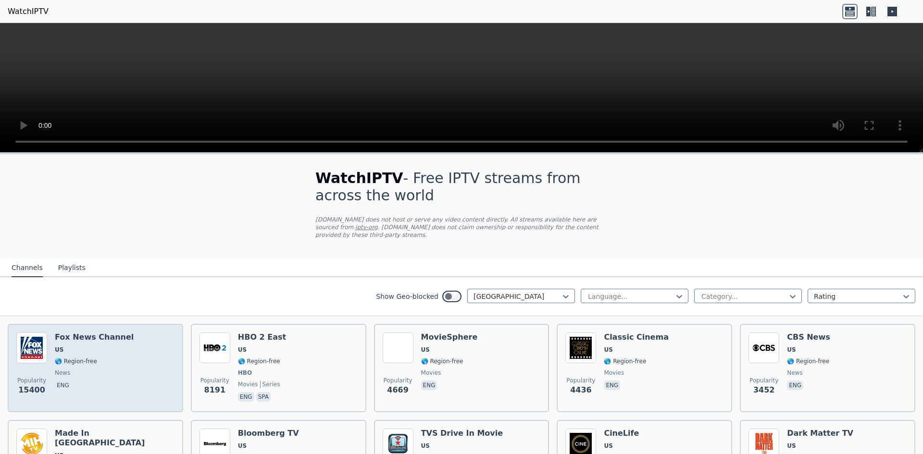
click at [111, 346] on span "US" at bounding box center [94, 350] width 79 height 8
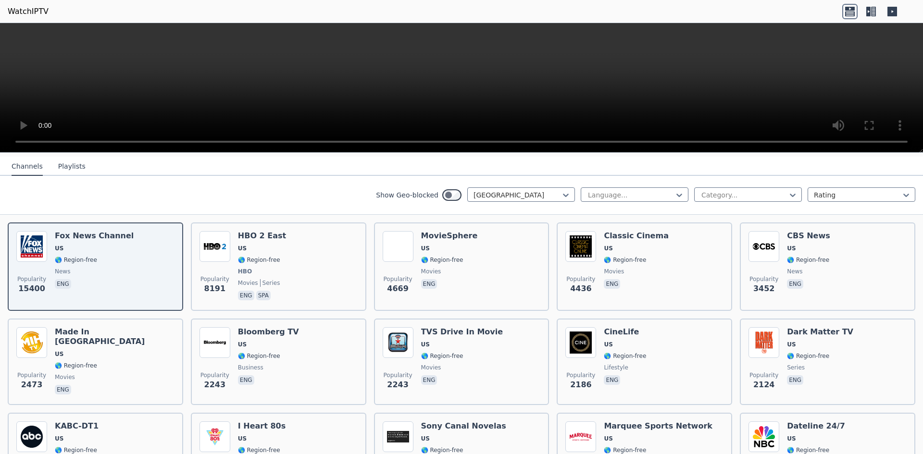
scroll to position [85, 0]
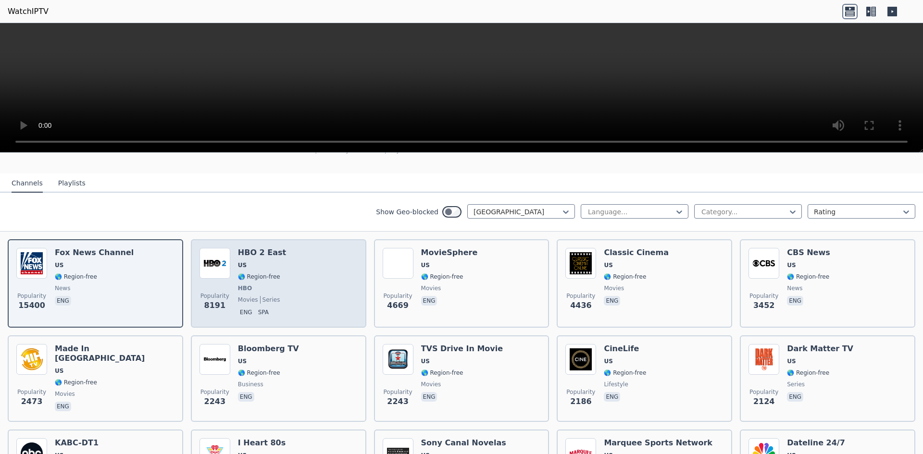
drag, startPoint x: 318, startPoint y: 275, endPoint x: 330, endPoint y: 275, distance: 12.0
click at [321, 275] on div "Popularity 8191 HBO 2 East US 🌎 Region-free HBO movies series eng spa" at bounding box center [279, 283] width 158 height 71
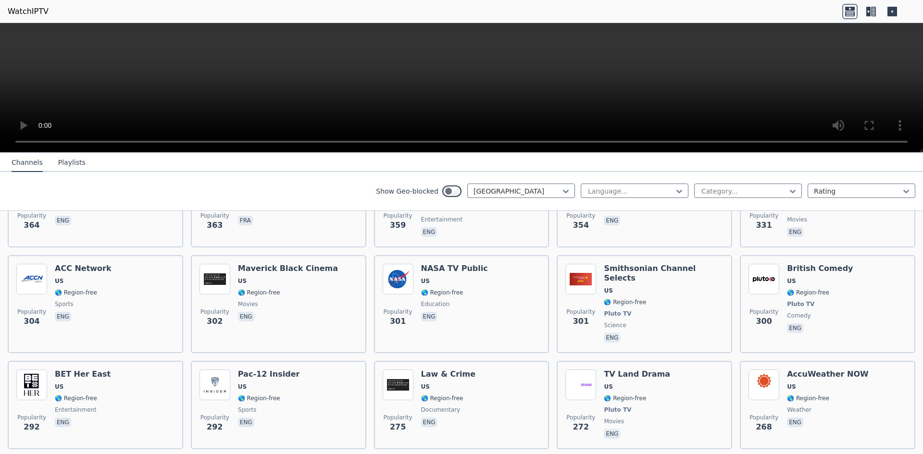
scroll to position [1710, 0]
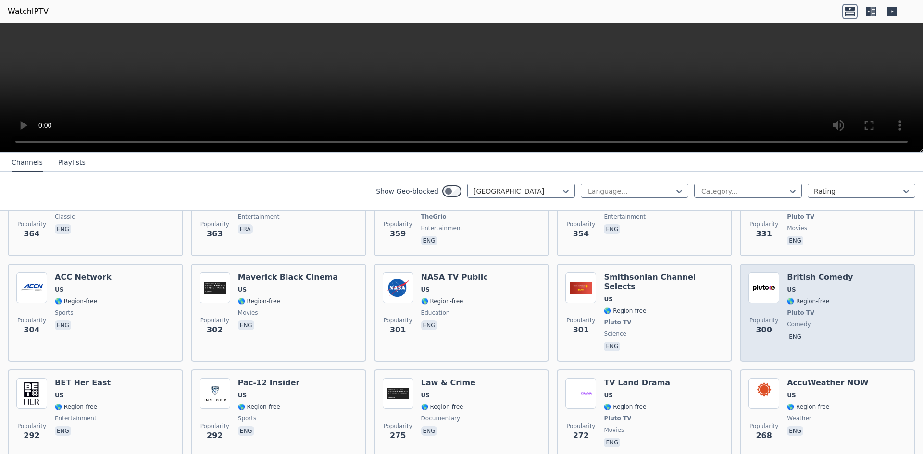
click at [805, 298] on span "🌎 Region-free" at bounding box center [808, 302] width 42 height 8
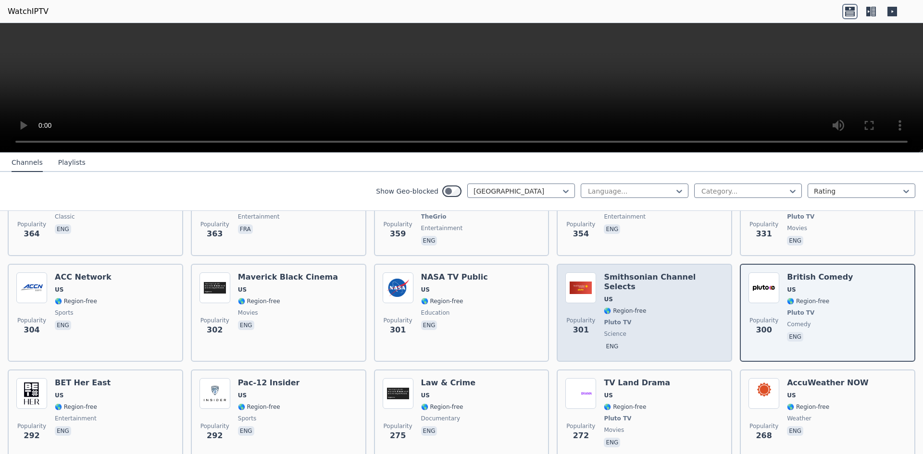
click at [615, 296] on span "US" at bounding box center [664, 300] width 120 height 8
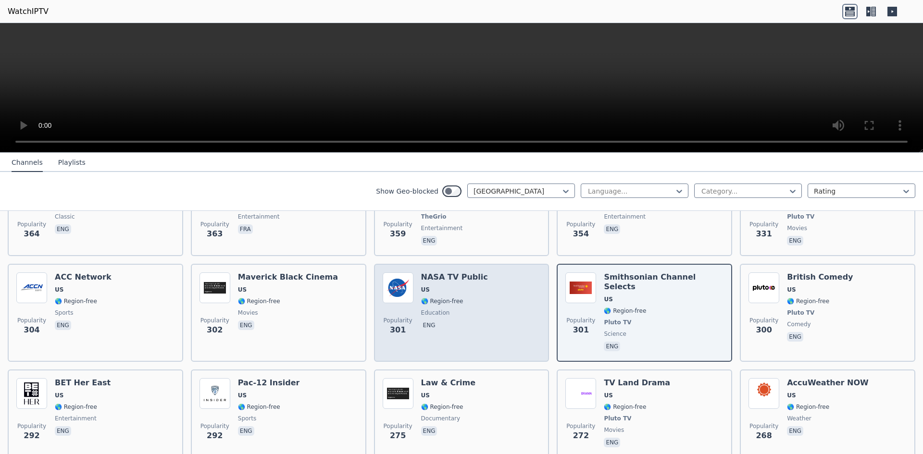
click at [451, 293] on div "NASA TV Public US 🌎 Region-free education eng" at bounding box center [454, 313] width 67 height 81
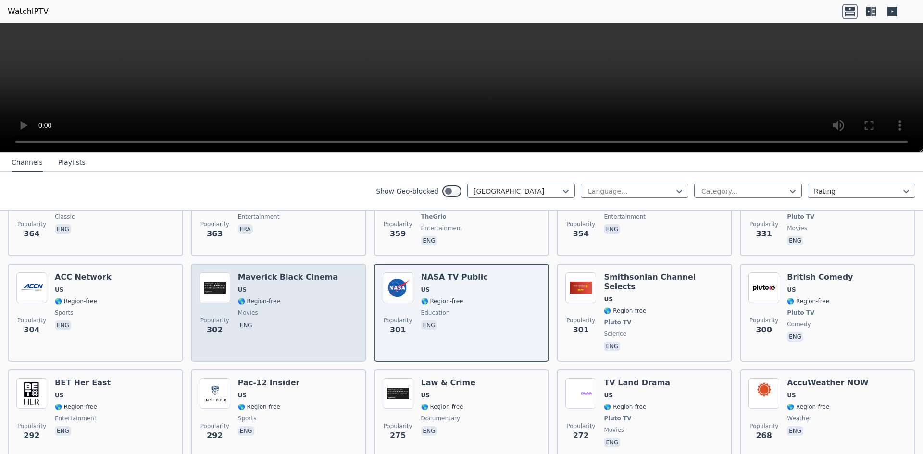
click at [300, 298] on span "🌎 Region-free" at bounding box center [288, 302] width 100 height 8
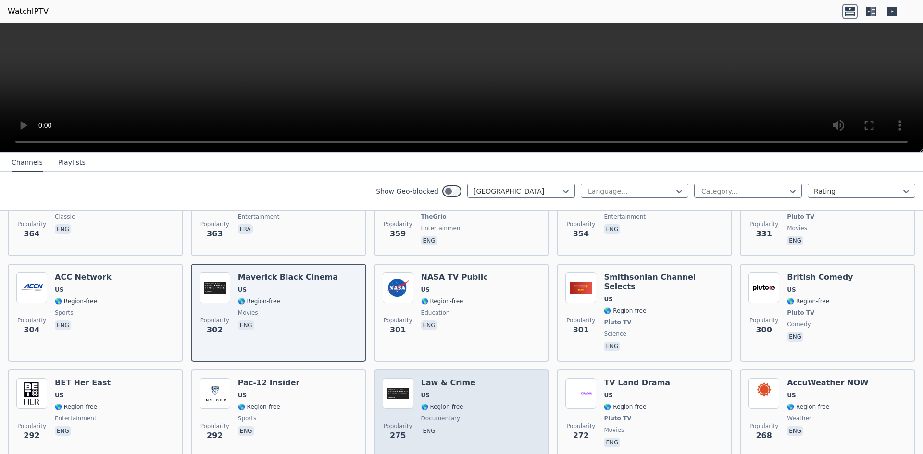
click at [474, 378] on div "Popularity 275 Law & Crime US 🌎 Region-free documentary eng" at bounding box center [462, 413] width 158 height 71
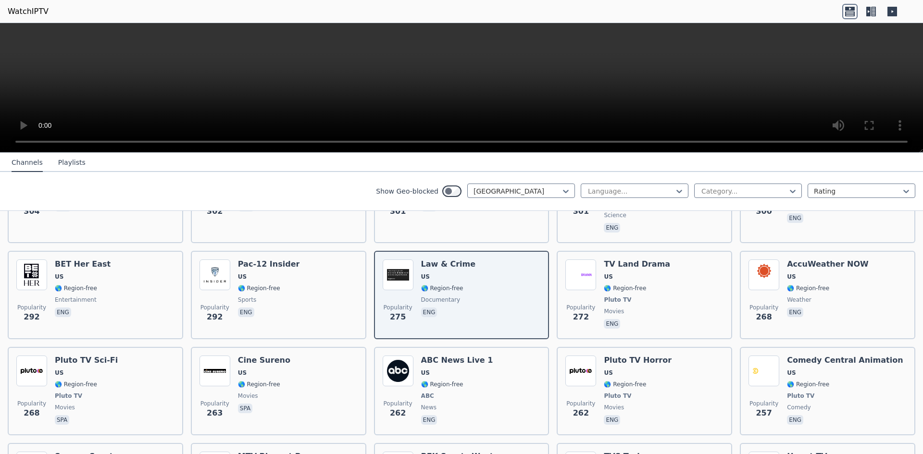
scroll to position [1837, 0]
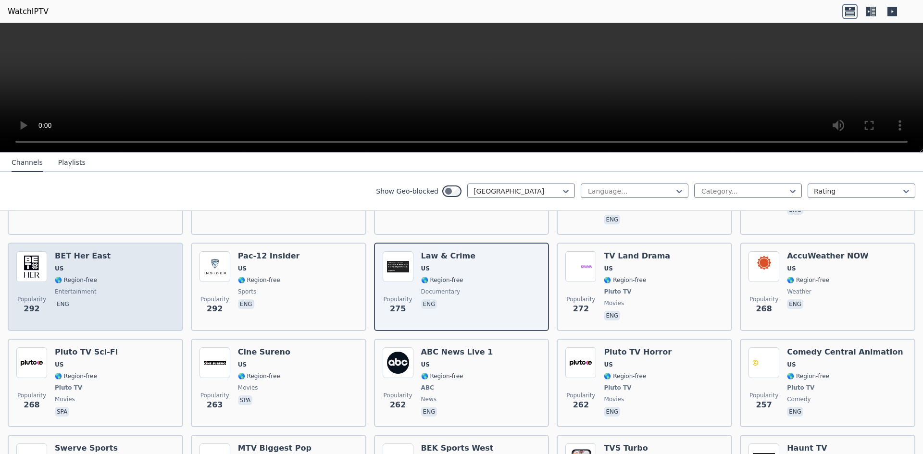
click at [104, 262] on div "Popularity 292 BET Her East [GEOGRAPHIC_DATA] 🌎 Region-free entertainment eng" at bounding box center [95, 286] width 158 height 71
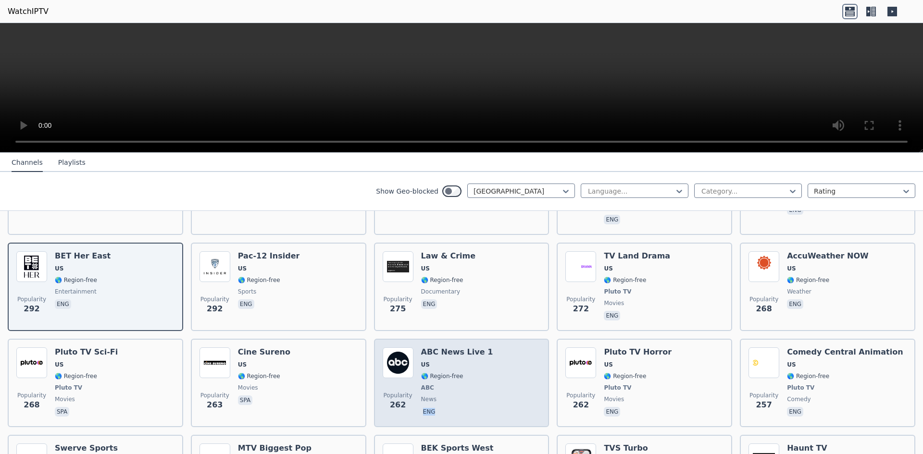
drag, startPoint x: 466, startPoint y: 368, endPoint x: 469, endPoint y: 363, distance: 5.4
click at [469, 363] on div "ABC News Live 1 US 🌎 Region-free ABC news eng" at bounding box center [457, 383] width 72 height 71
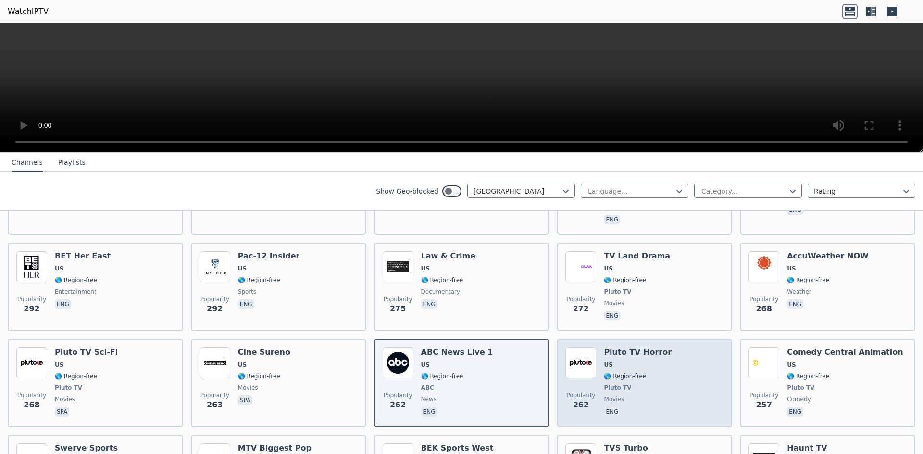
click at [724, 350] on div "Popularity 262 Pluto TV Horror US 🌎 Region-free Pluto TV movies eng" at bounding box center [644, 383] width 175 height 88
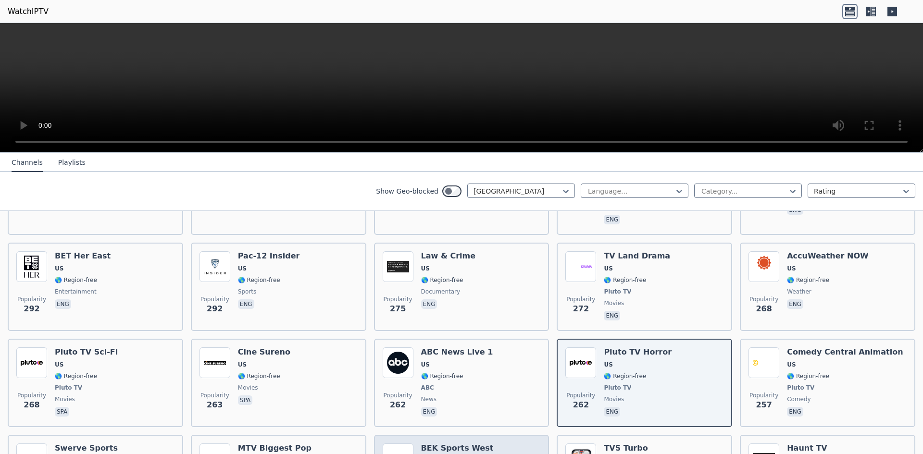
click at [462, 454] on span "US" at bounding box center [457, 461] width 73 height 8
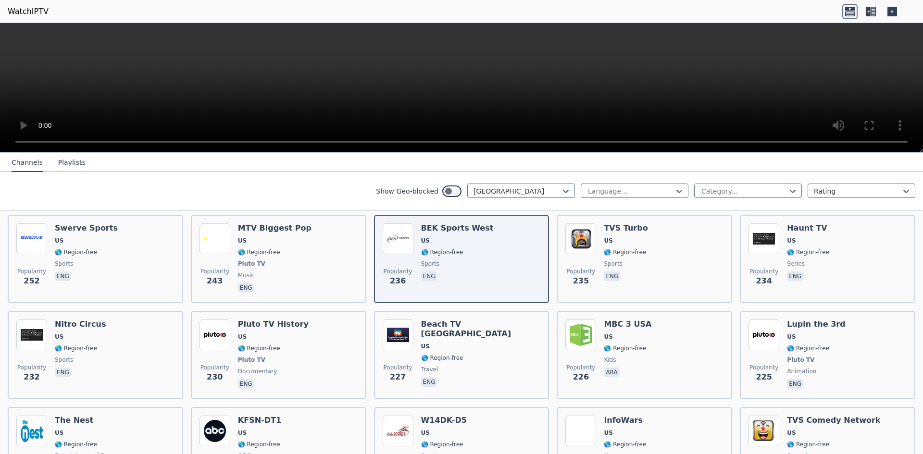
scroll to position [2023, 0]
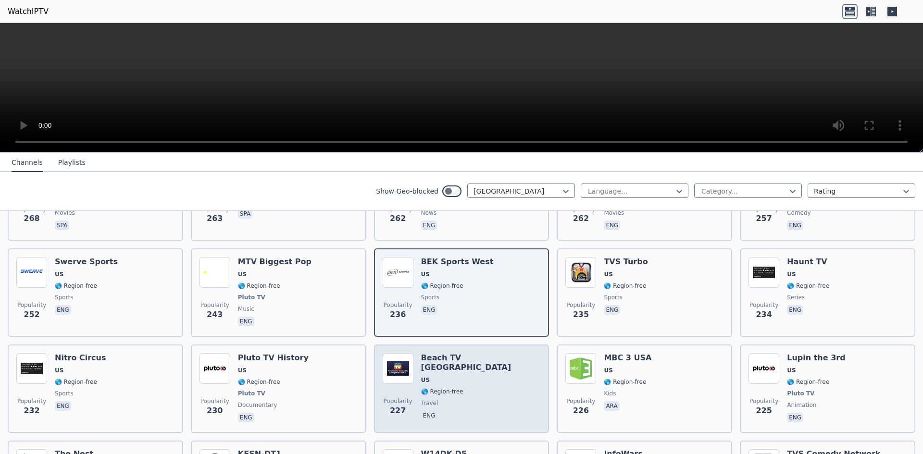
click at [437, 353] on div "Beach TV [GEOGRAPHIC_DATA] [GEOGRAPHIC_DATA] 🌎 Region-free travel eng" at bounding box center [481, 388] width 120 height 71
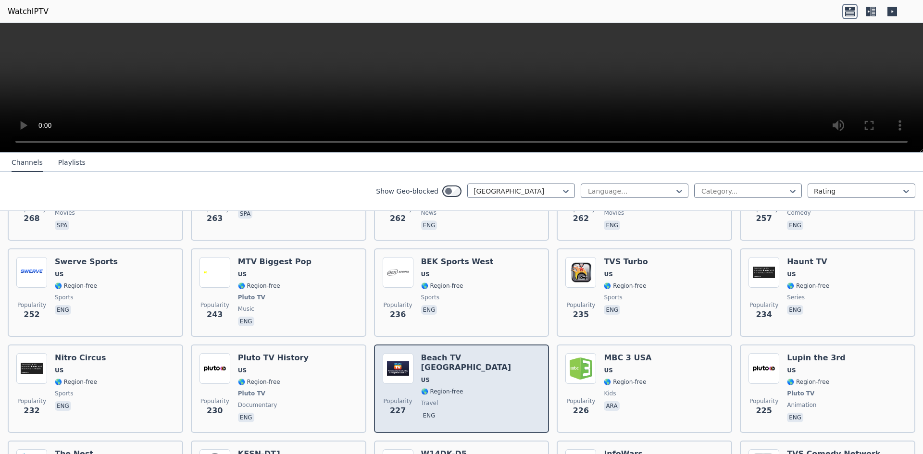
click at [490, 388] on span "🌎 Region-free" at bounding box center [481, 392] width 120 height 8
drag, startPoint x: 494, startPoint y: 340, endPoint x: 497, endPoint y: 335, distance: 6.0
click at [495, 353] on div "Beach TV [GEOGRAPHIC_DATA] [GEOGRAPHIC_DATA] 🌎 Region-free travel eng" at bounding box center [481, 388] width 120 height 71
click at [481, 353] on div "Beach TV [GEOGRAPHIC_DATA] [GEOGRAPHIC_DATA] 🌎 Region-free travel eng" at bounding box center [481, 388] width 120 height 71
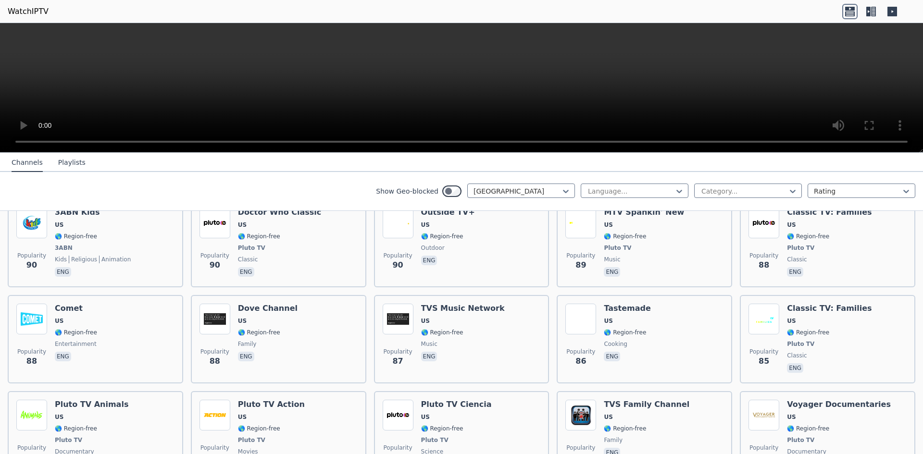
scroll to position [4698, 0]
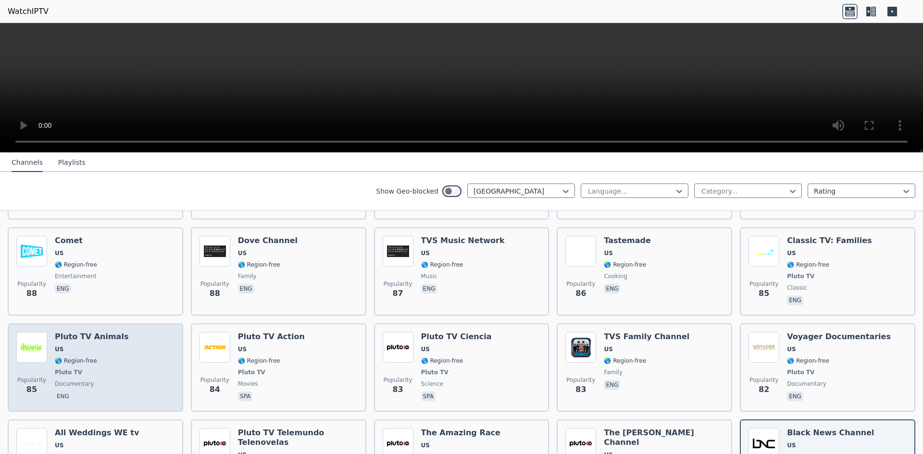
click at [96, 332] on div "Pluto TV Animals US 🌎 Region-free Pluto TV documentary eng" at bounding box center [92, 367] width 74 height 71
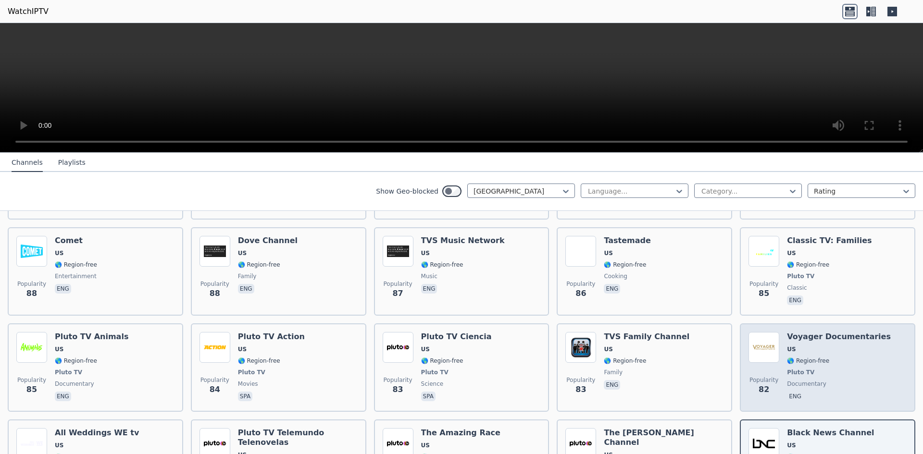
click at [868, 332] on div "Popularity 82 Voyager Documentaries US 🌎 Region-free Pluto TV documentary eng" at bounding box center [828, 367] width 158 height 71
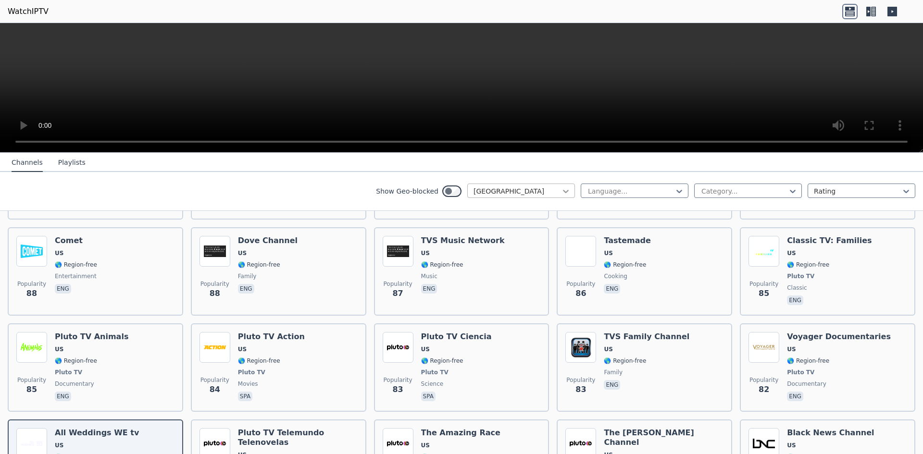
click at [563, 193] on icon at bounding box center [566, 191] width 6 height 3
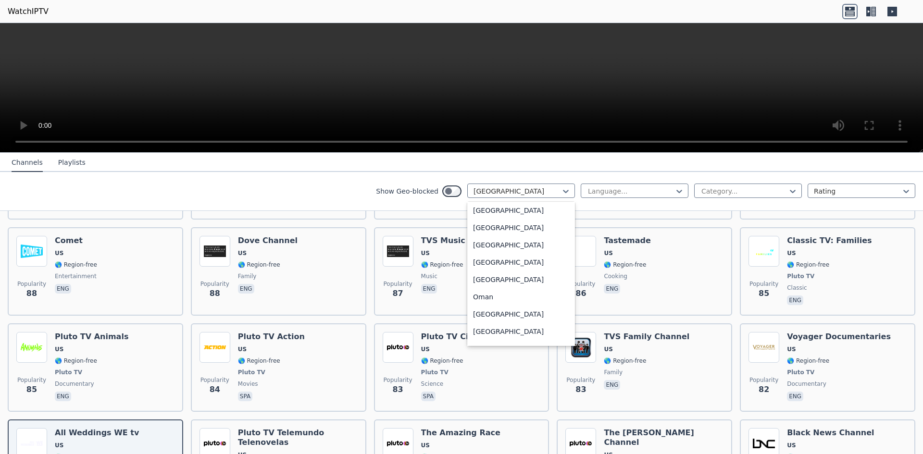
scroll to position [2347, 0]
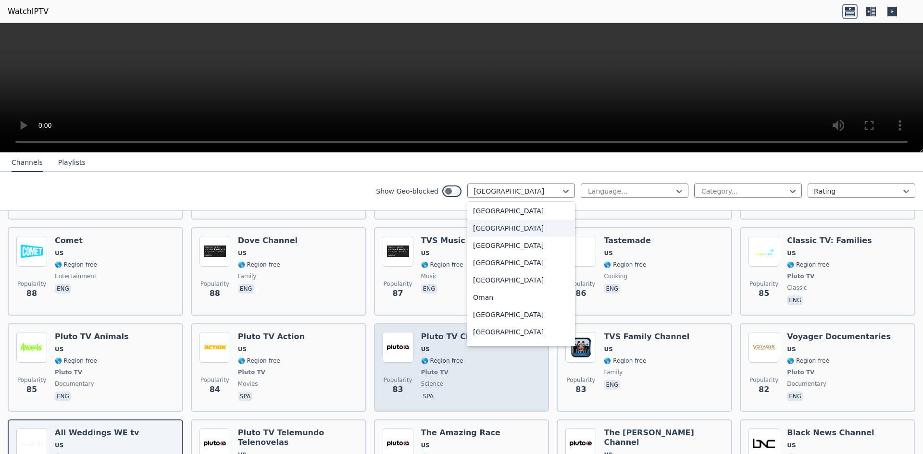
click at [483, 229] on div "[GEOGRAPHIC_DATA]" at bounding box center [521, 228] width 108 height 17
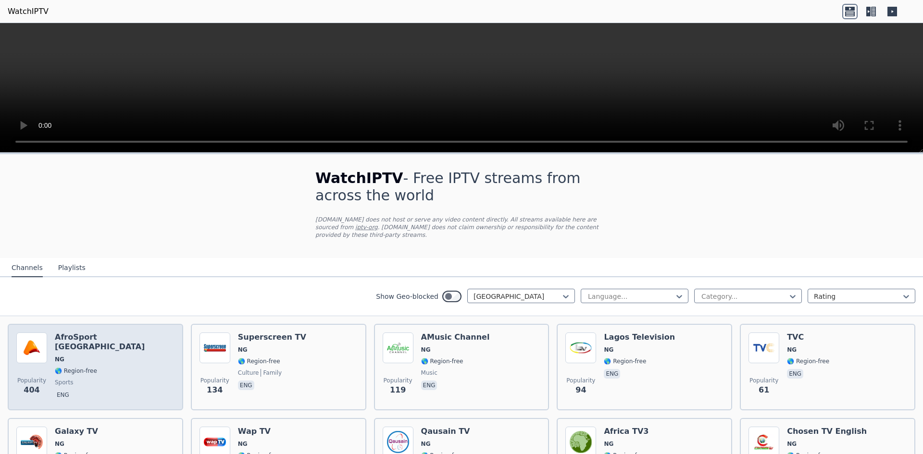
click at [119, 358] on div "Popularity 404 AfroSport [GEOGRAPHIC_DATA] NG 🌎 Region-free sports eng" at bounding box center [95, 367] width 158 height 69
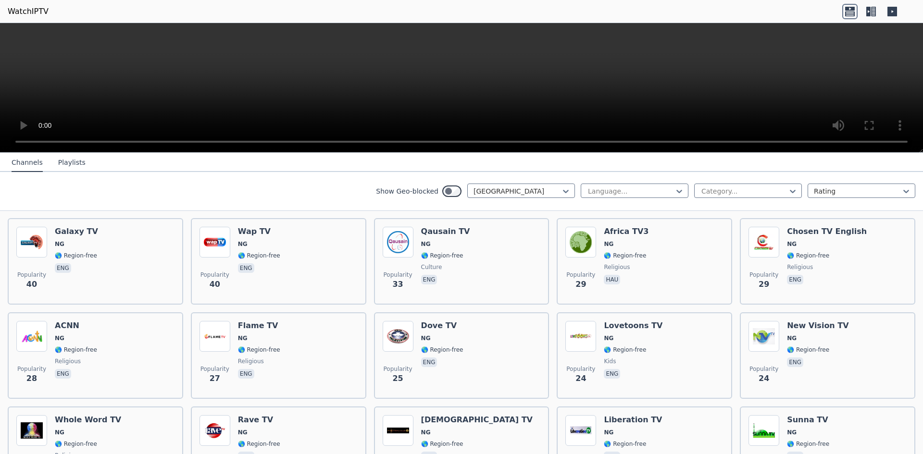
scroll to position [205, 0]
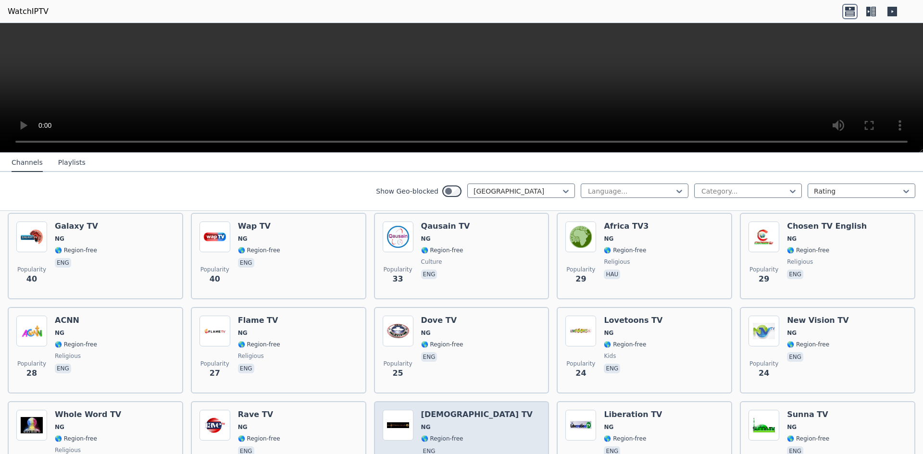
click at [467, 410] on h6 "[DEMOGRAPHIC_DATA] TV" at bounding box center [477, 415] width 112 height 10
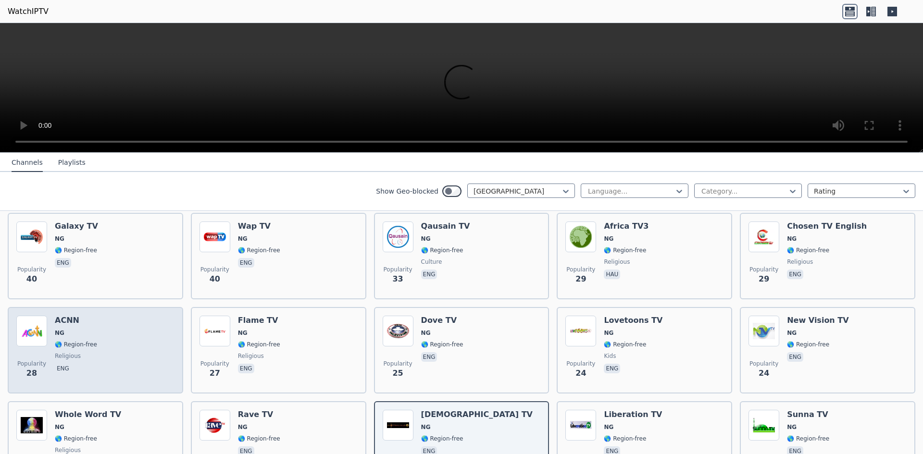
drag, startPoint x: 111, startPoint y: 331, endPoint x: 116, endPoint y: 330, distance: 5.5
click at [113, 330] on div "Popularity 28 ACNN NG 🌎 Region-free religious eng" at bounding box center [95, 350] width 158 height 69
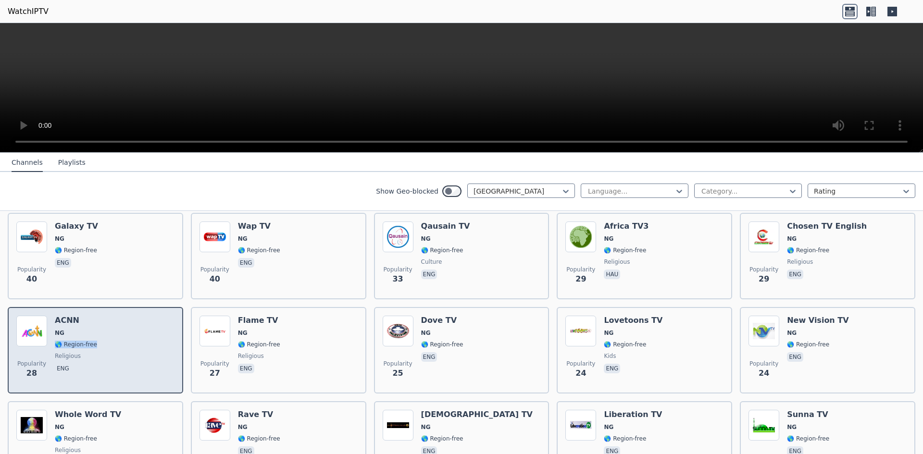
click at [151, 341] on div "Popularity 28 ACNN NG 🌎 Region-free religious eng" at bounding box center [95, 350] width 158 height 69
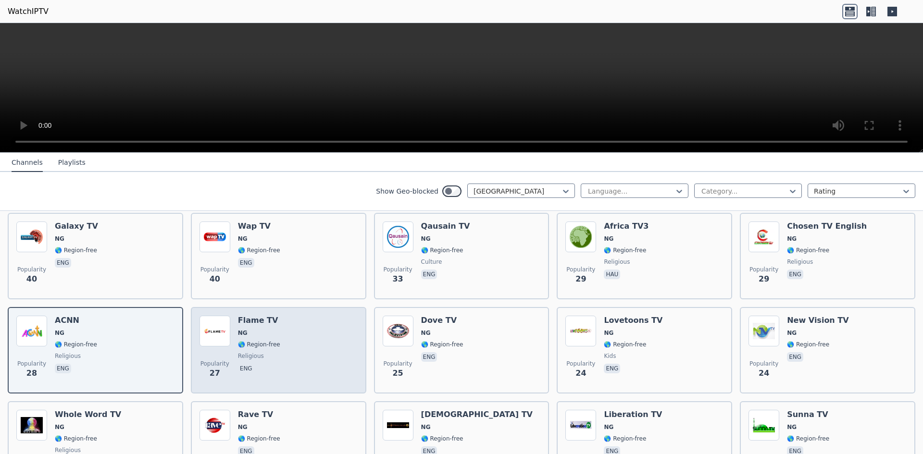
click at [295, 347] on div "Popularity 27 Flame TV NG 🌎 Region-free religious eng" at bounding box center [279, 350] width 158 height 69
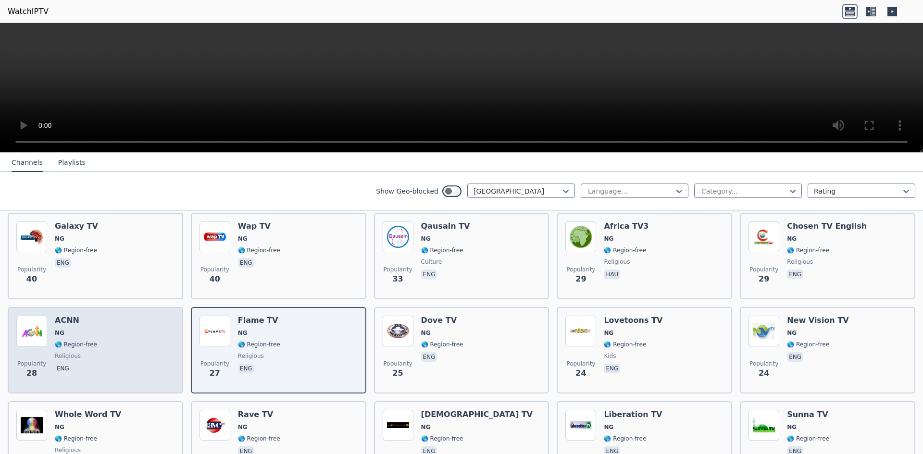
click at [122, 344] on div "Popularity 28 ACNN NG 🌎 Region-free religious eng" at bounding box center [95, 350] width 158 height 69
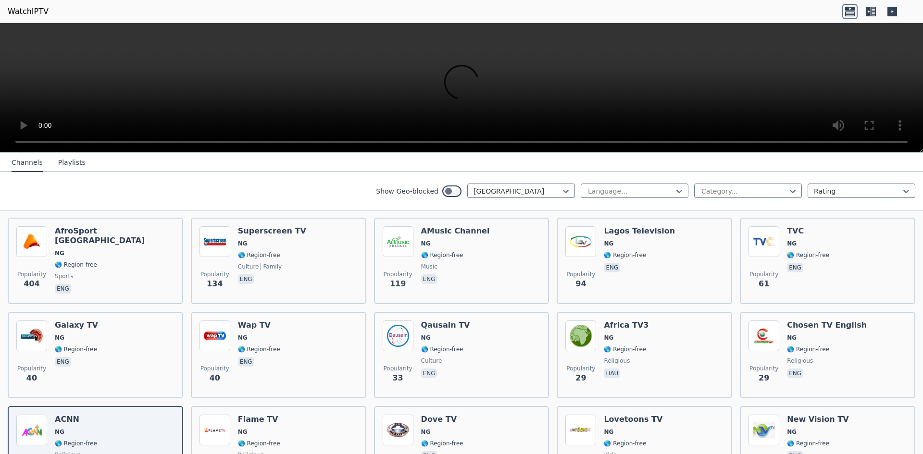
scroll to position [0, 0]
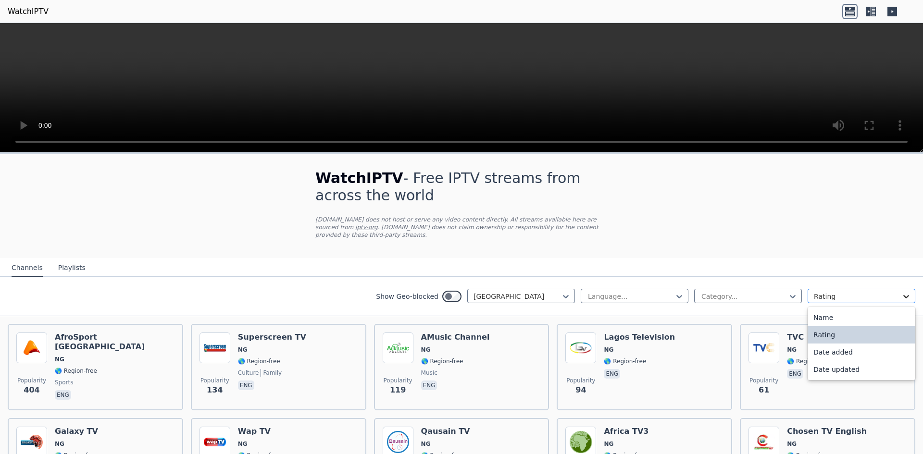
click at [901, 292] on icon at bounding box center [906, 297] width 10 height 10
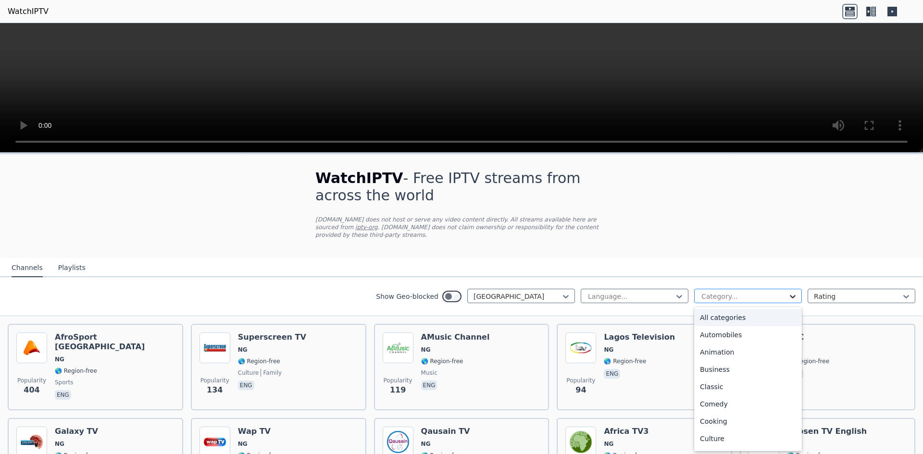
click at [788, 292] on icon at bounding box center [793, 297] width 10 height 10
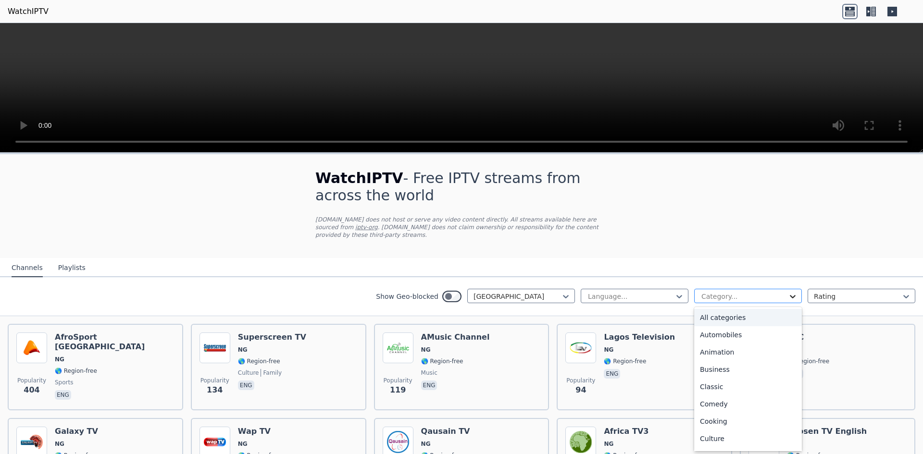
click at [788, 292] on icon at bounding box center [793, 297] width 10 height 10
click at [704, 398] on div "Sports" at bounding box center [748, 406] width 108 height 17
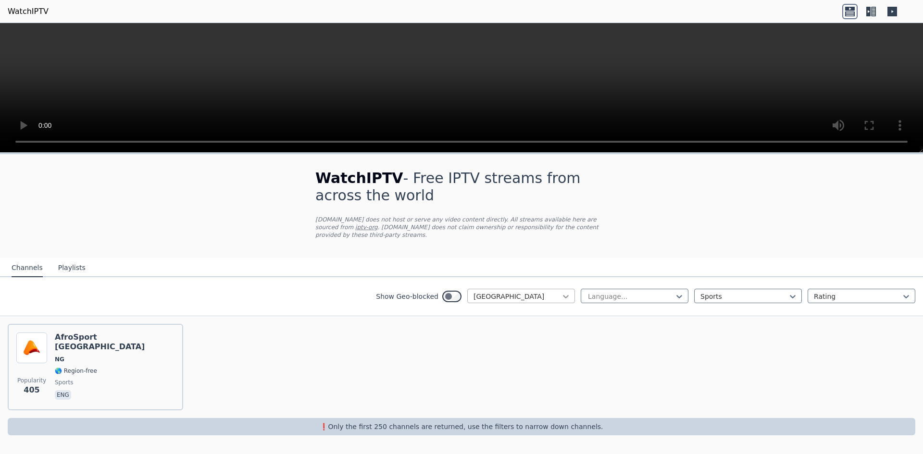
click at [564, 292] on icon at bounding box center [566, 297] width 10 height 10
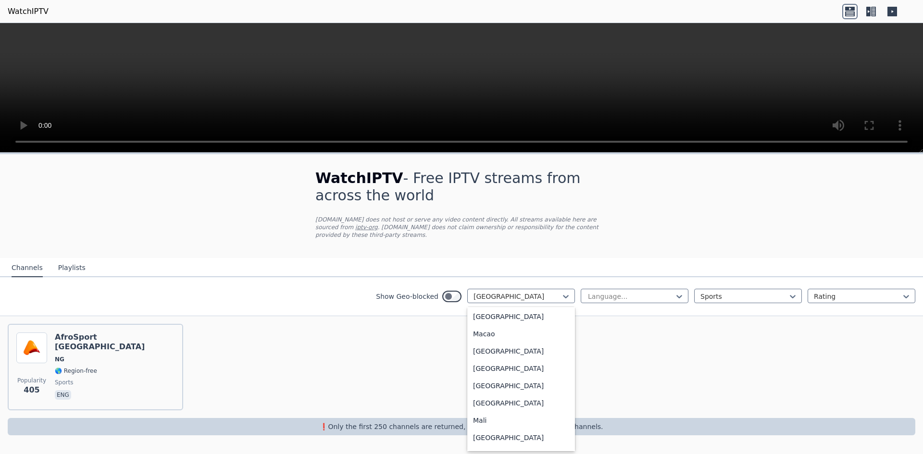
scroll to position [1785, 0]
click at [515, 374] on div "[GEOGRAPHIC_DATA]" at bounding box center [521, 366] width 108 height 17
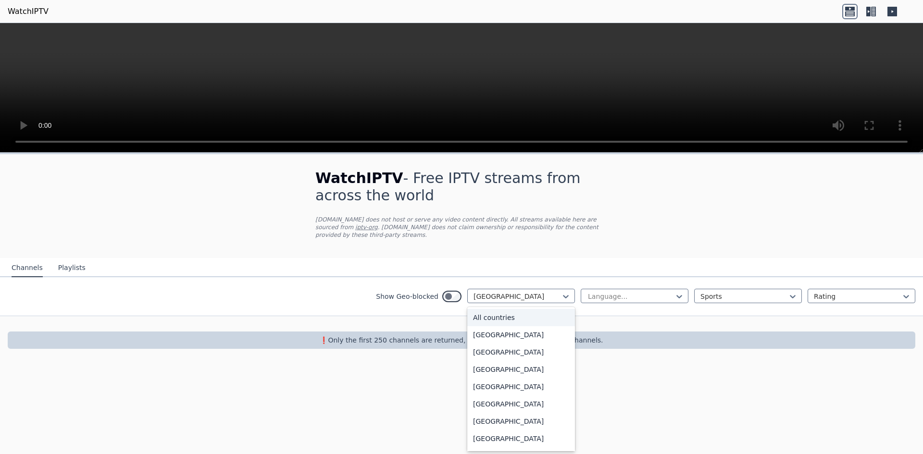
click at [489, 312] on div "All countries" at bounding box center [521, 317] width 108 height 17
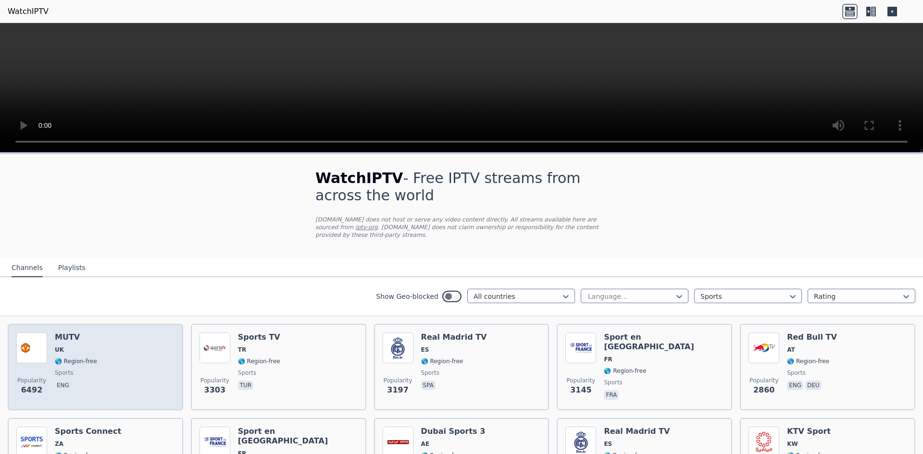
click at [90, 371] on div "MUTV UK 🌎 Region-free sports eng" at bounding box center [76, 367] width 42 height 69
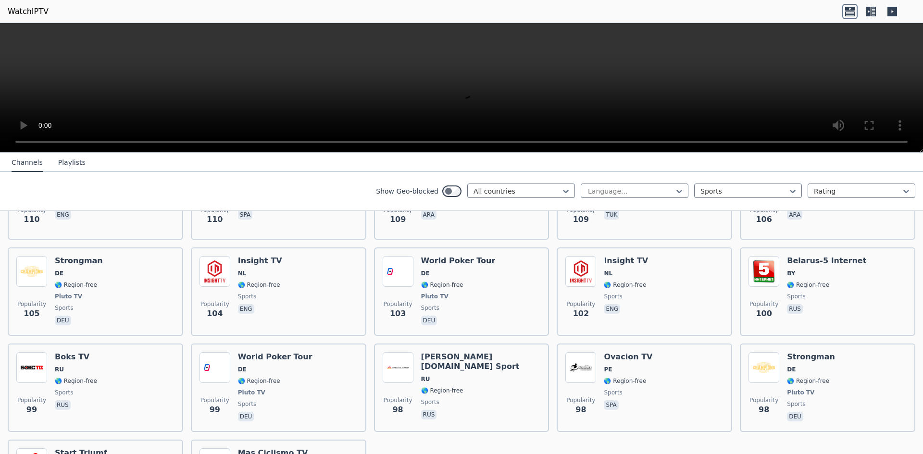
scroll to position [1974, 0]
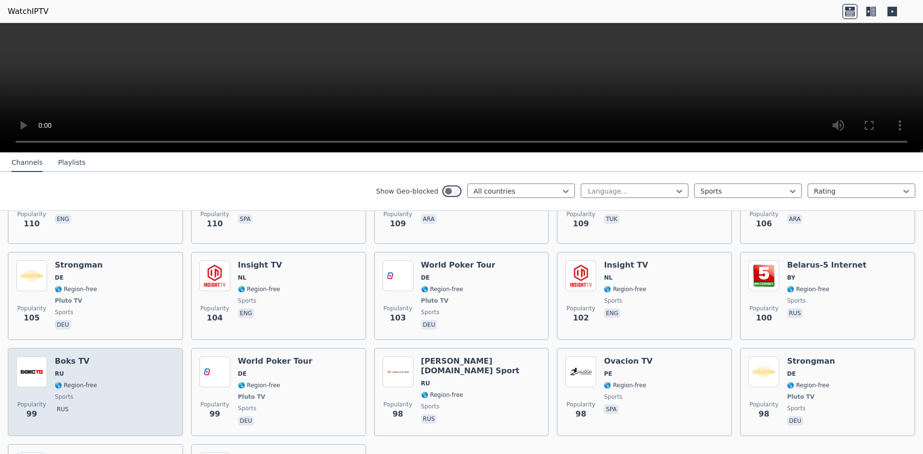
click at [111, 371] on div "Popularity 99 Boks TV RU 🌎 Region-free sports rus" at bounding box center [95, 392] width 158 height 71
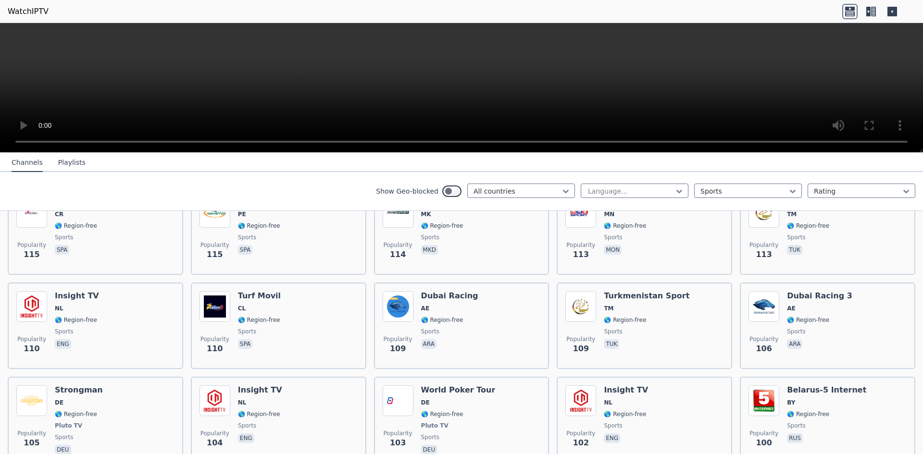
scroll to position [1869, 0]
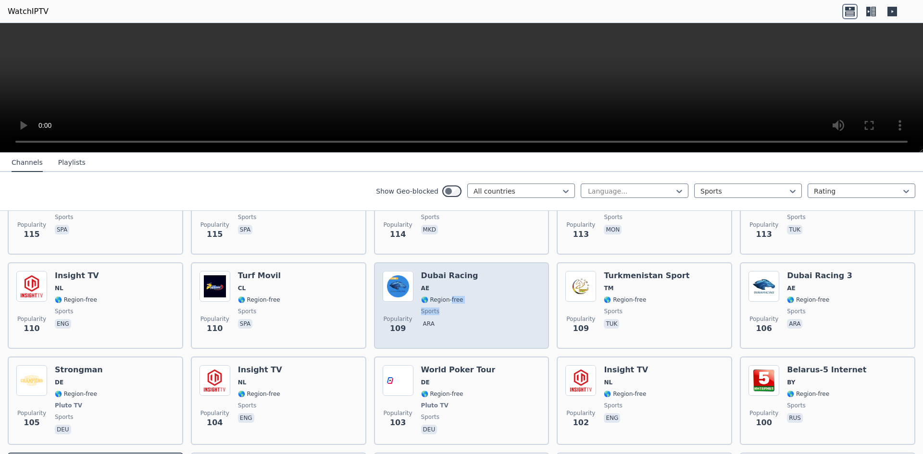
click at [447, 298] on div "Dubai Racing AE 🌎 Region-free sports ara" at bounding box center [449, 305] width 57 height 69
